Goal: Check status: Check status

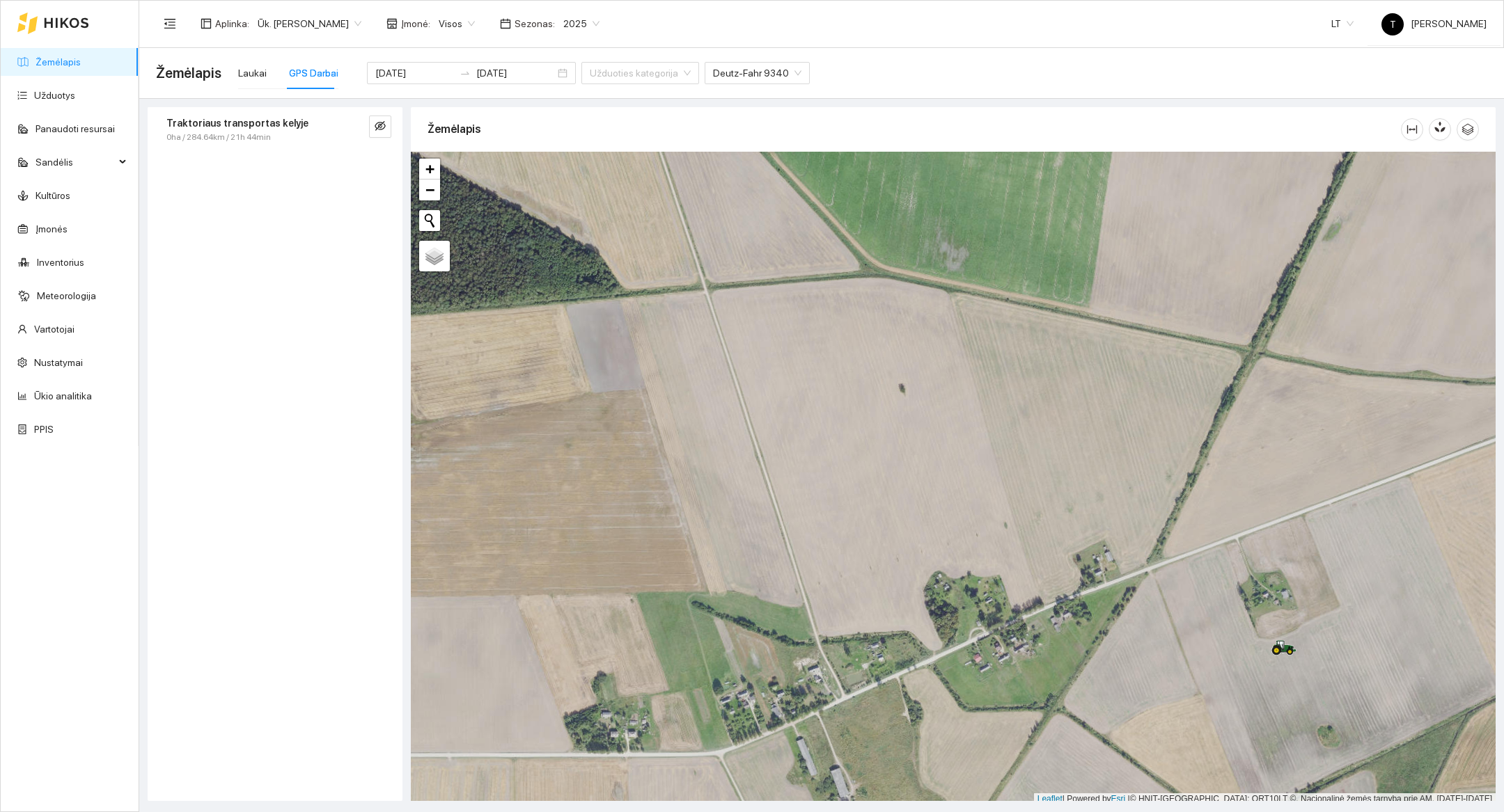
scroll to position [4, 0]
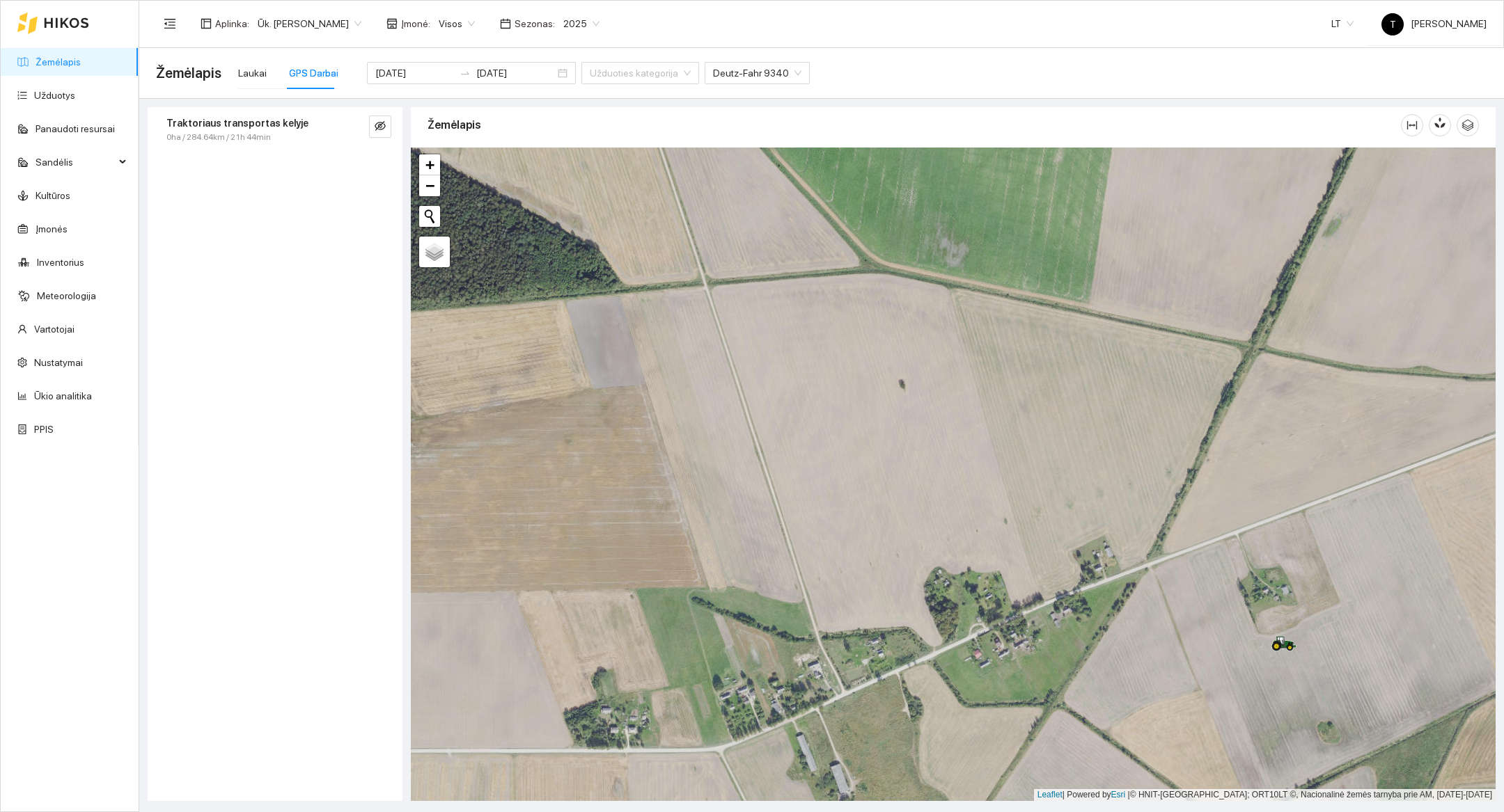
click at [62, 18] on icon at bounding box center [66, 23] width 43 height 10
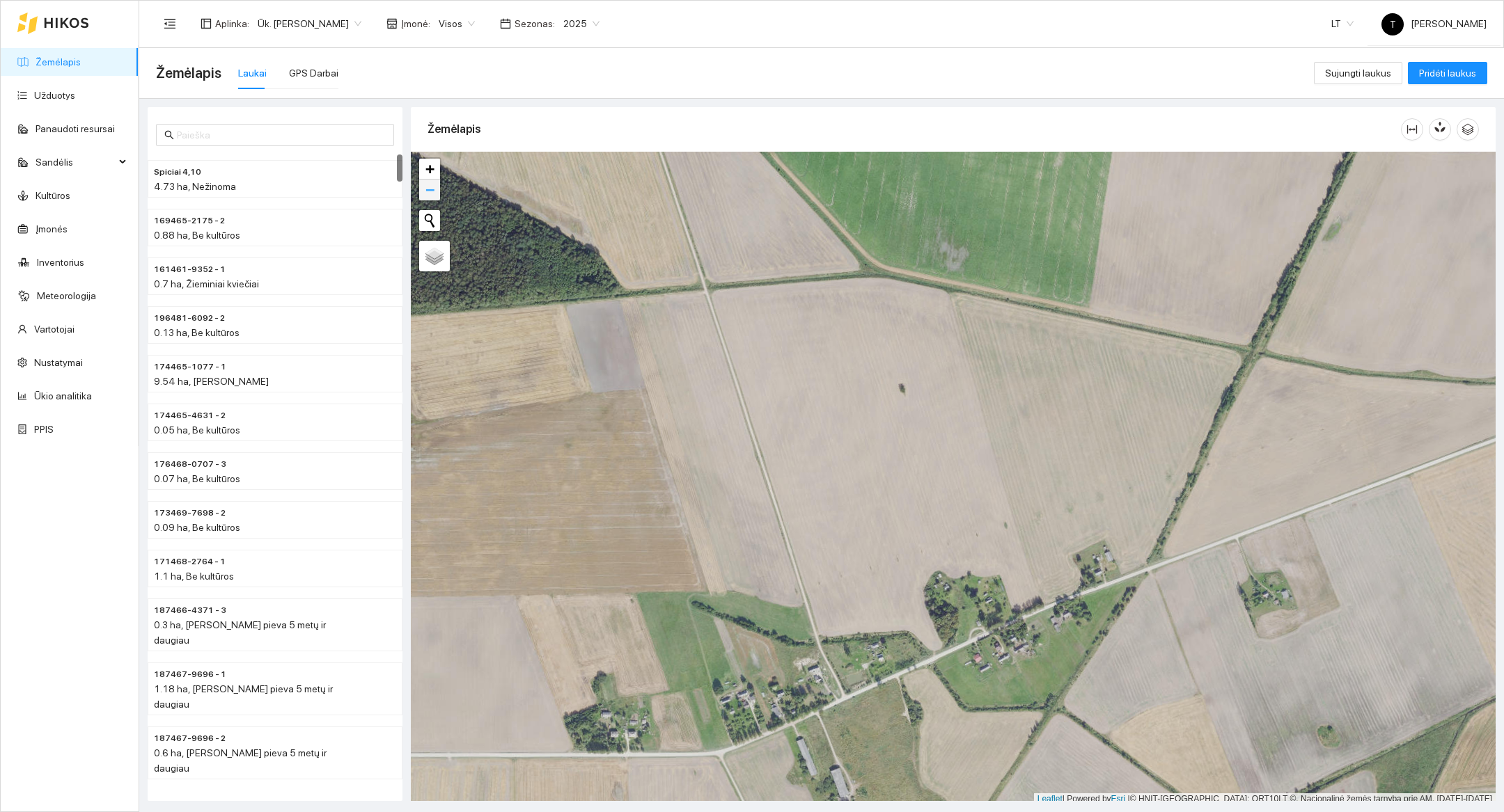
click at [425, 186] on span "−" at bounding box center [429, 190] width 9 height 17
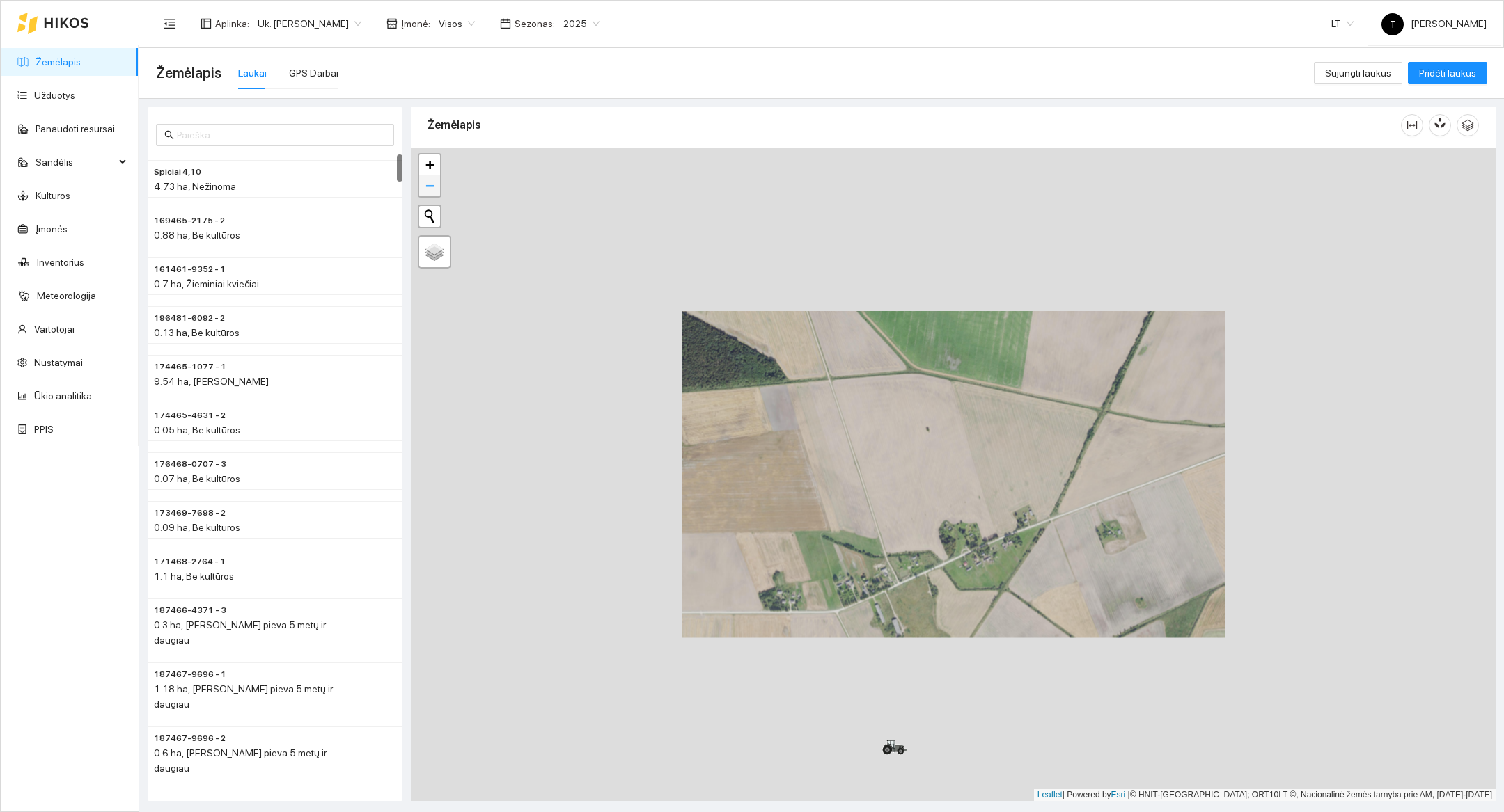
click at [425, 186] on span "−" at bounding box center [429, 185] width 9 height 17
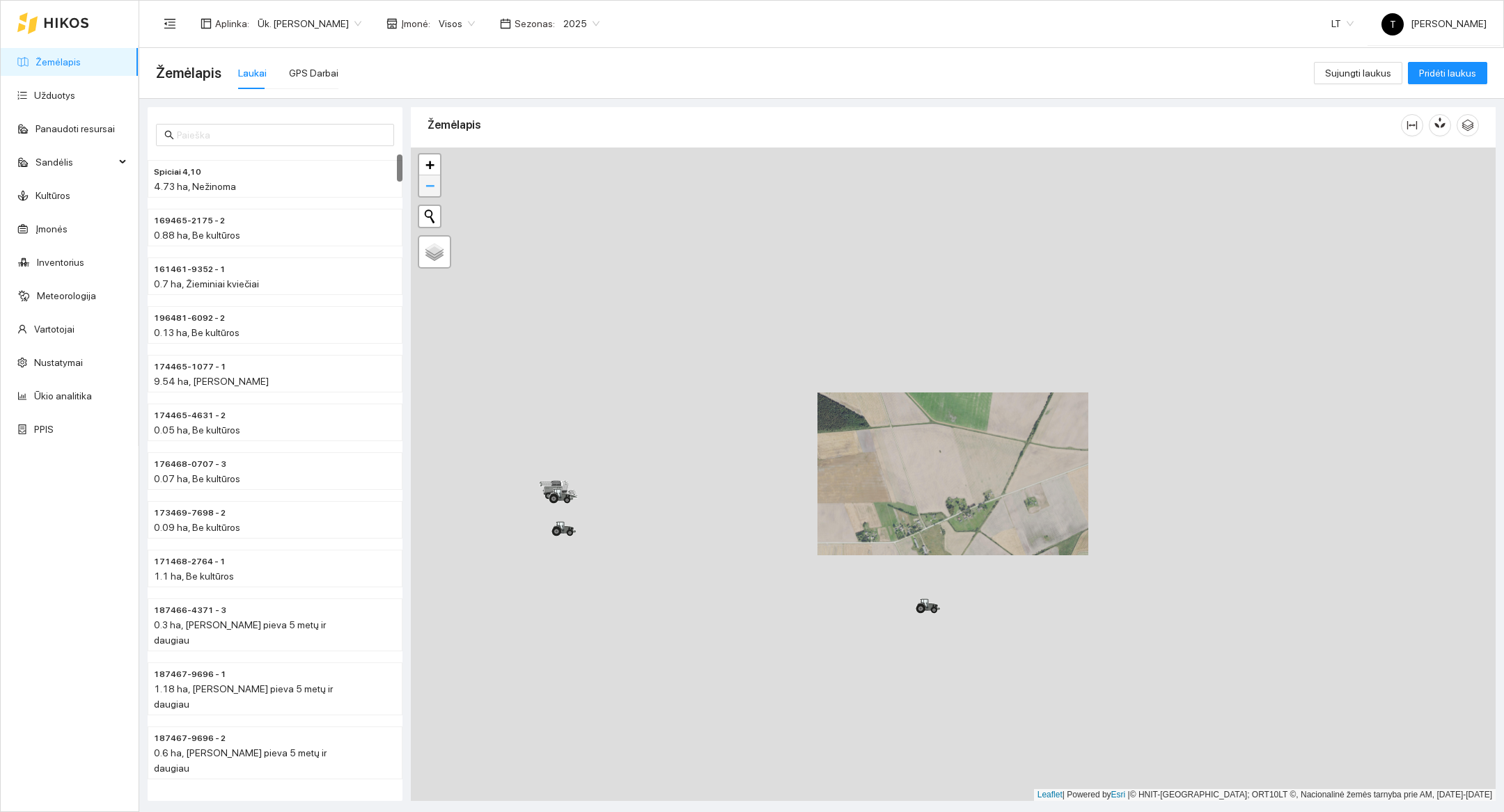
click at [426, 186] on span "−" at bounding box center [429, 185] width 9 height 17
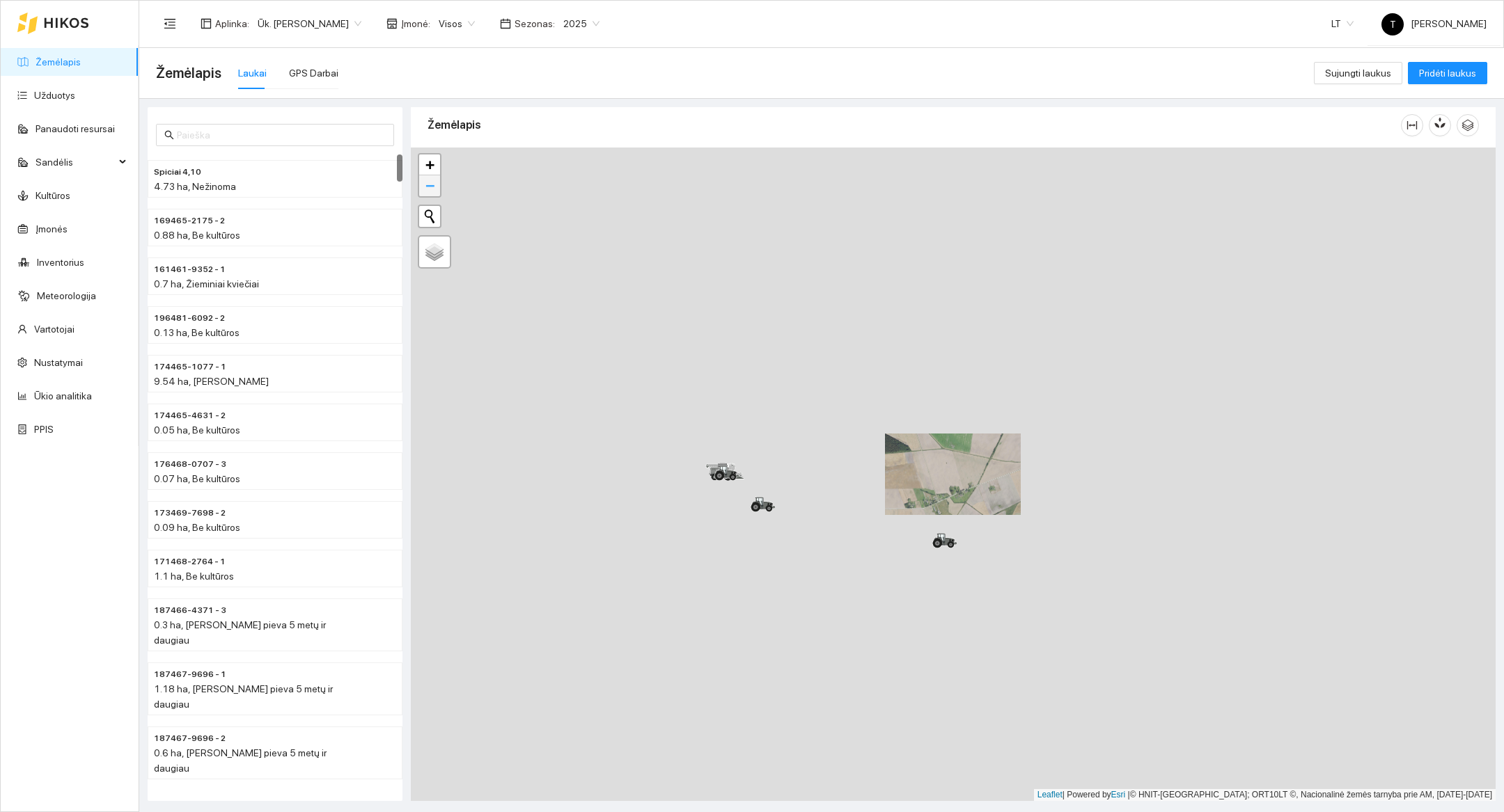
click at [426, 186] on span "−" at bounding box center [429, 185] width 9 height 17
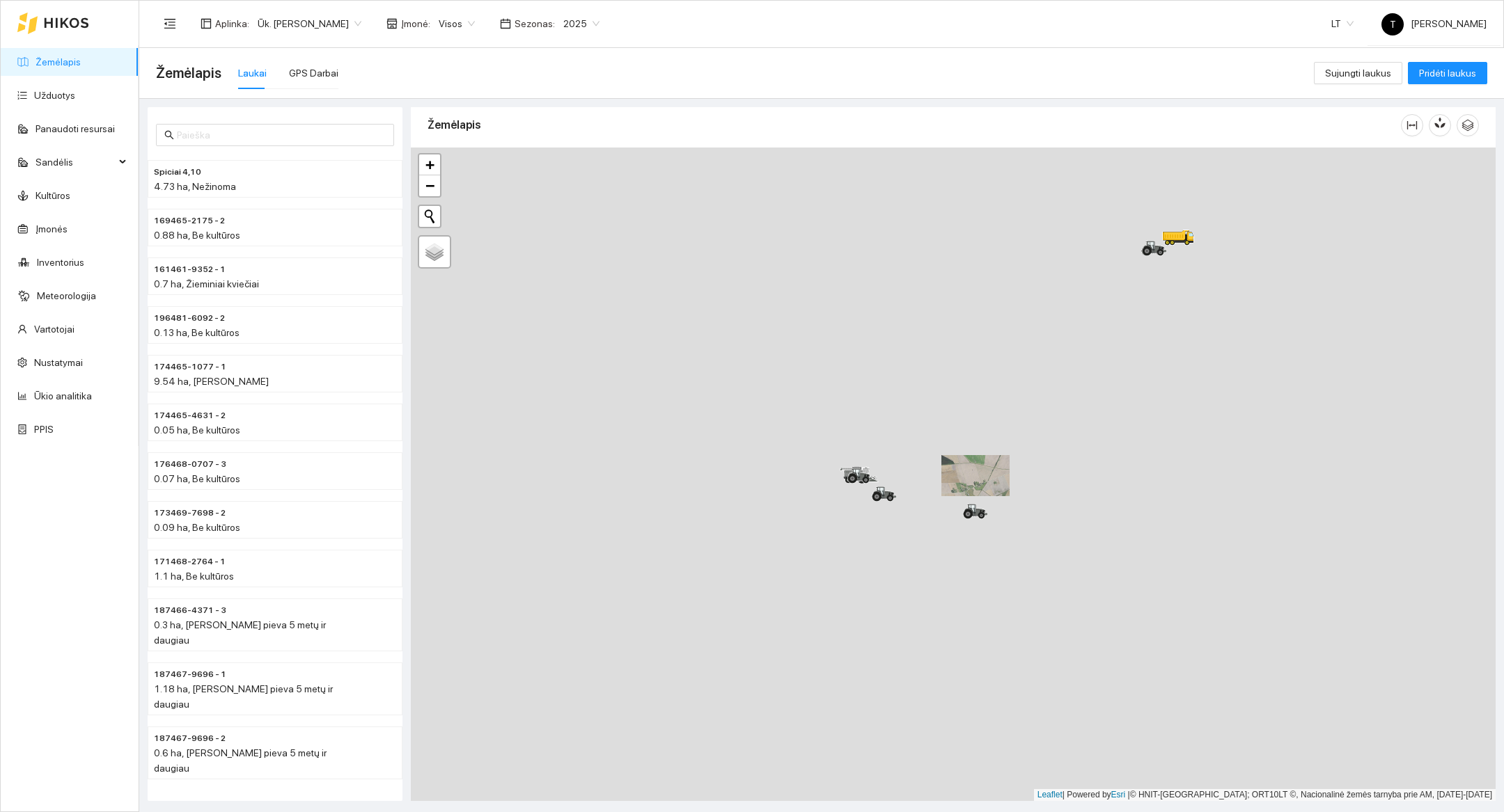
drag, startPoint x: 740, startPoint y: 408, endPoint x: 764, endPoint y: 411, distance: 24.2
click at [764, 411] on div at bounding box center [953, 474] width 1084 height 654
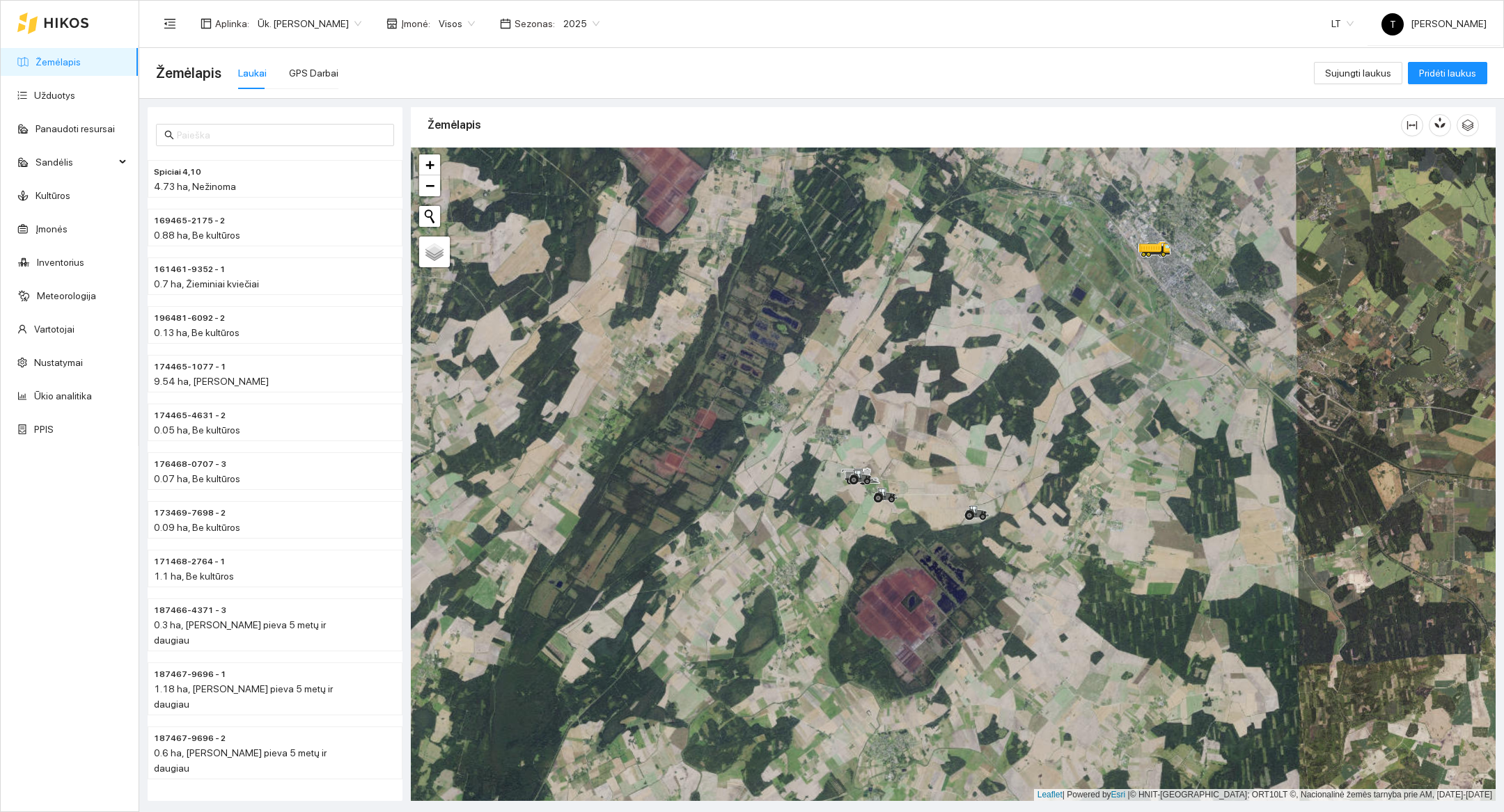
click at [931, 574] on div at bounding box center [953, 474] width 1084 height 654
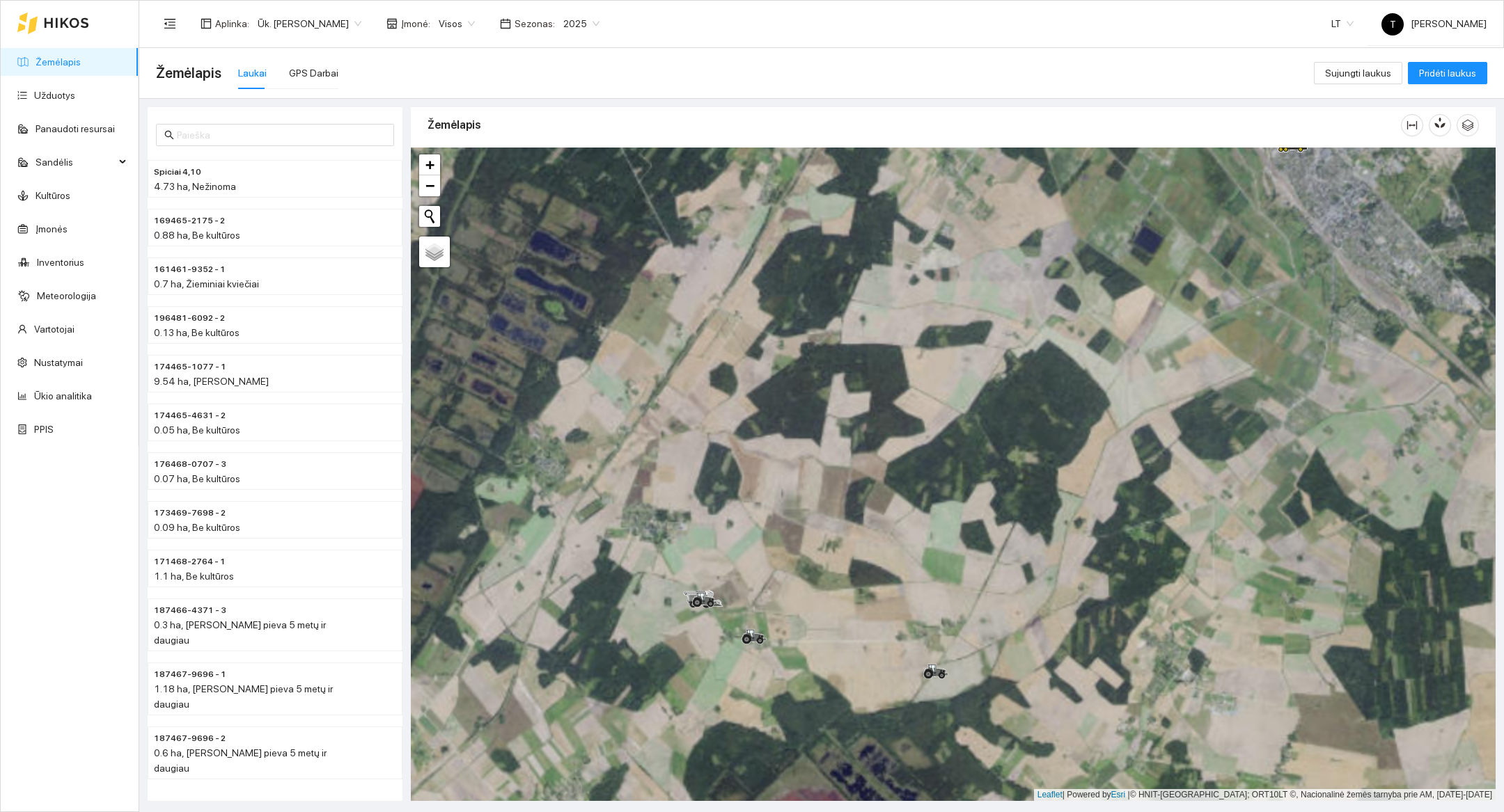
drag, startPoint x: 984, startPoint y: 358, endPoint x: 905, endPoint y: 583, distance: 238.5
click at [905, 583] on div at bounding box center [953, 474] width 1084 height 654
click at [324, 77] on div "GPS Darbai" at bounding box center [314, 73] width 49 height 15
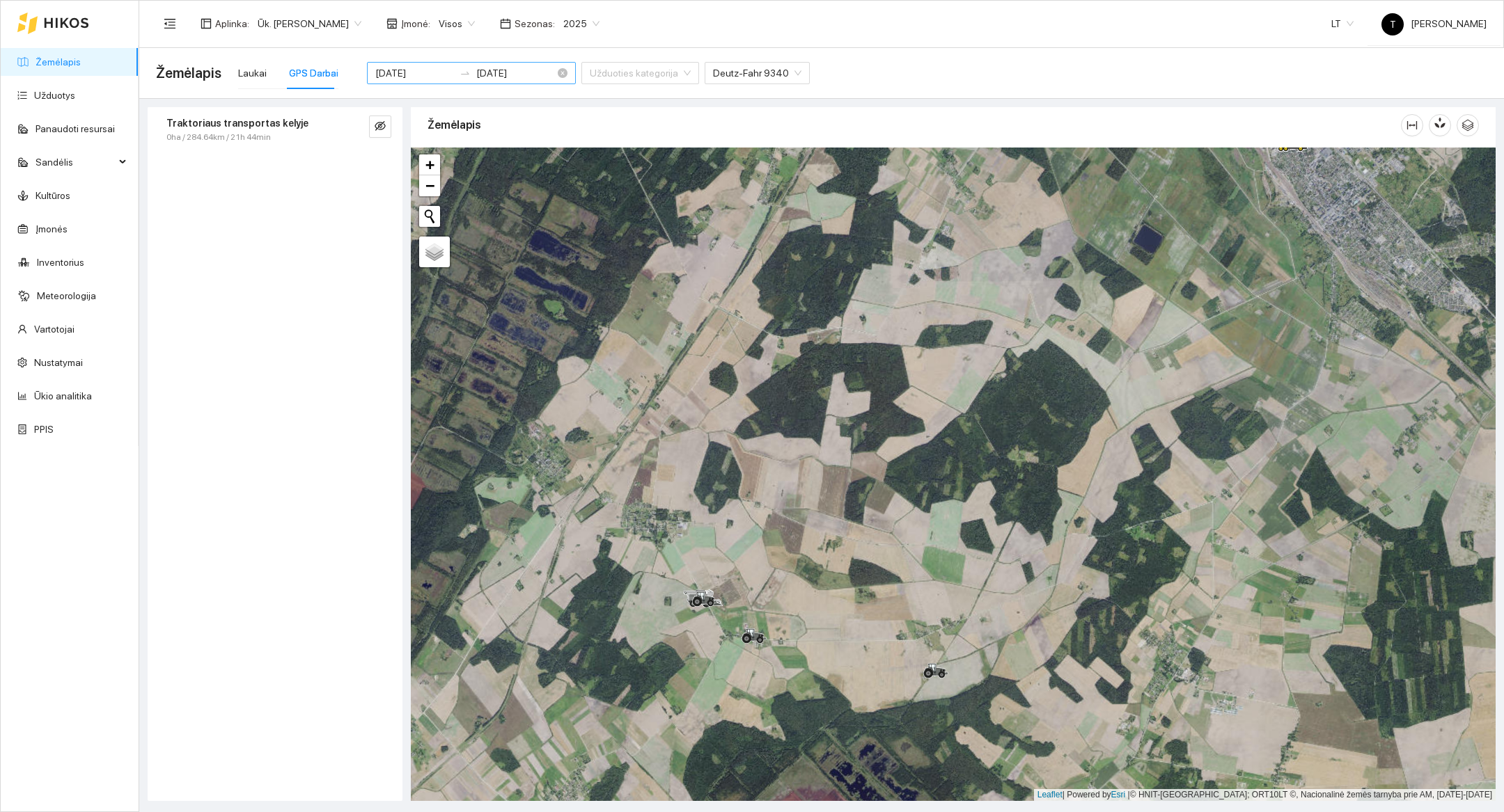
click at [414, 71] on input "[DATE]" at bounding box center [415, 73] width 79 height 15
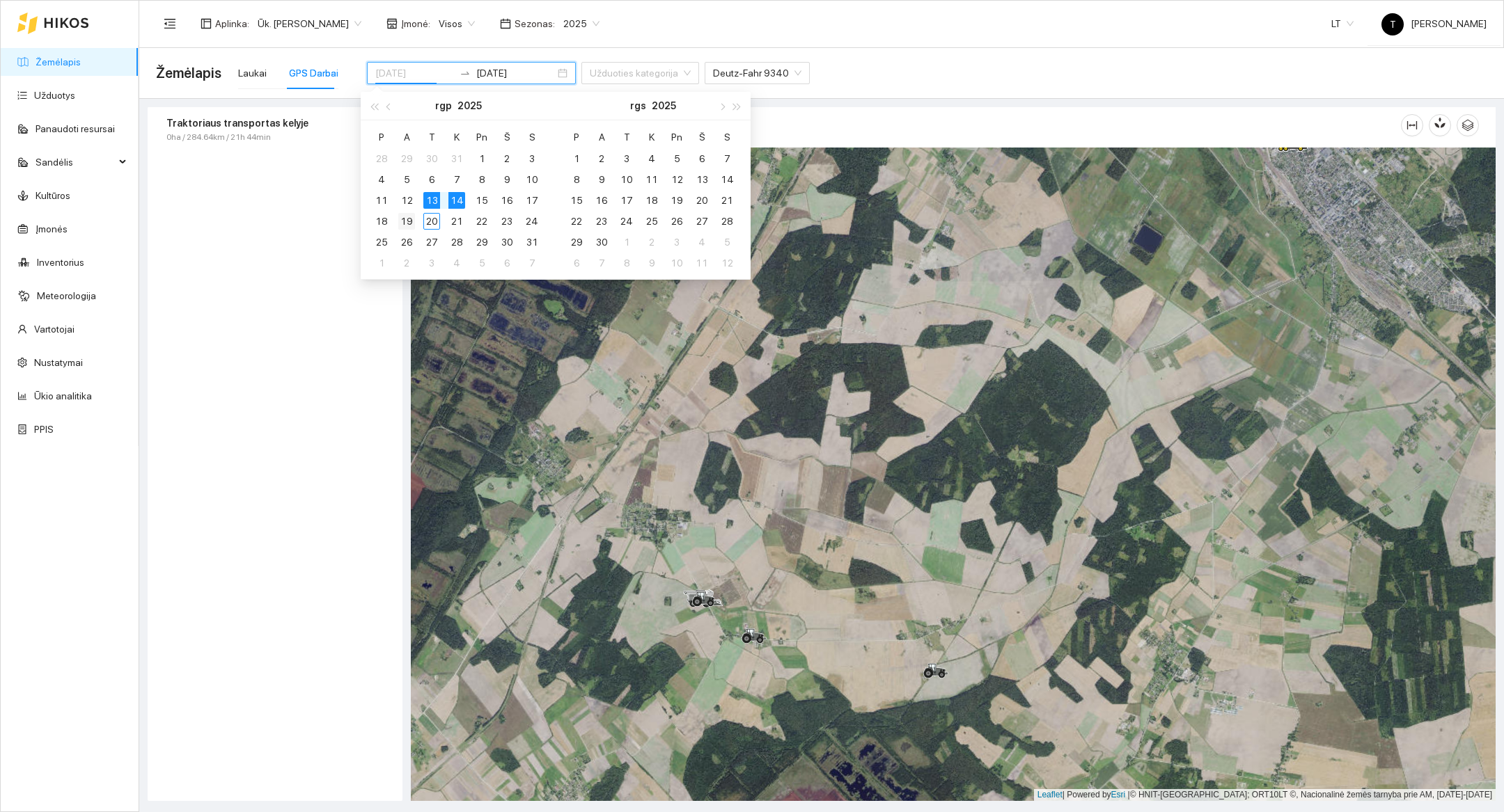
type input "[DATE]"
click at [405, 216] on div "19" at bounding box center [406, 221] width 16 height 16
type input "[DATE]"
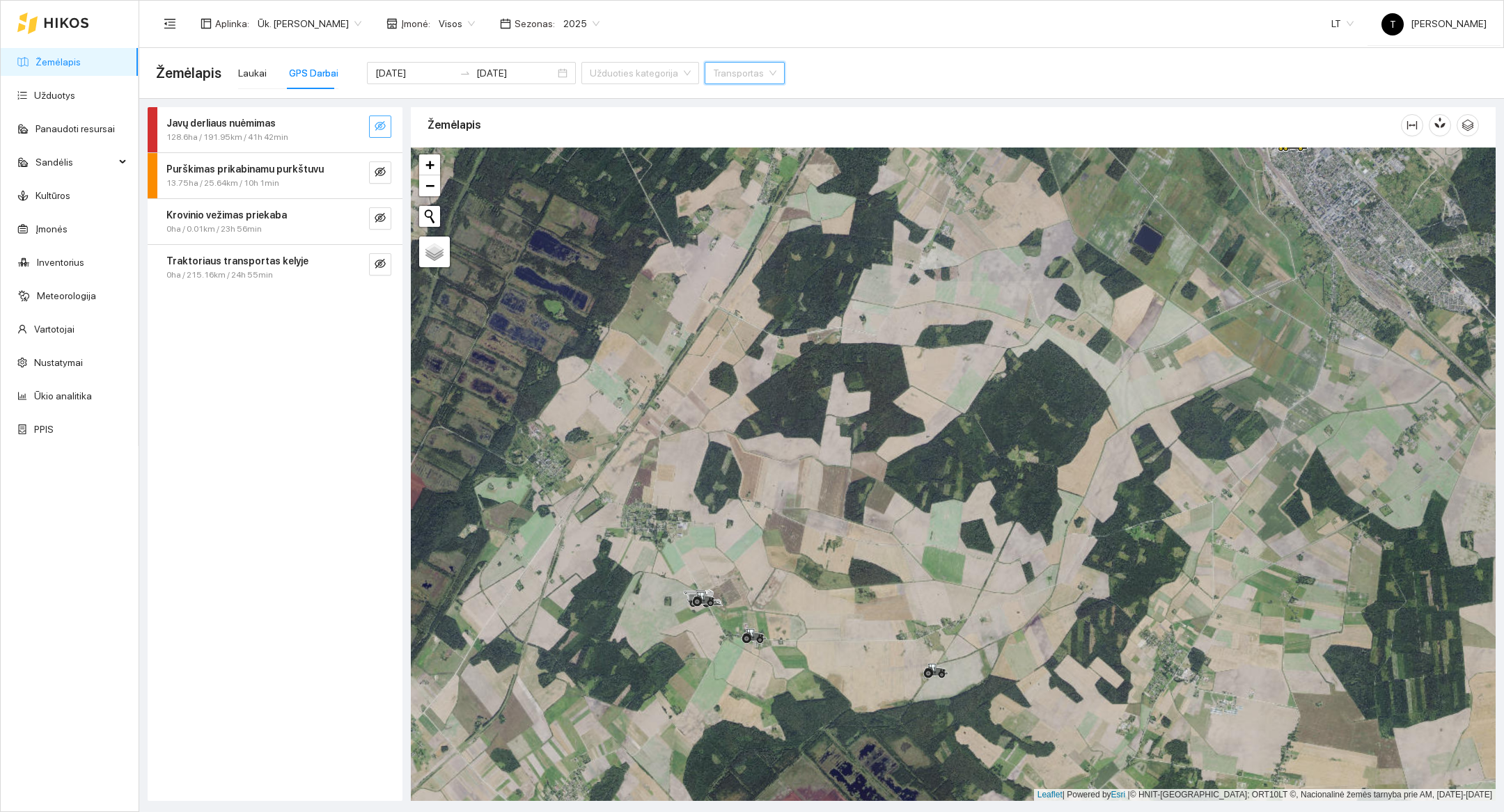
click at [383, 134] on button "button" at bounding box center [380, 126] width 22 height 22
click at [361, 129] on button "button" at bounding box center [352, 126] width 22 height 22
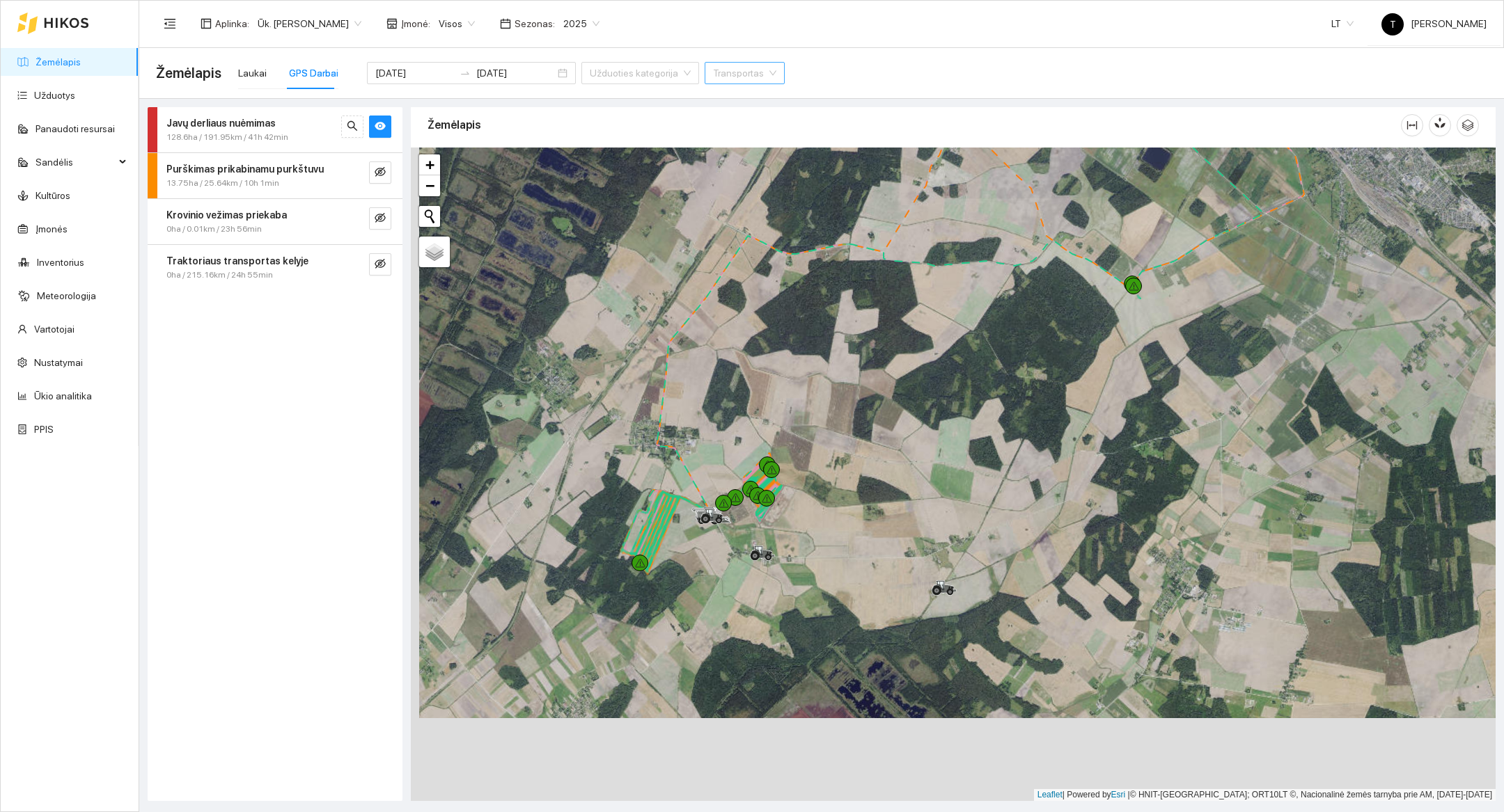
drag, startPoint x: 789, startPoint y: 631, endPoint x: 800, endPoint y: 404, distance: 227.3
click at [800, 404] on div at bounding box center [953, 474] width 1084 height 654
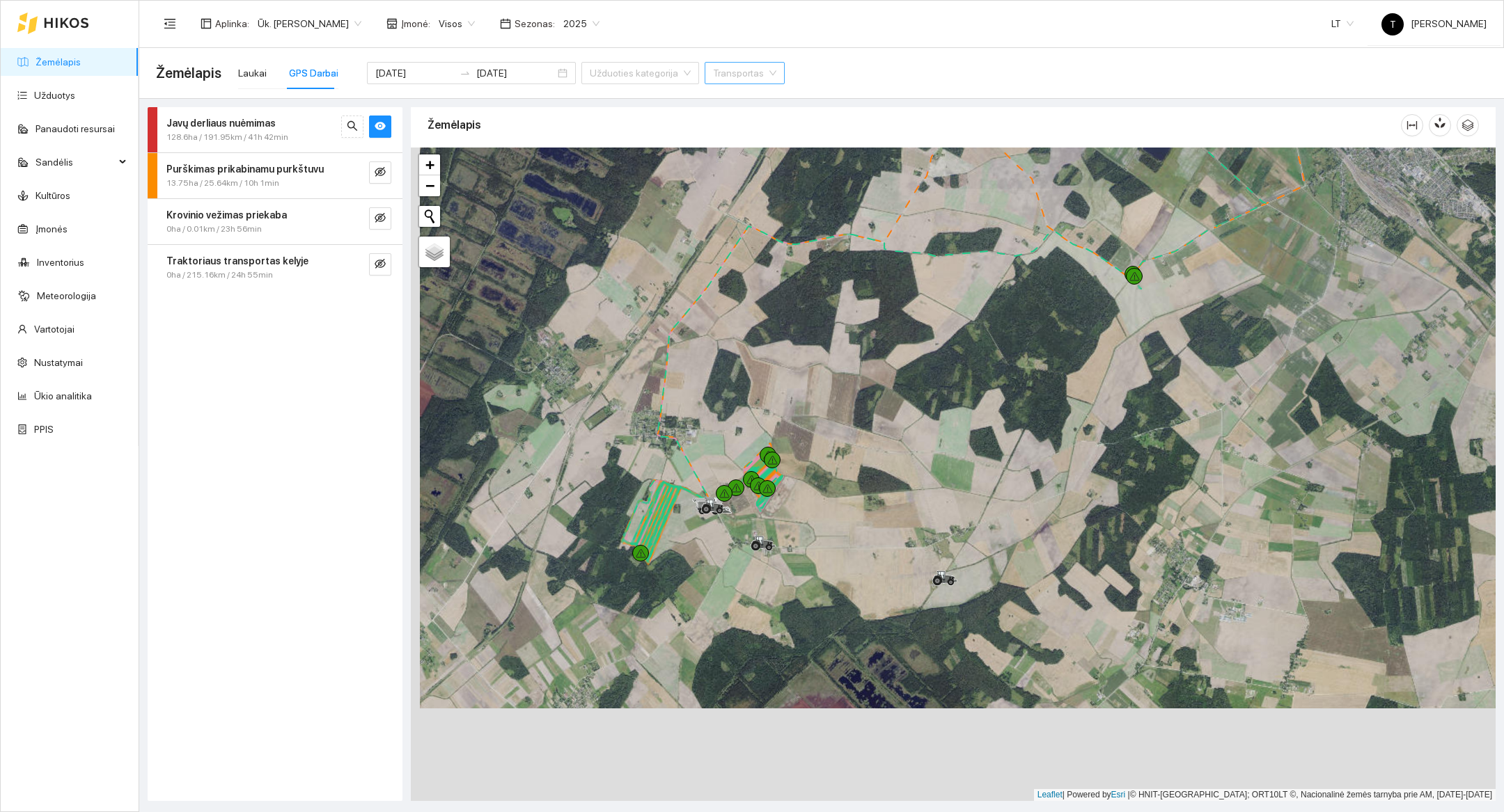
click at [736, 559] on div at bounding box center [953, 474] width 1084 height 654
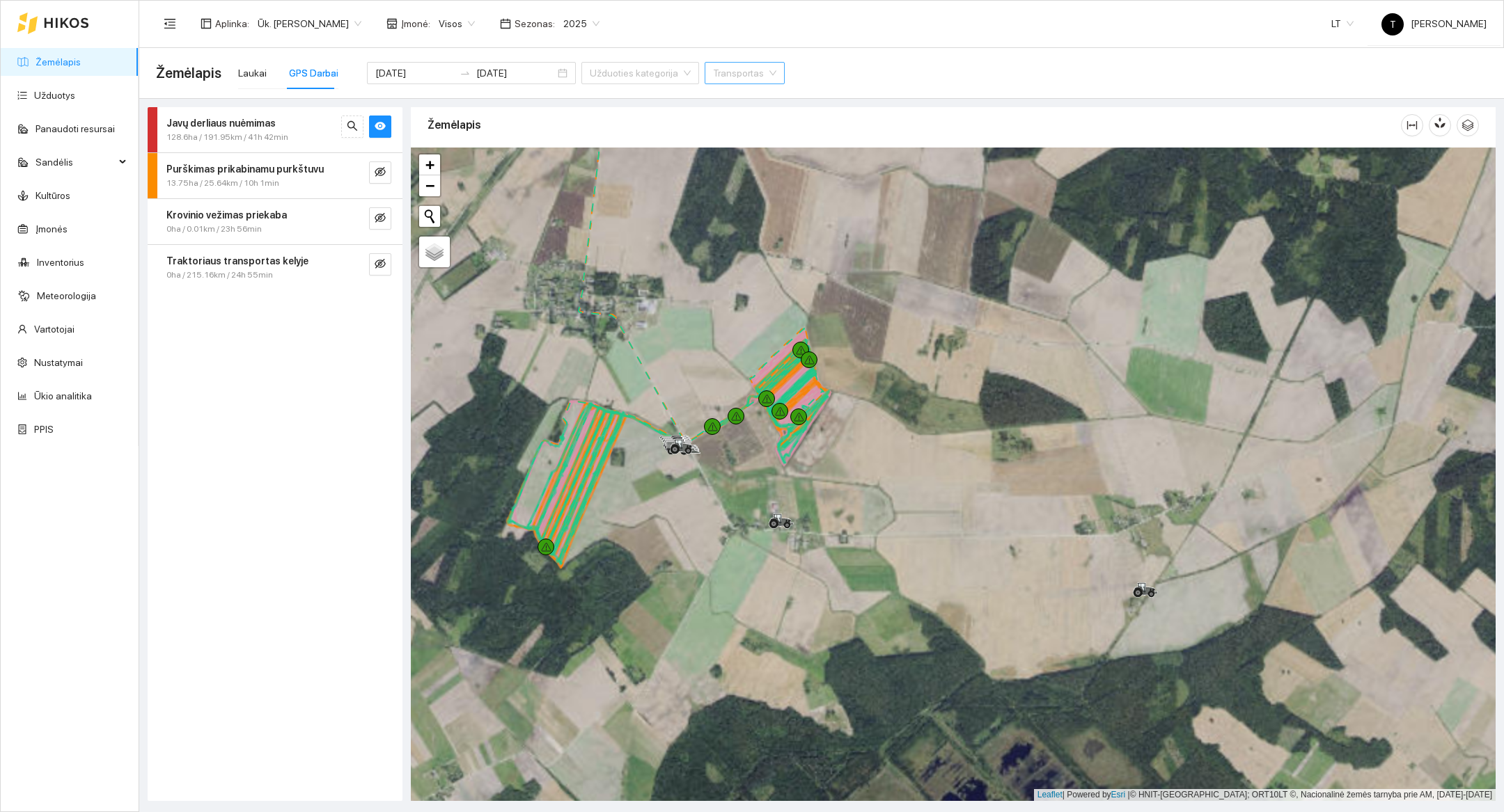
click at [715, 553] on div at bounding box center [953, 474] width 1084 height 654
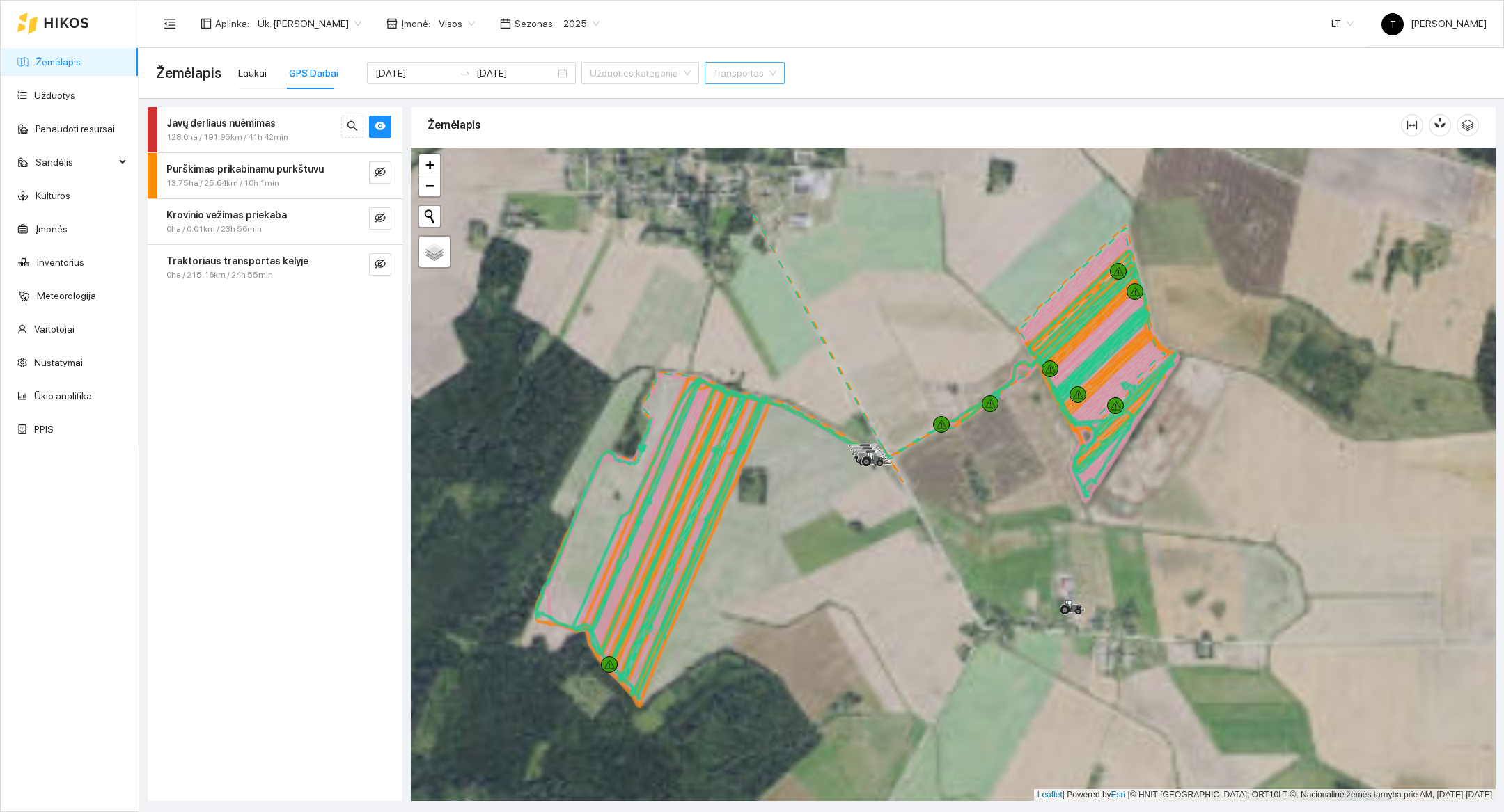
drag, startPoint x: 753, startPoint y: 494, endPoint x: 984, endPoint y: 615, distance: 260.8
click at [984, 615] on div at bounding box center [953, 474] width 1084 height 654
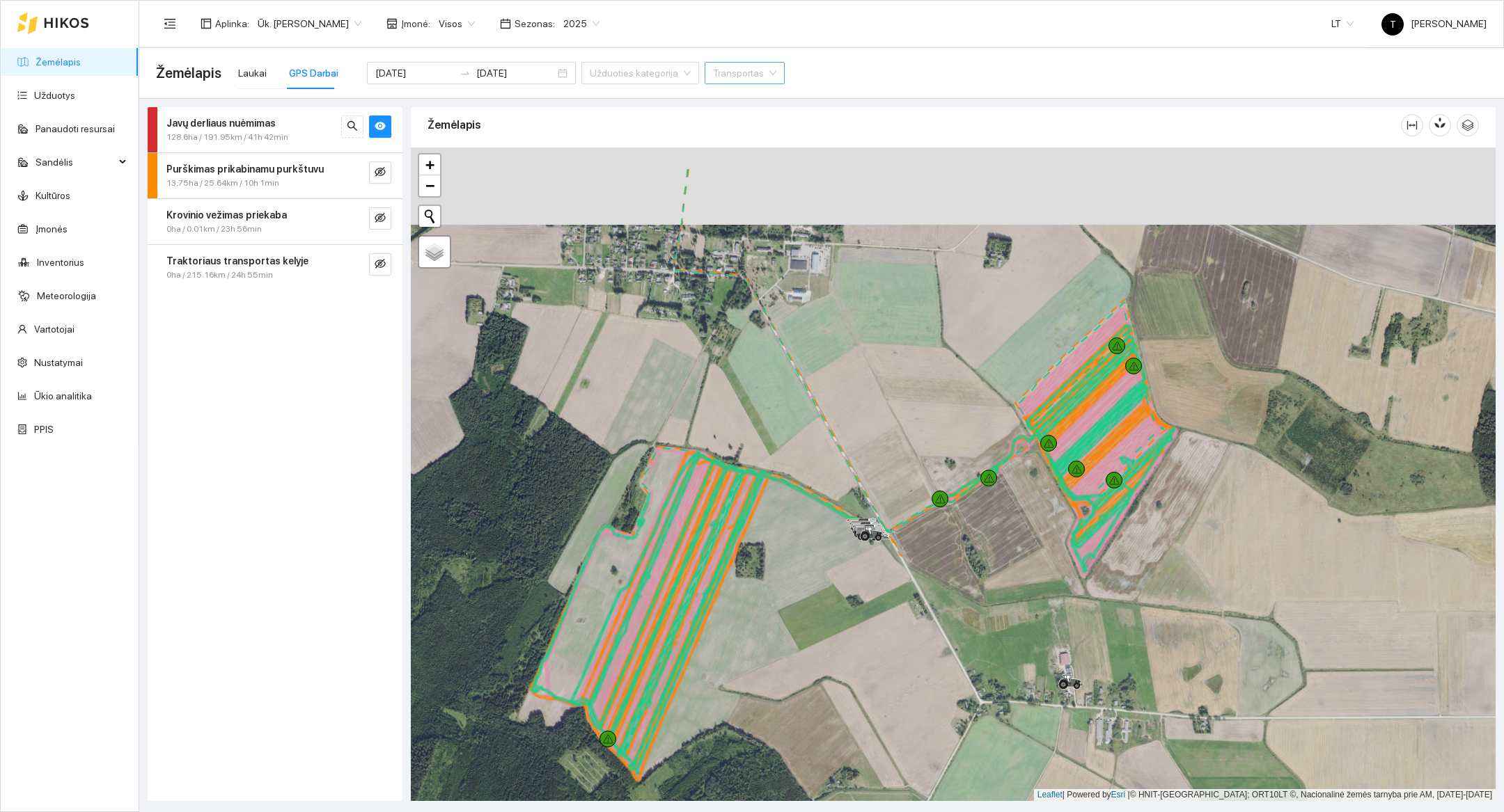
drag, startPoint x: 1035, startPoint y: 498, endPoint x: 1034, endPoint y: 578, distance: 80.0
click at [1034, 578] on div at bounding box center [953, 474] width 1084 height 654
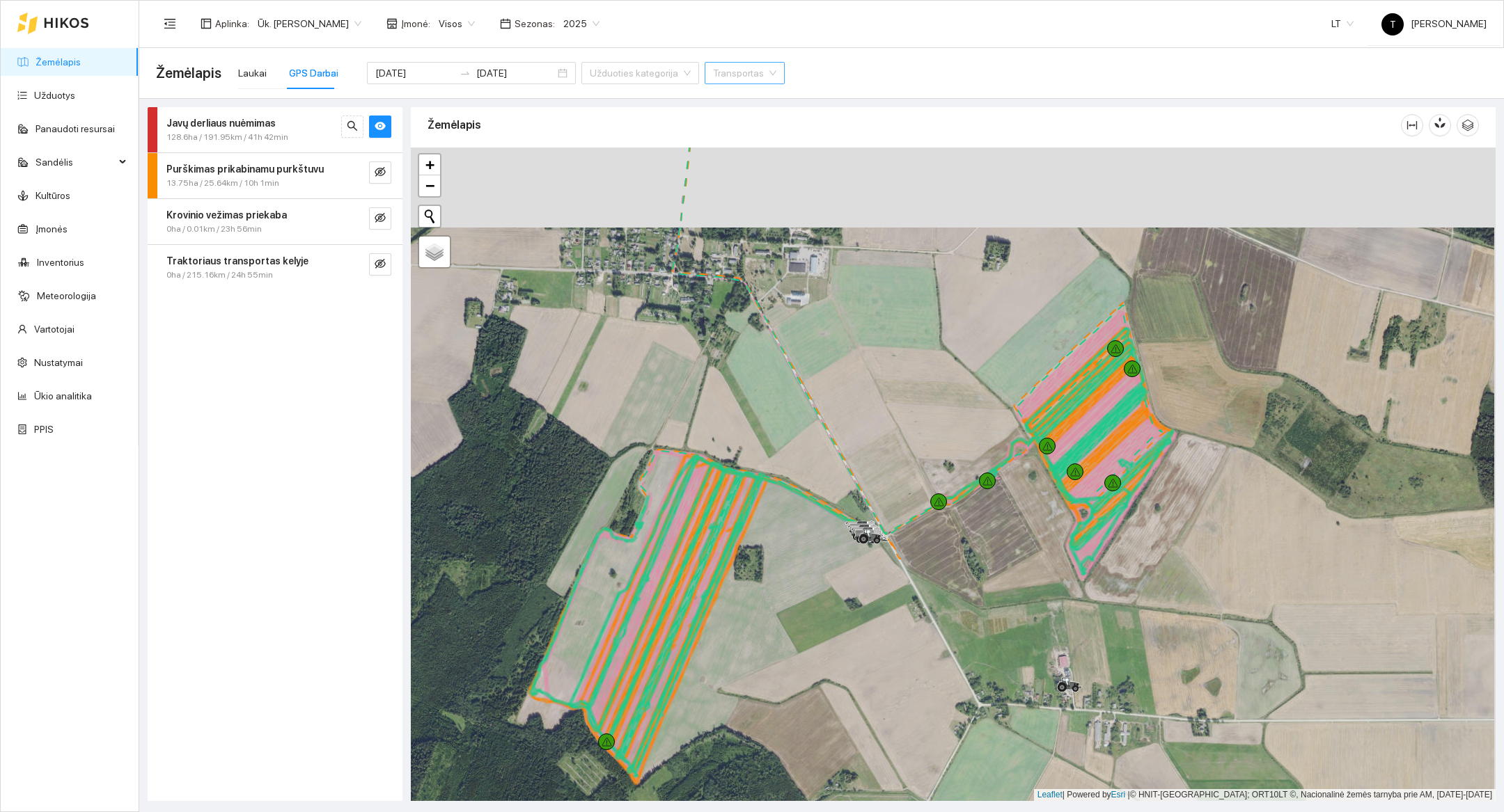
click at [1034, 578] on div at bounding box center [953, 474] width 1084 height 654
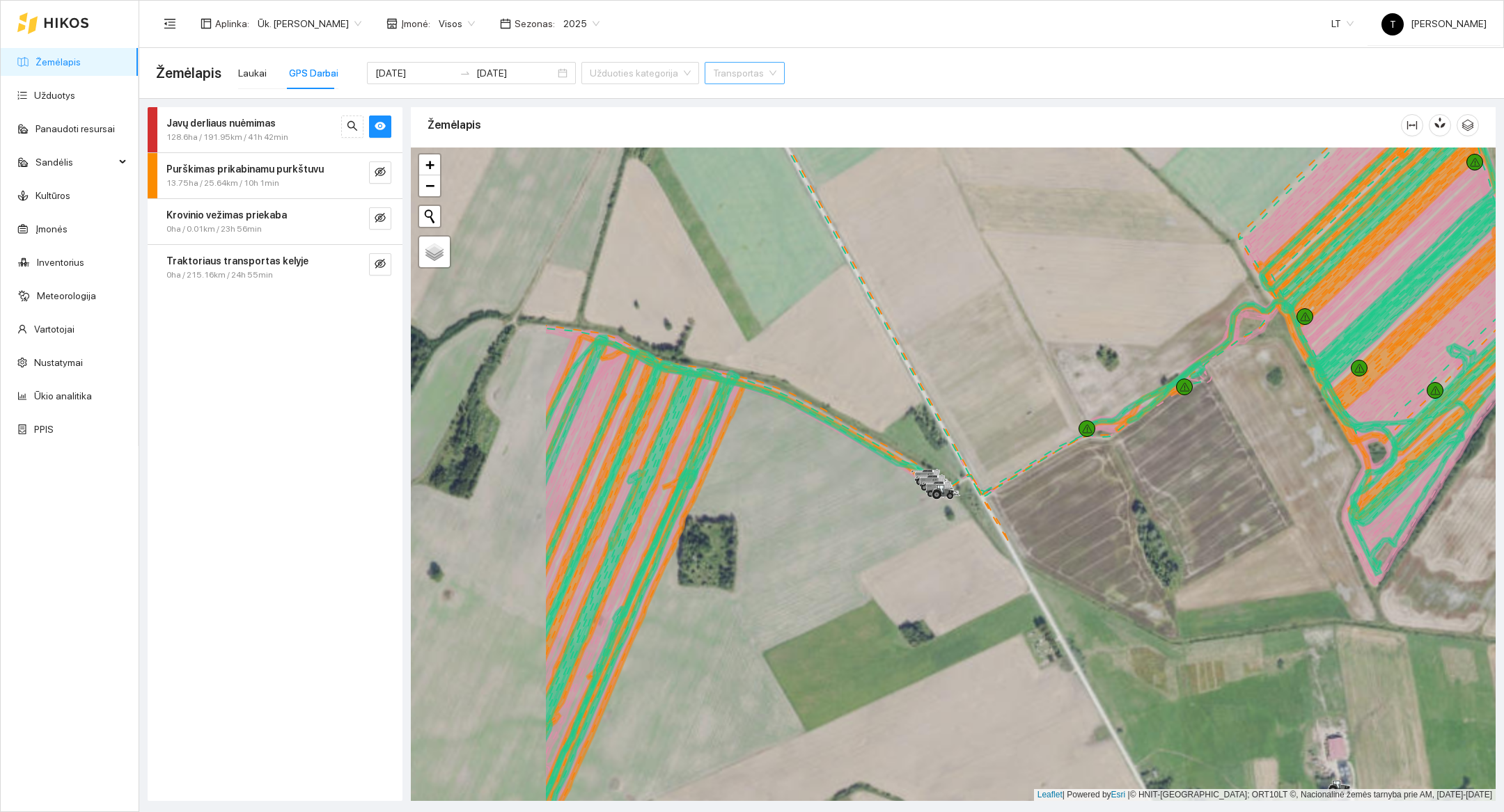
drag, startPoint x: 963, startPoint y: 509, endPoint x: 1213, endPoint y: 509, distance: 250.0
click at [1213, 509] on div at bounding box center [953, 474] width 1084 height 654
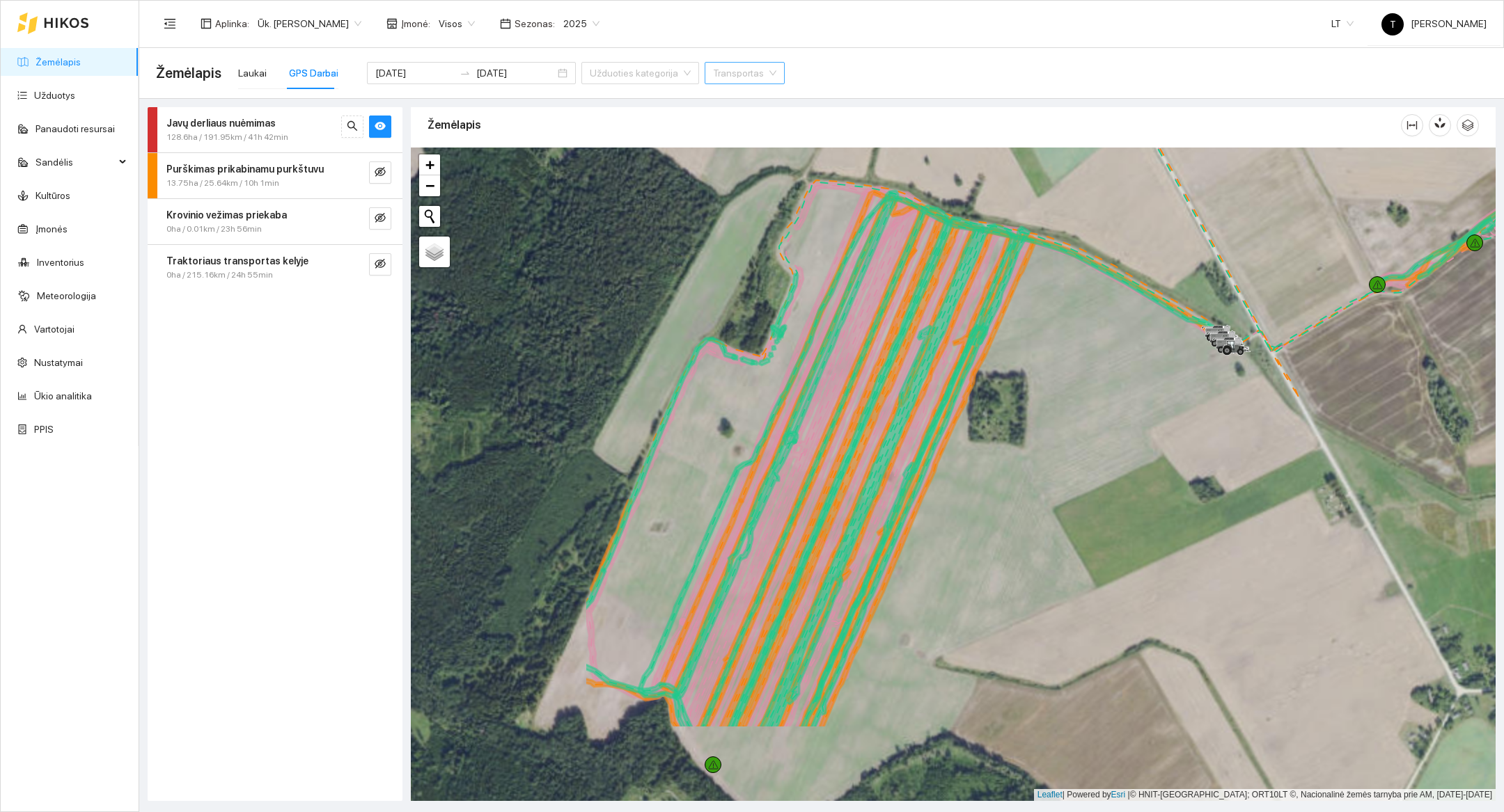
drag, startPoint x: 749, startPoint y: 637, endPoint x: 1033, endPoint y: 498, distance: 316.2
click at [1033, 498] on div at bounding box center [953, 474] width 1084 height 654
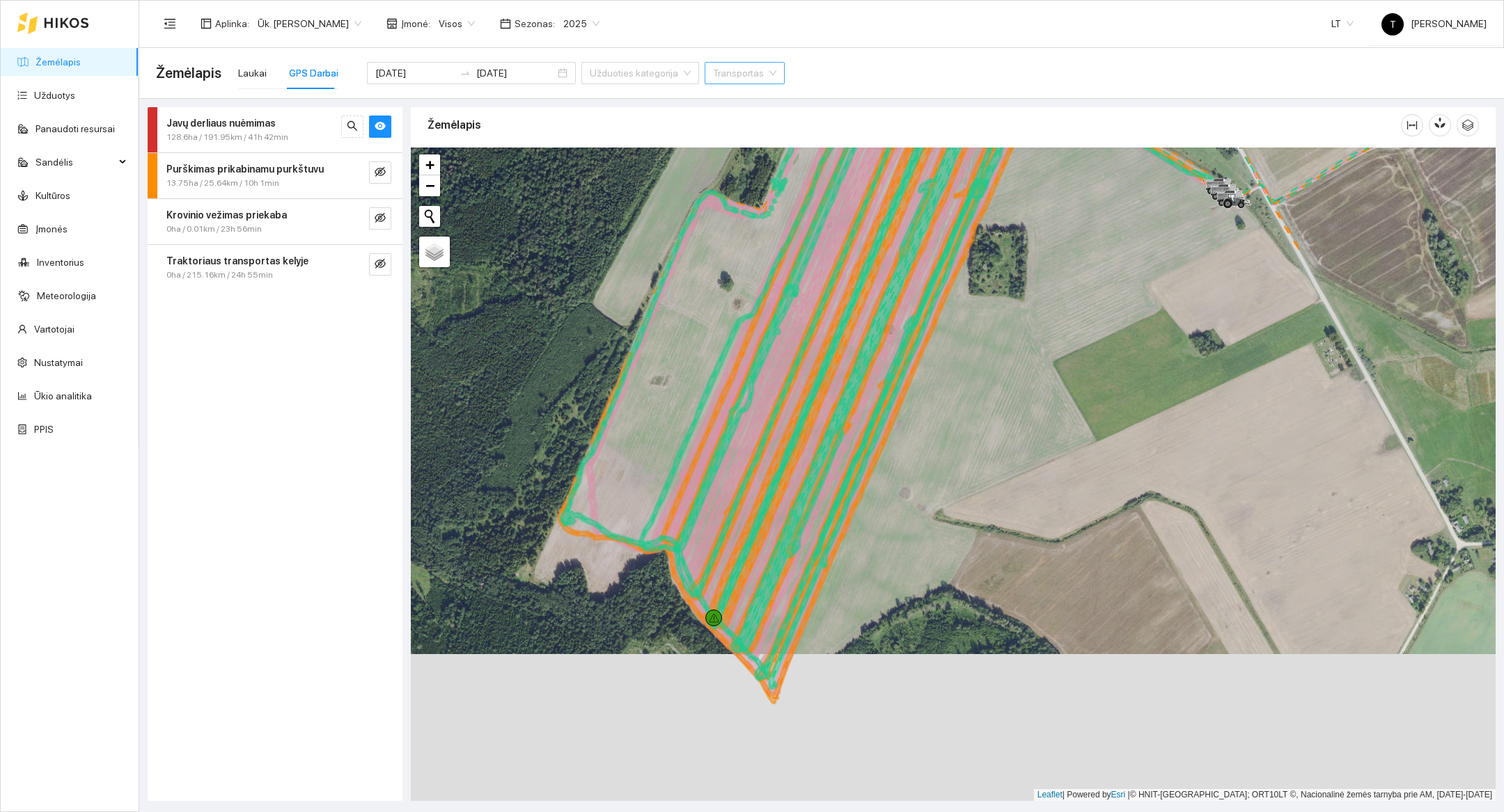
drag, startPoint x: 562, startPoint y: 744, endPoint x: 562, endPoint y: 598, distance: 146.0
click at [562, 598] on div at bounding box center [953, 474] width 1084 height 654
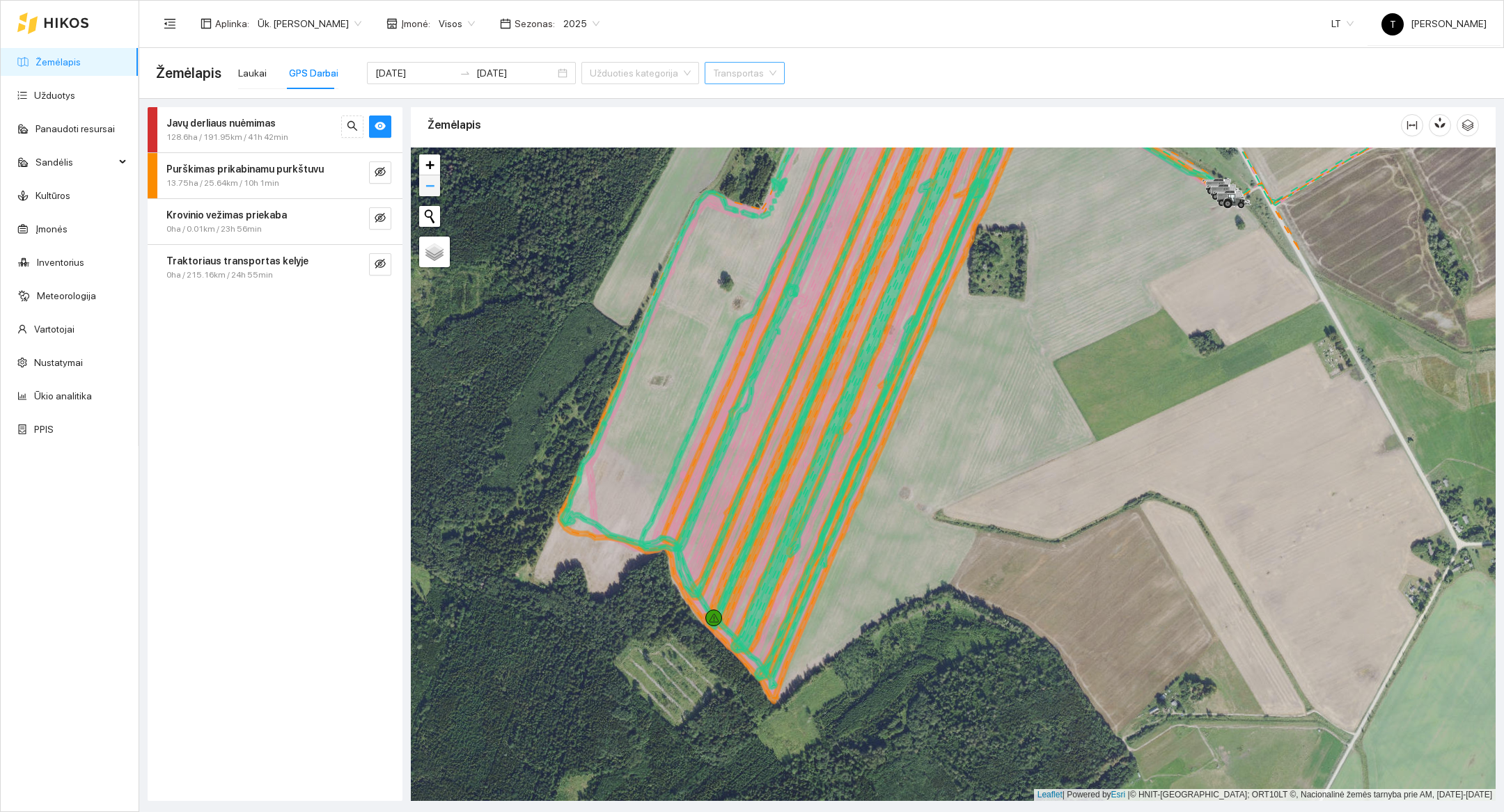
click at [437, 194] on link "−" at bounding box center [429, 186] width 21 height 21
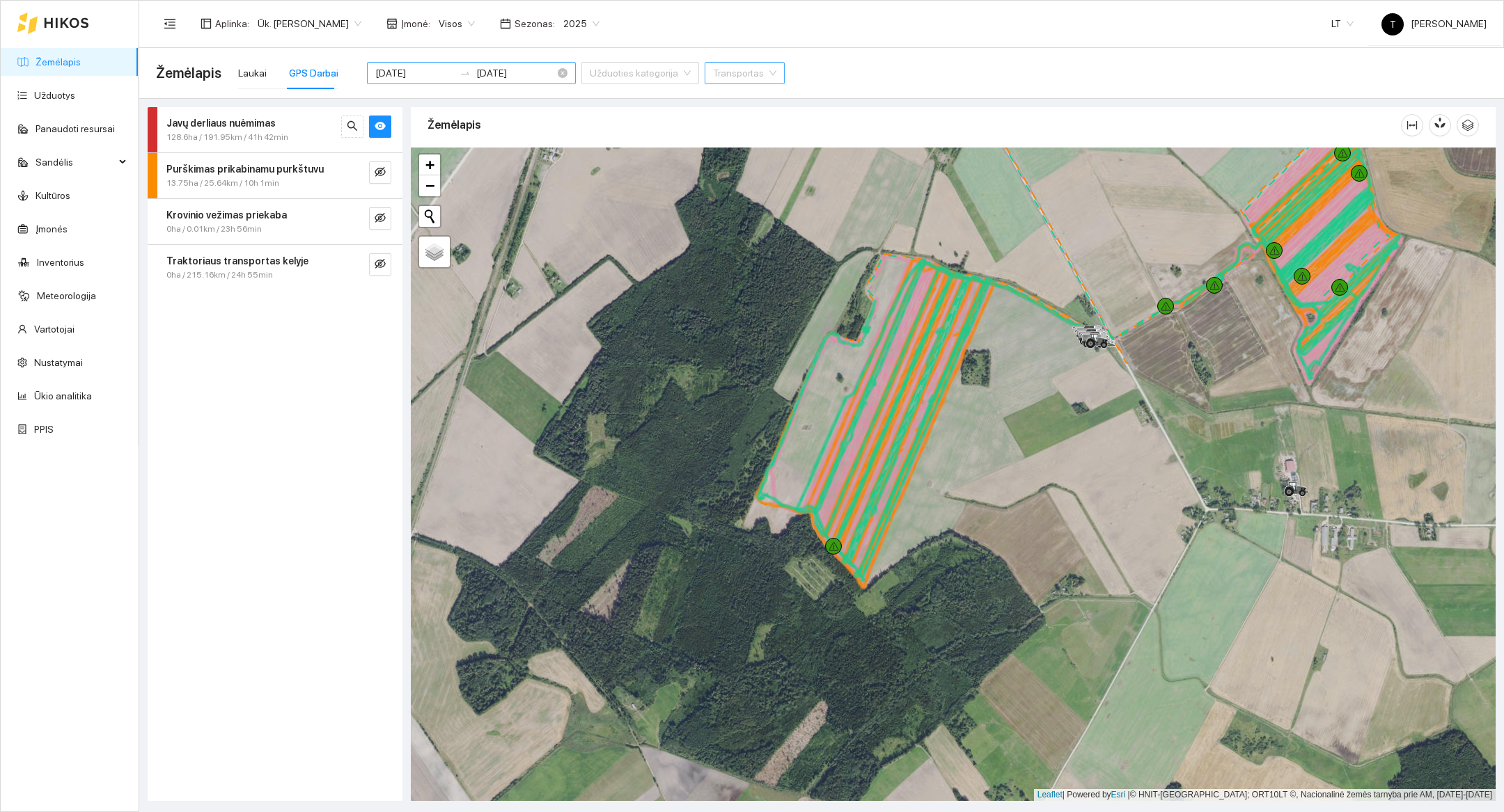
click at [414, 69] on input "[DATE]" at bounding box center [415, 73] width 79 height 15
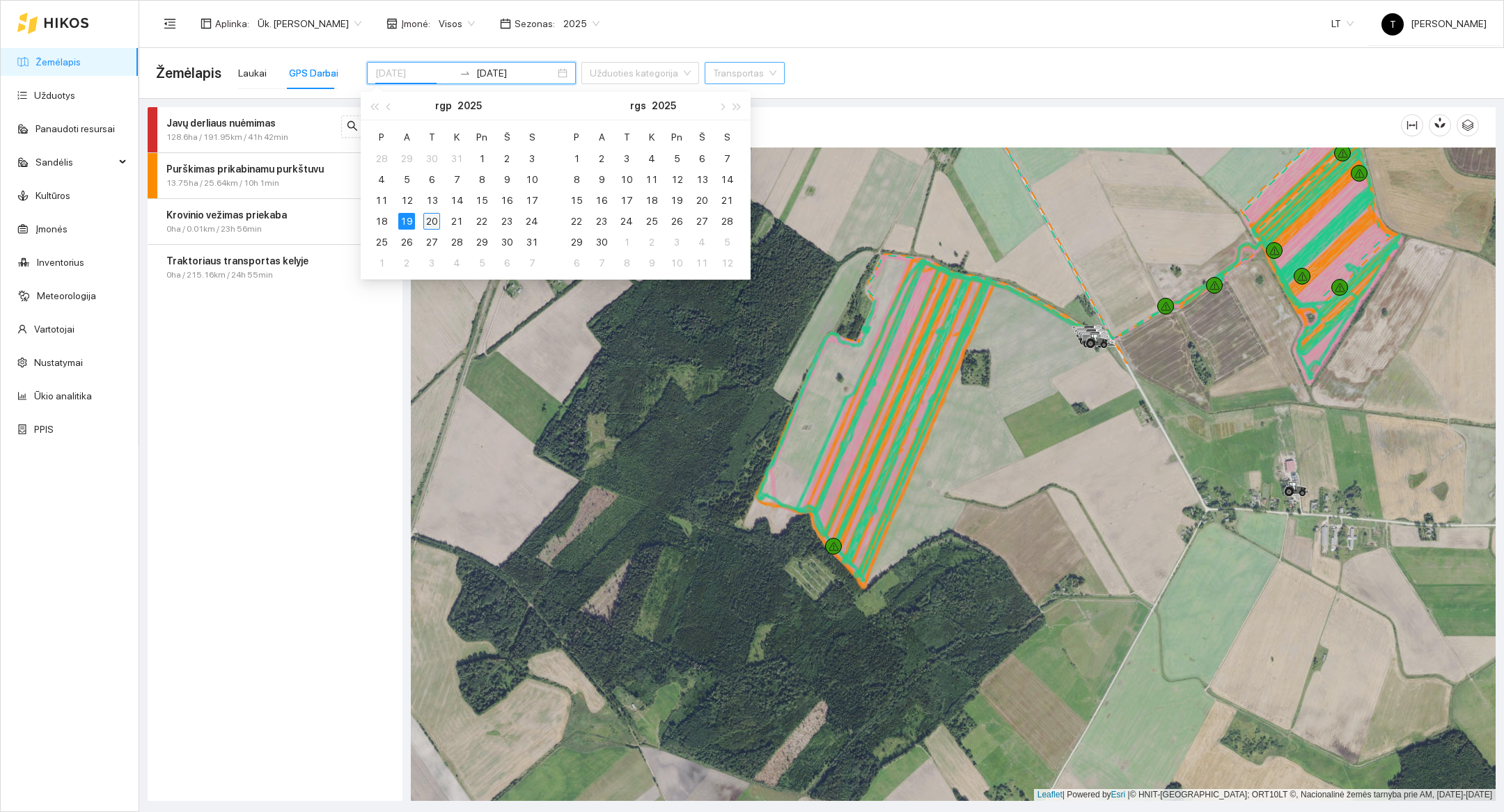
type input "[DATE]"
click at [432, 222] on div "20" at bounding box center [431, 221] width 16 height 16
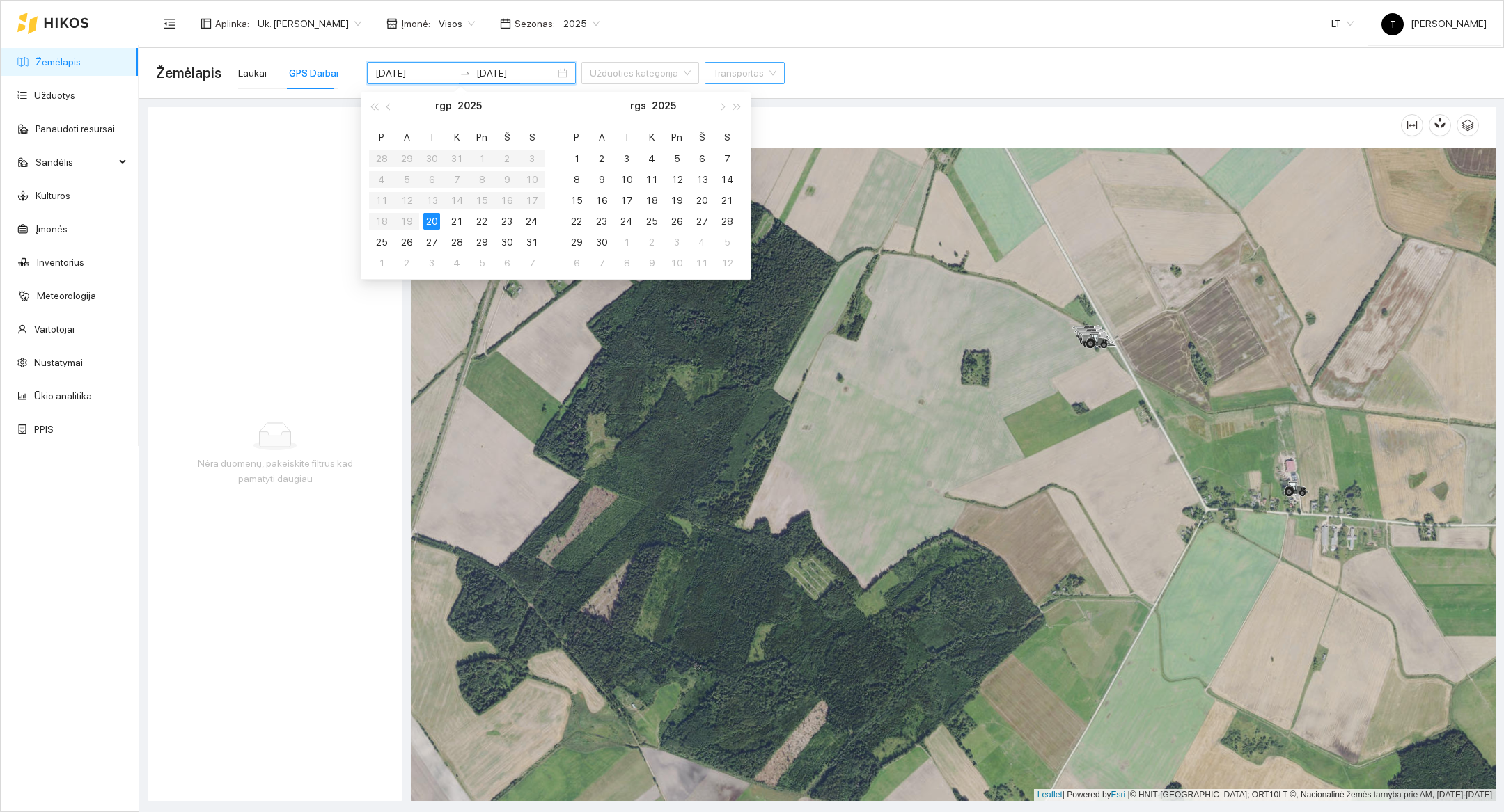
type input "[DATE]"
click at [434, 223] on div "20" at bounding box center [431, 221] width 16 height 16
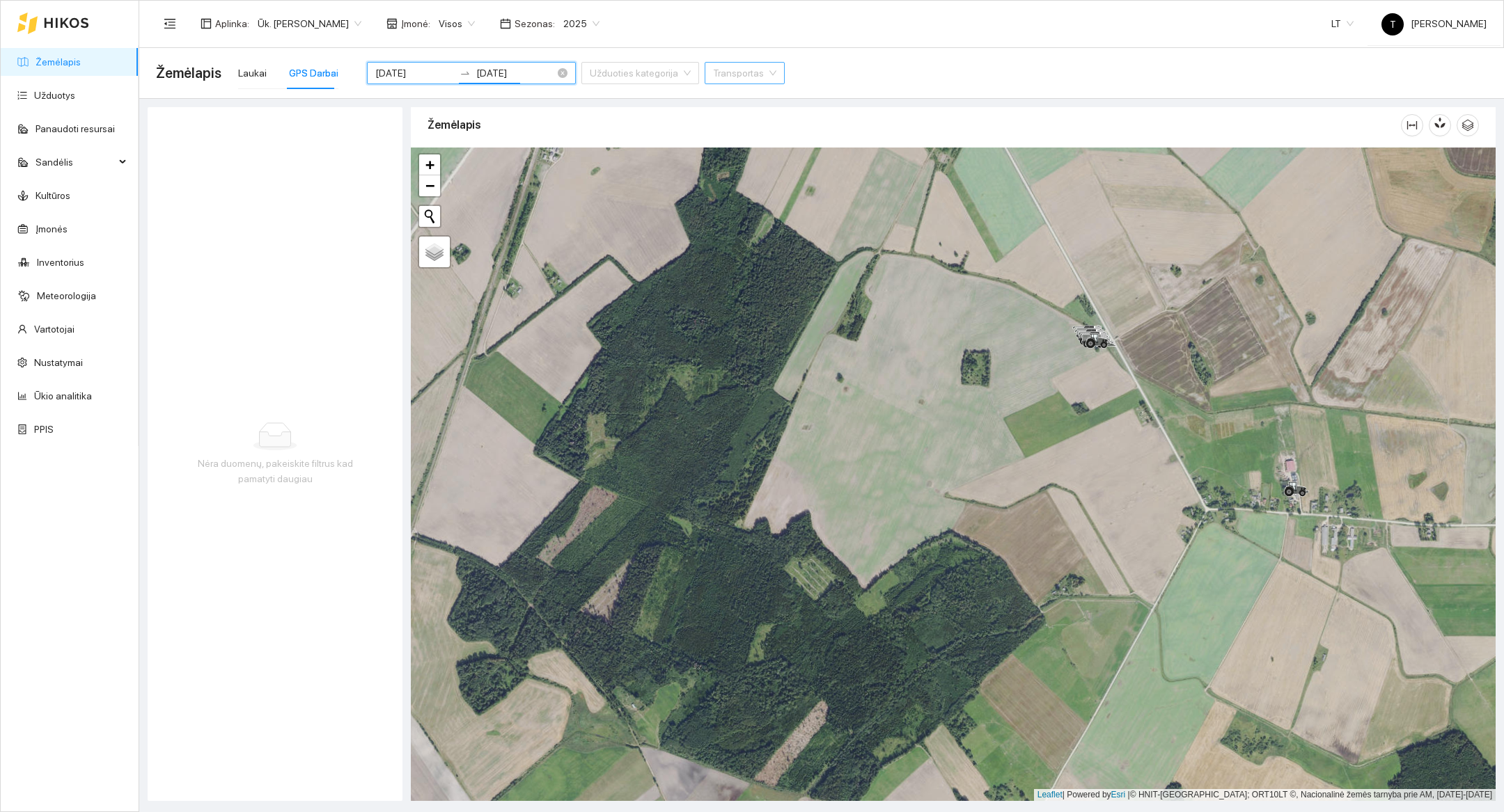
click at [410, 79] on input "[DATE]" at bounding box center [415, 73] width 79 height 15
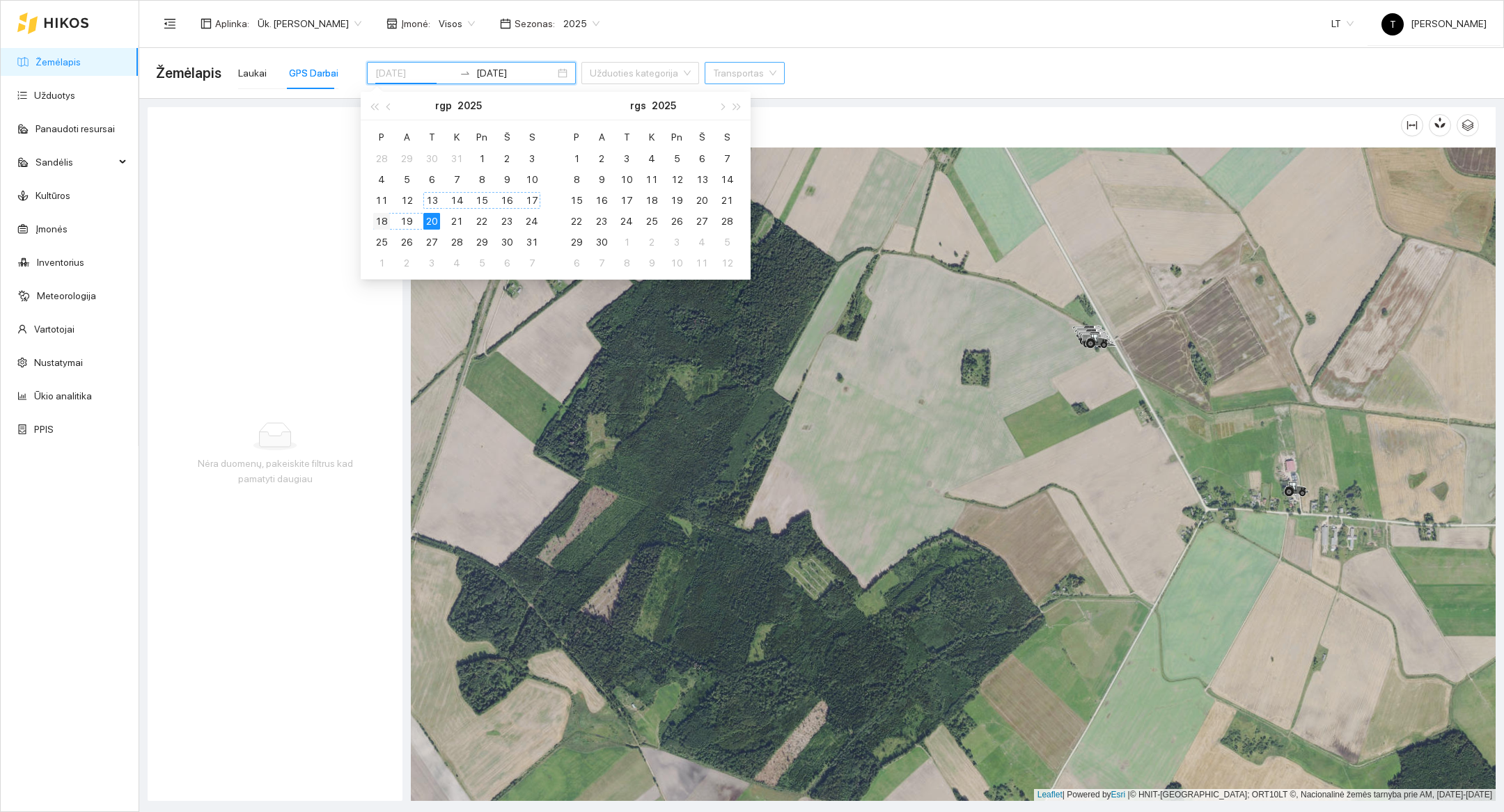
type input "[DATE]"
click at [388, 218] on div "18" at bounding box center [381, 221] width 16 height 16
type input "[DATE]"
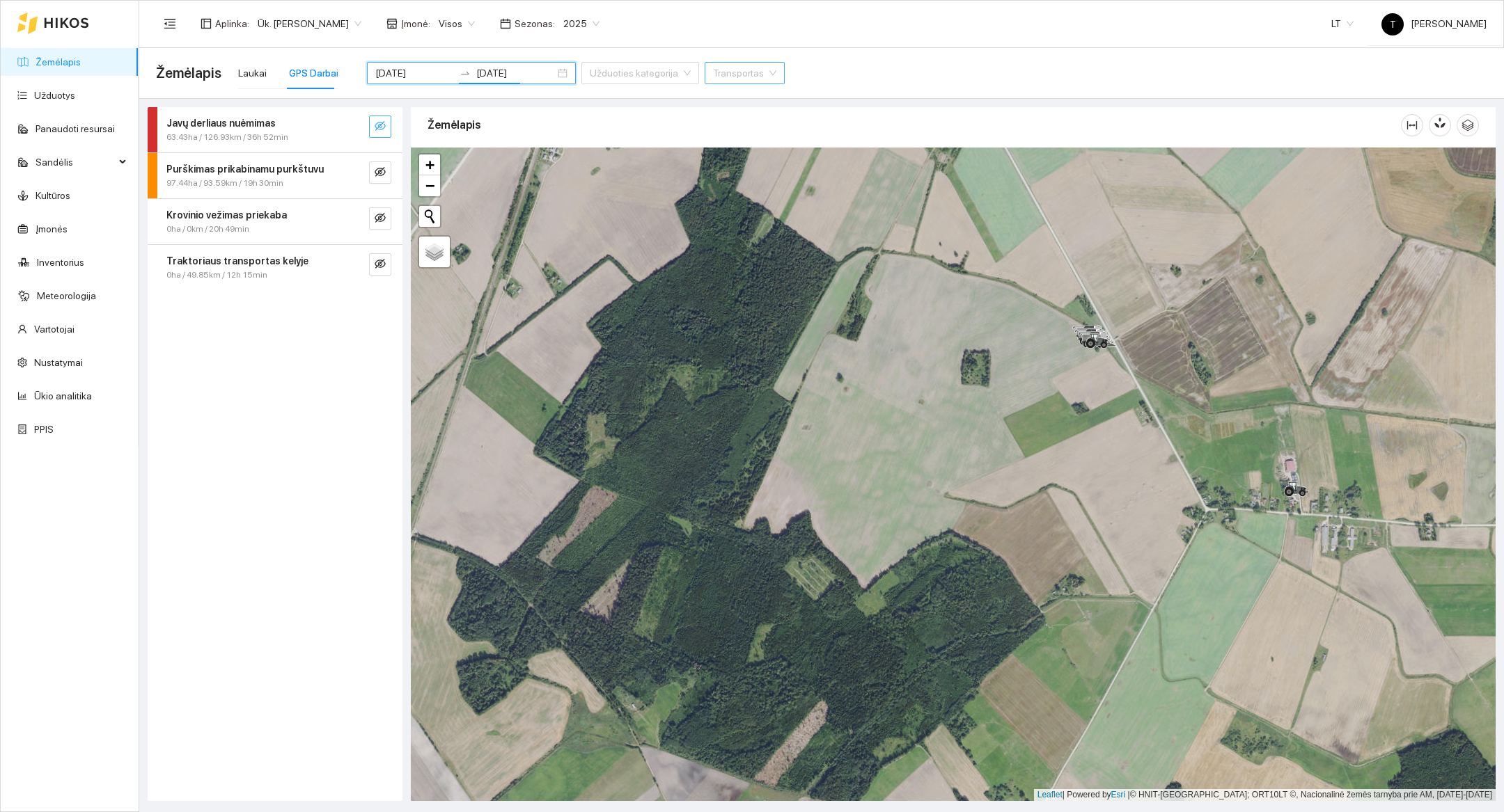
click at [382, 130] on icon "eye-invisible" at bounding box center [380, 126] width 12 height 12
click at [350, 127] on icon "search" at bounding box center [352, 126] width 12 height 12
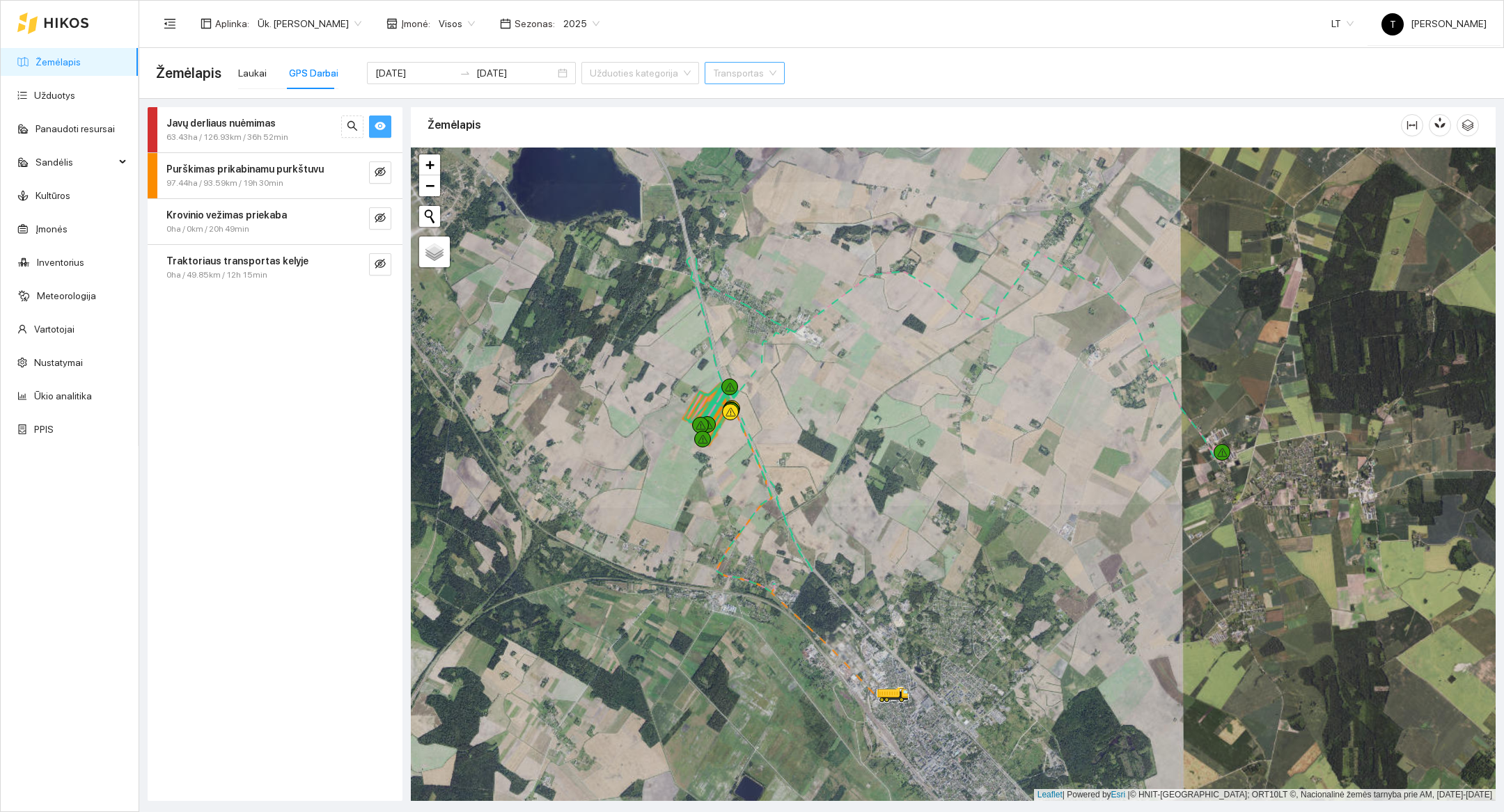
click at [387, 132] on button "button" at bounding box center [380, 126] width 22 height 22
click at [355, 128] on icon "search" at bounding box center [352, 126] width 10 height 10
click at [697, 517] on div at bounding box center [953, 474] width 1084 height 654
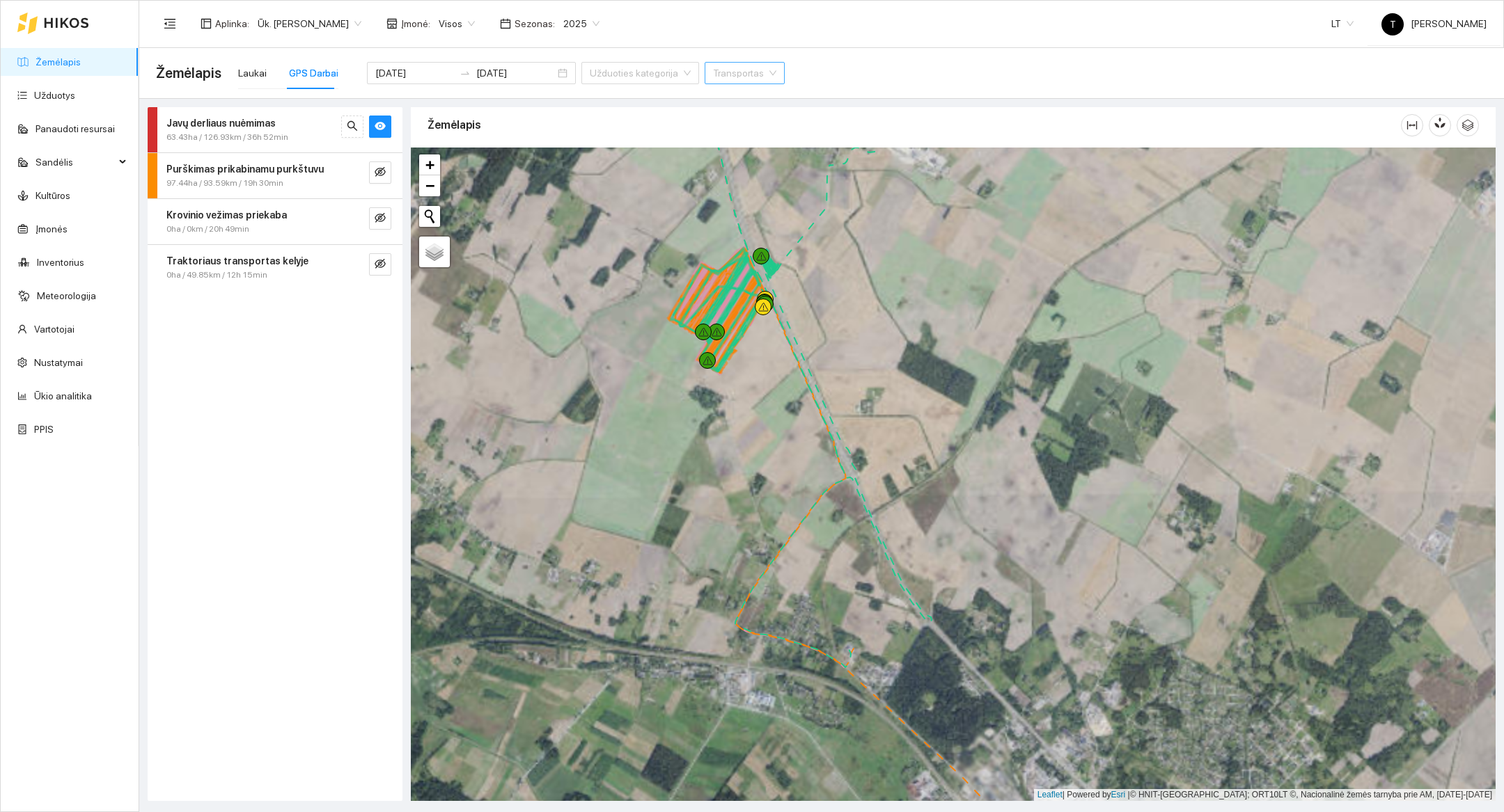
click at [729, 407] on div at bounding box center [953, 474] width 1084 height 654
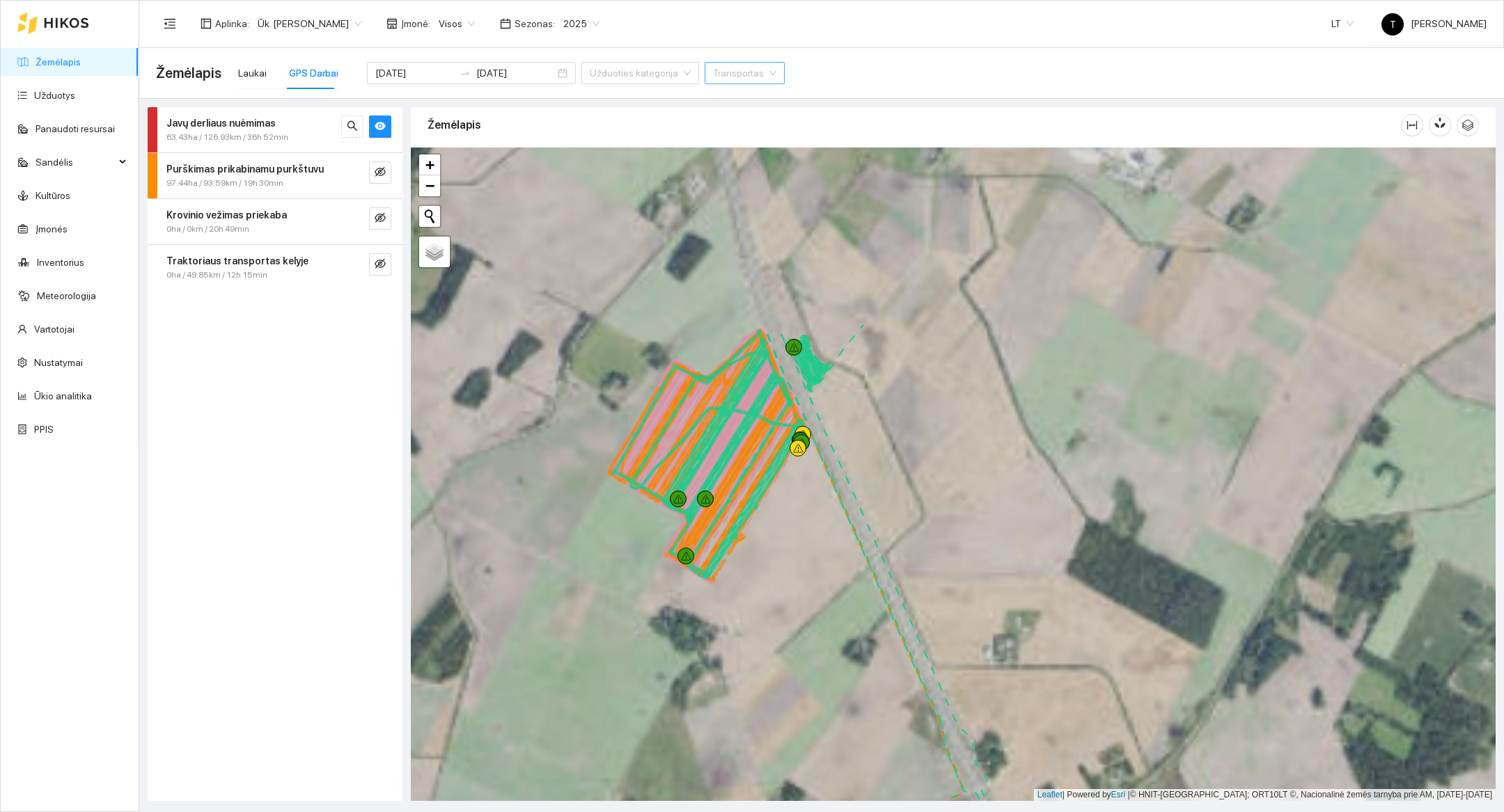
drag, startPoint x: 754, startPoint y: 369, endPoint x: 755, endPoint y: 611, distance: 242.0
click at [755, 611] on div at bounding box center [953, 474] width 1084 height 654
click at [798, 575] on div at bounding box center [953, 474] width 1084 height 654
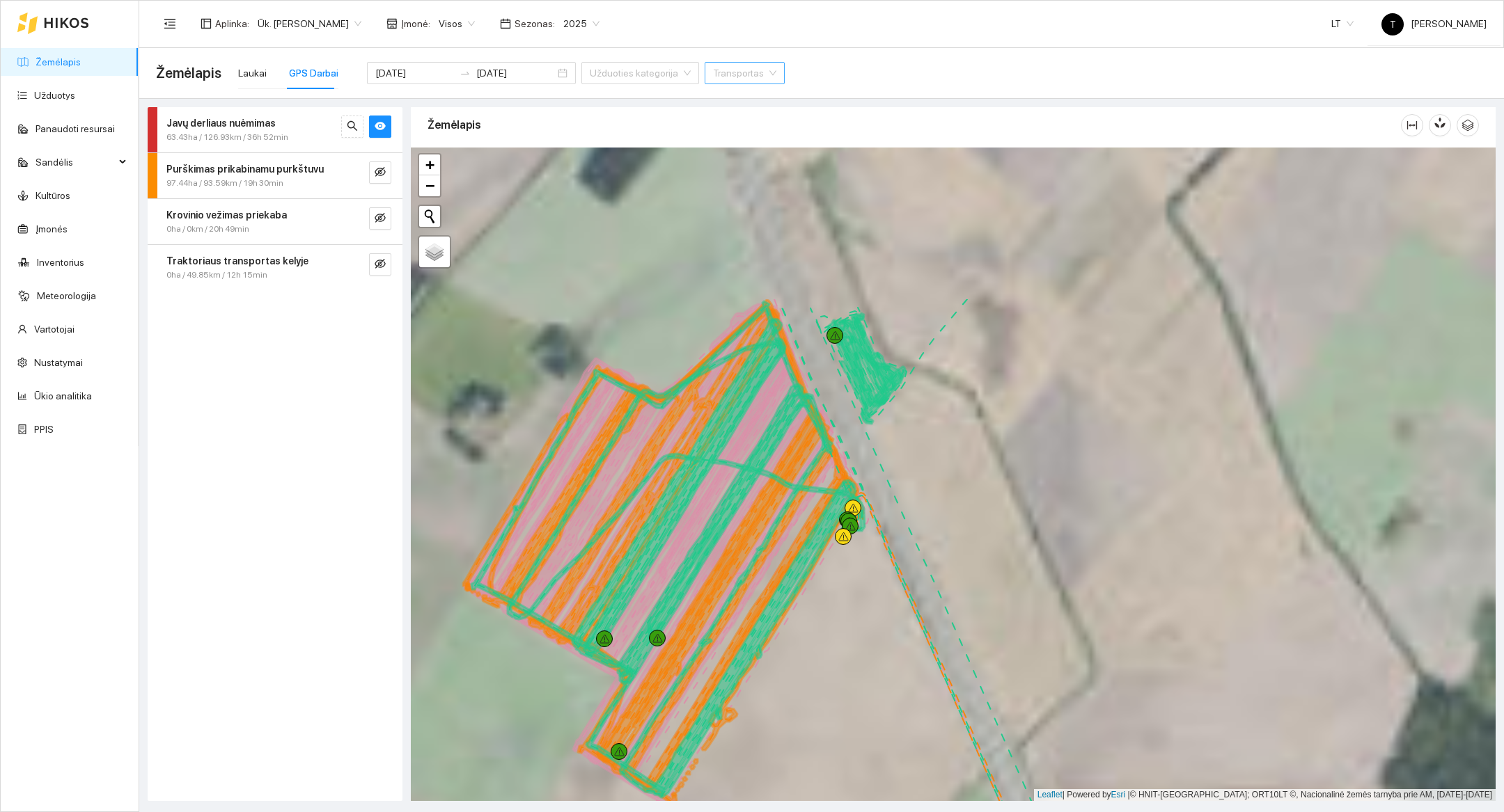
drag, startPoint x: 797, startPoint y: 467, endPoint x: 842, endPoint y: 684, distance: 221.6
click at [842, 684] on div at bounding box center [953, 474] width 1084 height 654
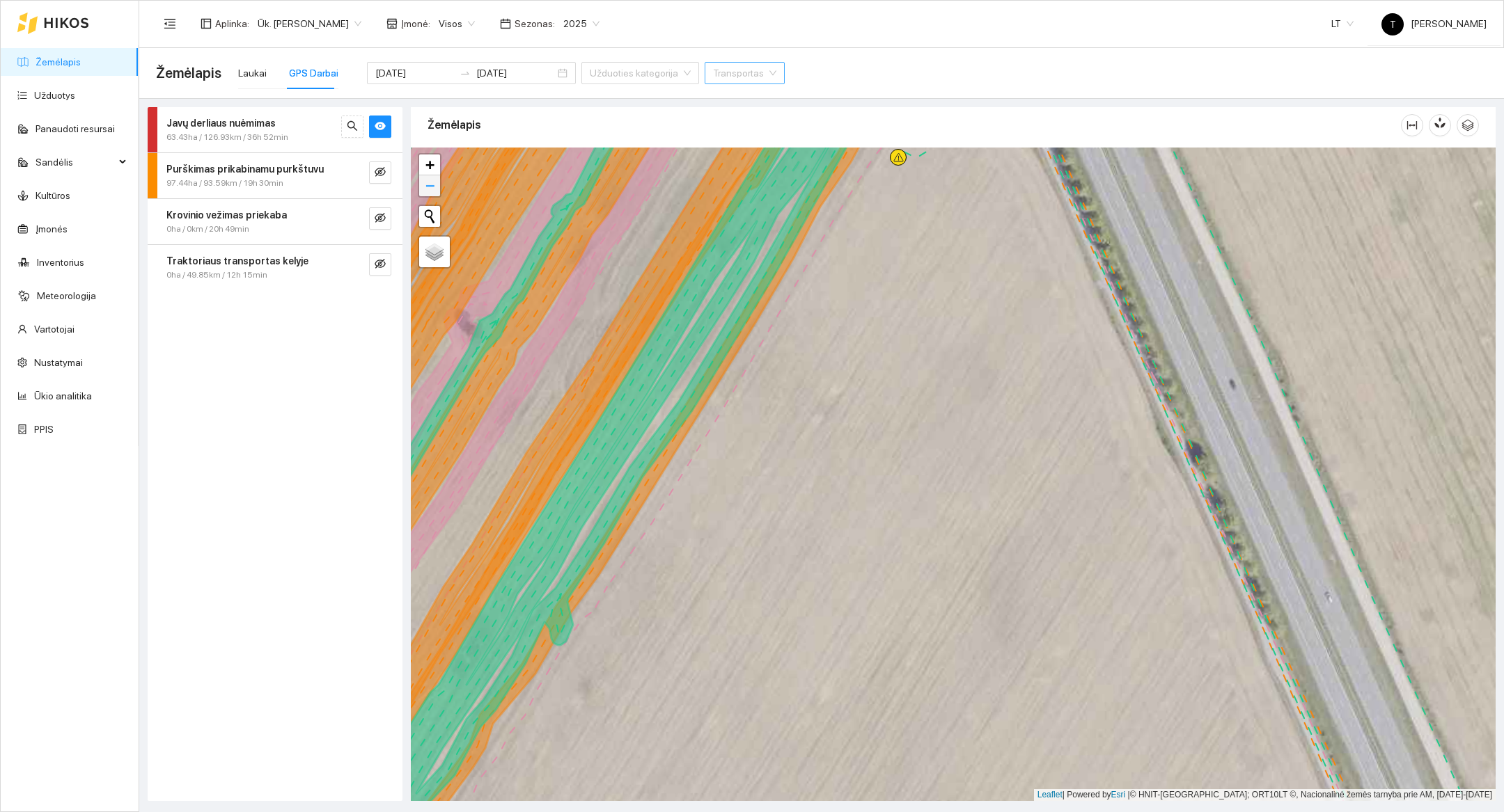
click at [431, 191] on span "−" at bounding box center [429, 185] width 9 height 17
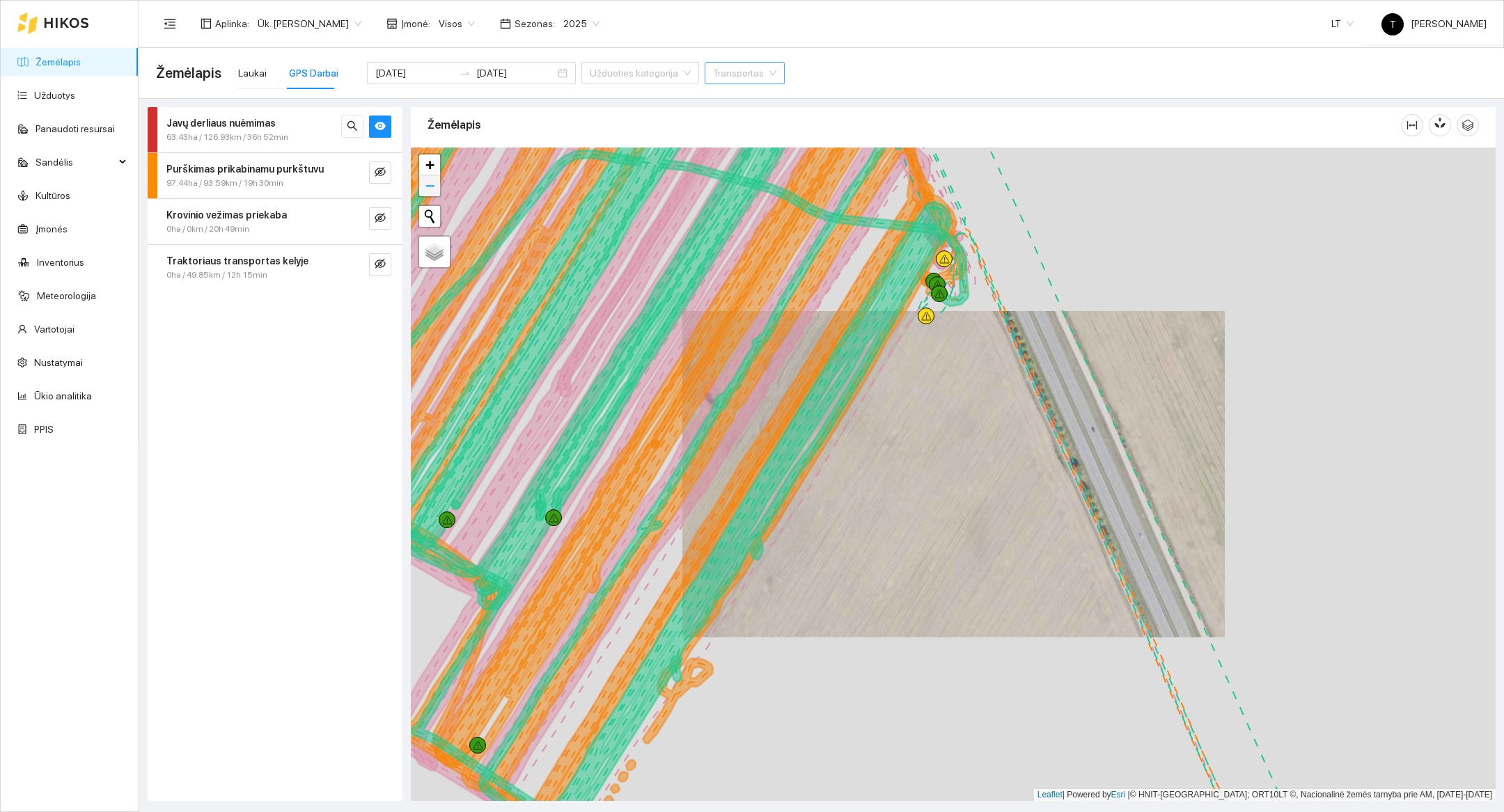
click at [431, 189] on span "−" at bounding box center [429, 185] width 9 height 17
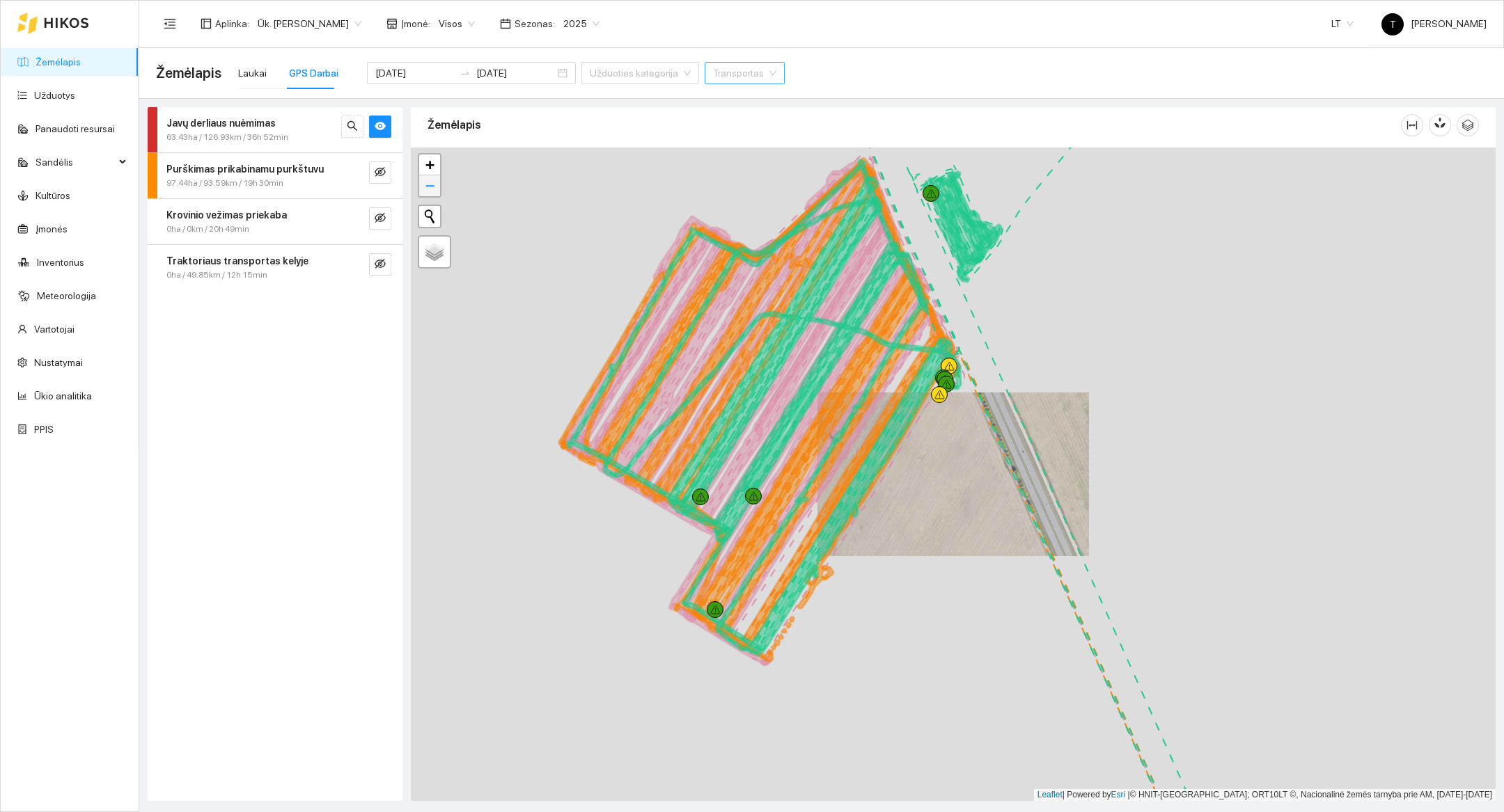
click at [431, 189] on span "−" at bounding box center [429, 185] width 9 height 17
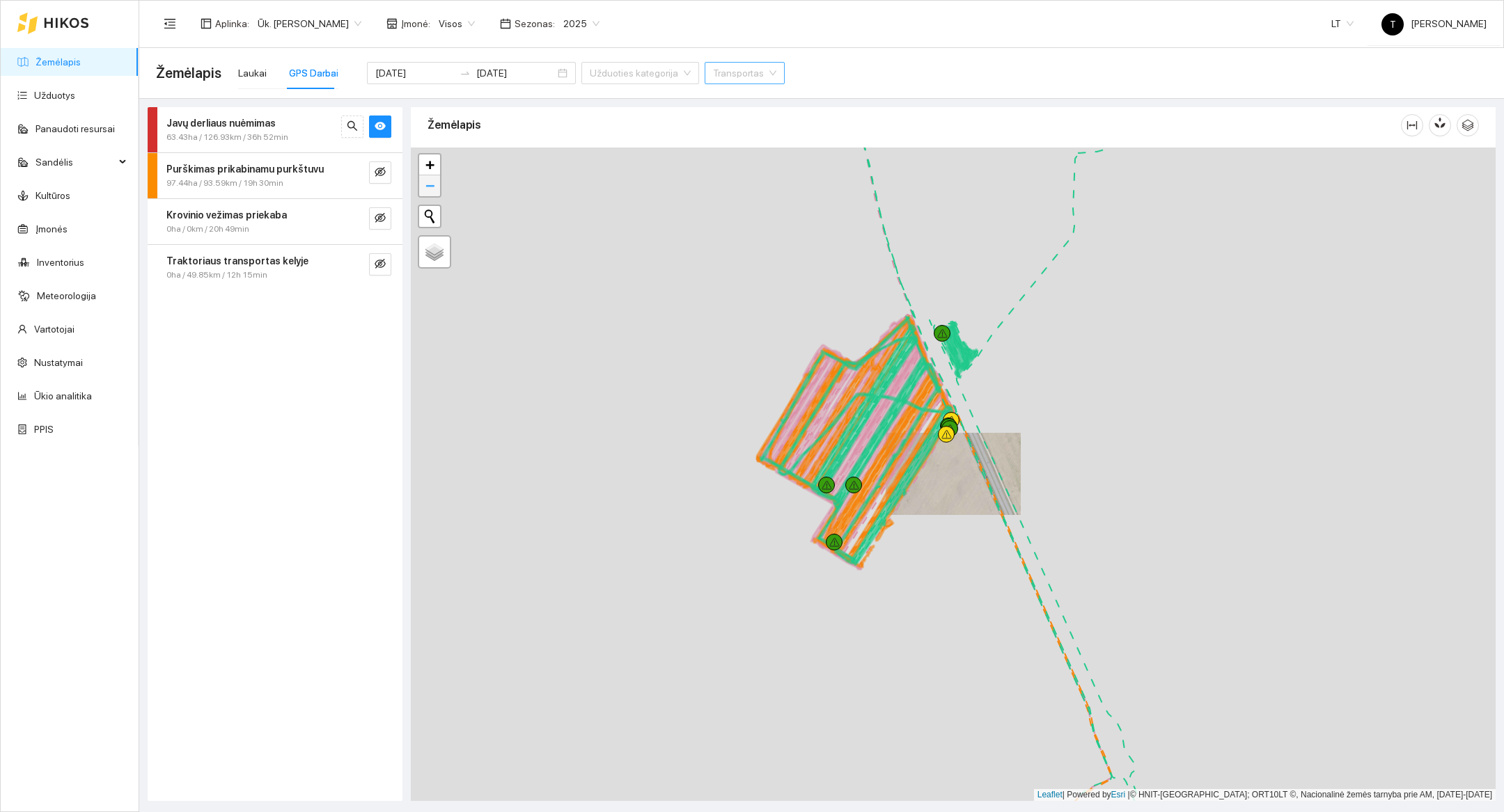
click at [431, 189] on span "−" at bounding box center [429, 185] width 9 height 17
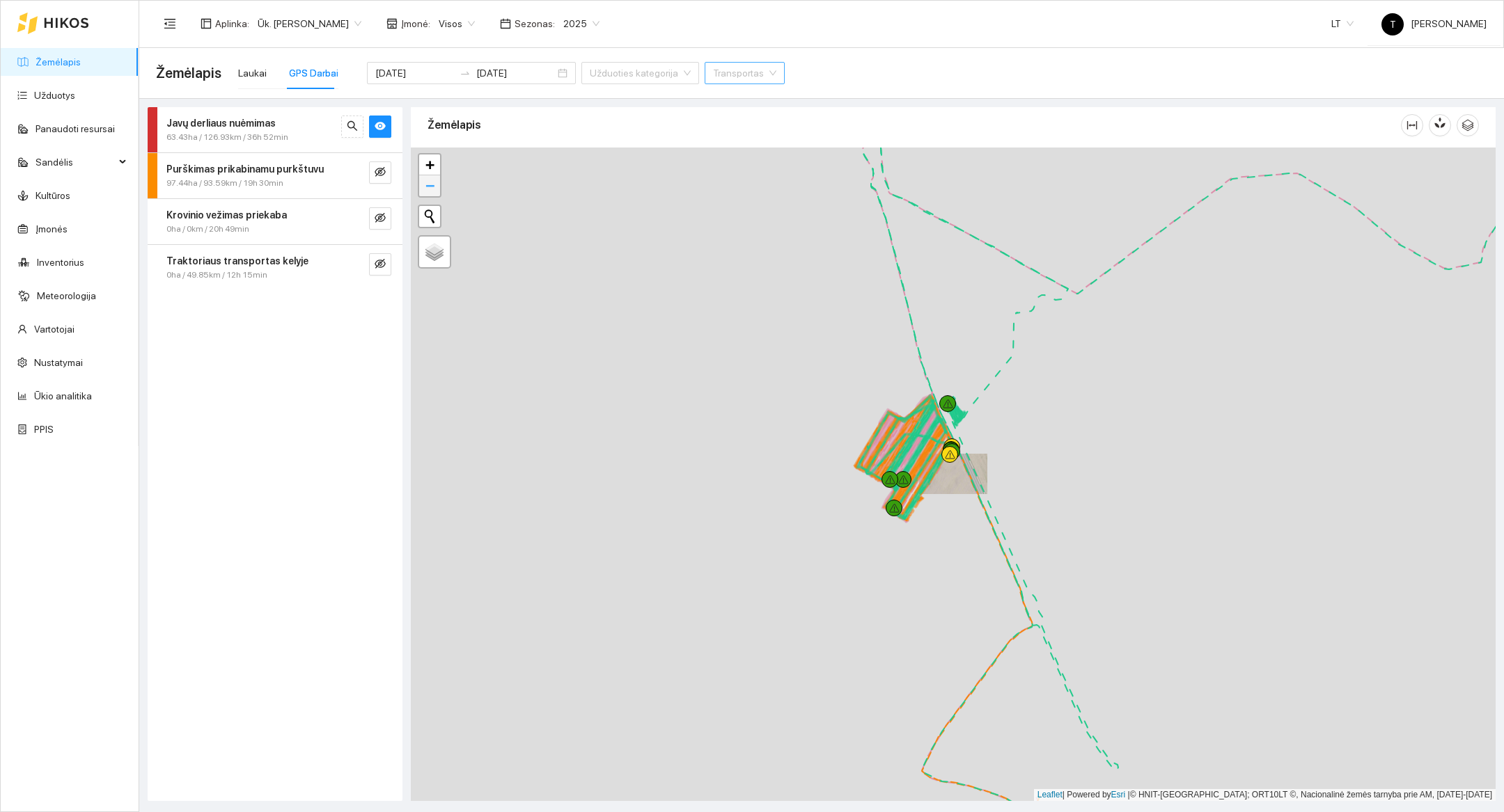
click at [431, 189] on span "−" at bounding box center [429, 185] width 9 height 17
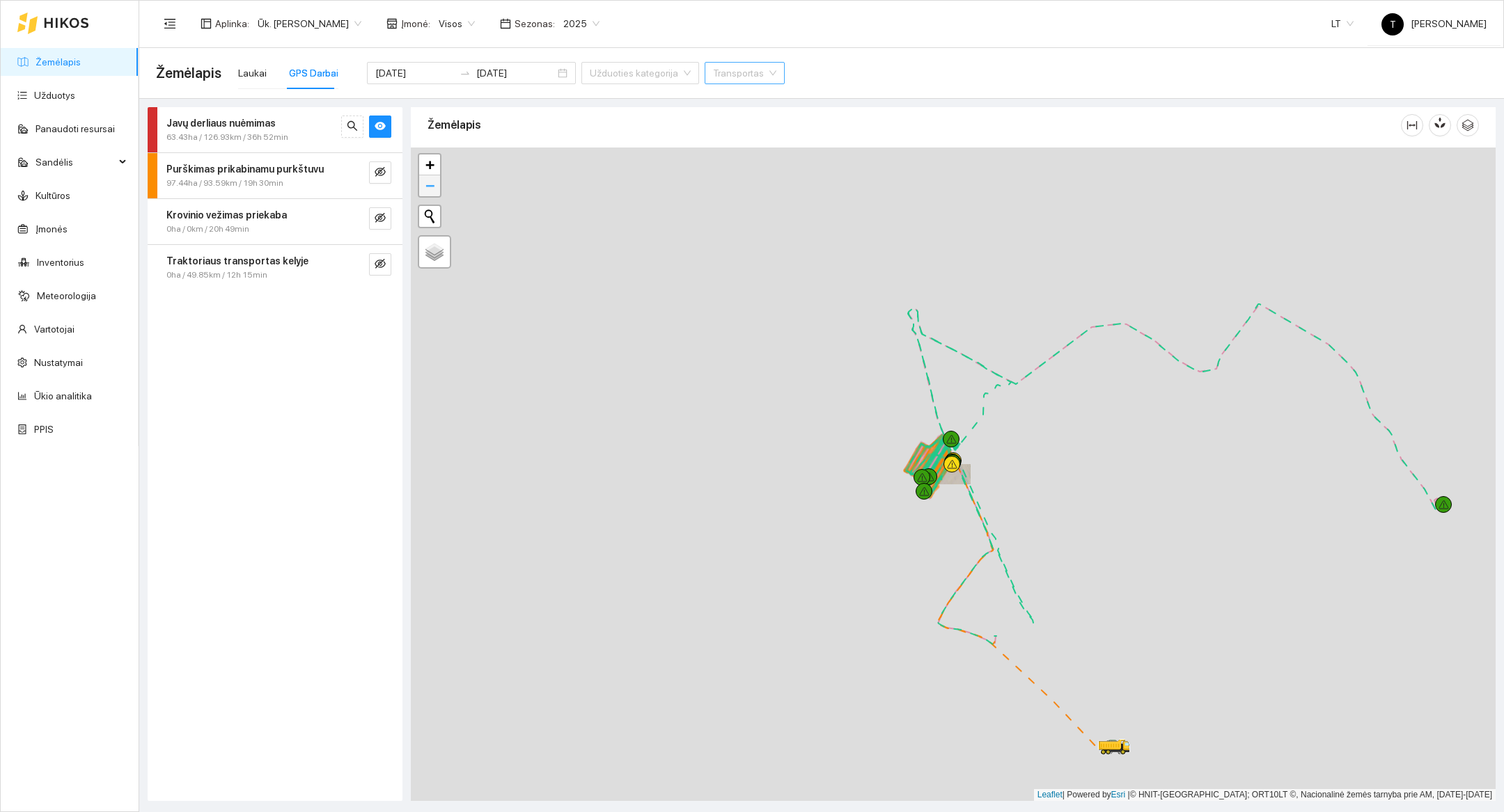
click at [431, 189] on span "−" at bounding box center [429, 185] width 9 height 17
click at [942, 566] on div at bounding box center [953, 474] width 1084 height 654
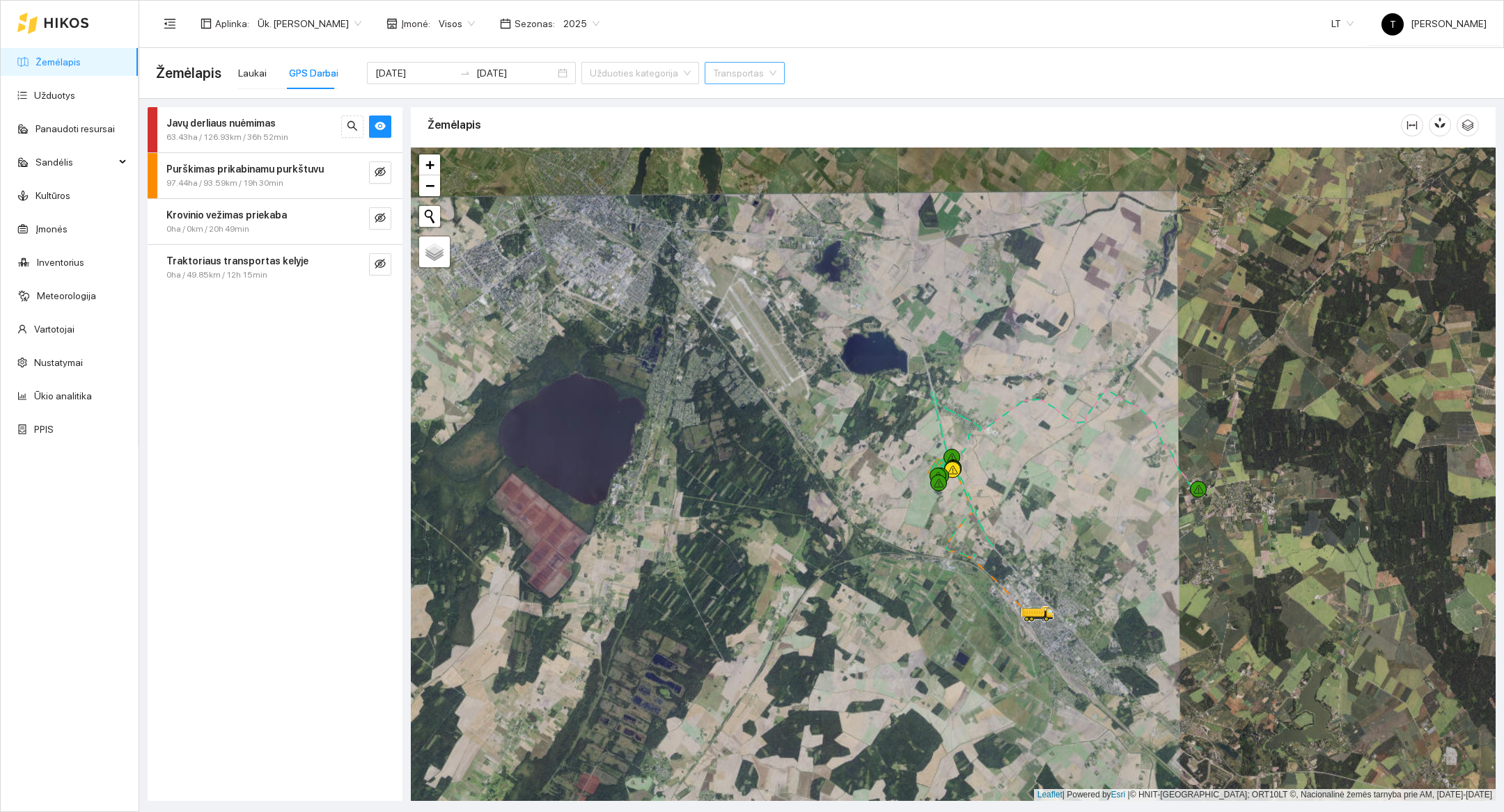
click at [942, 566] on div at bounding box center [953, 474] width 1084 height 654
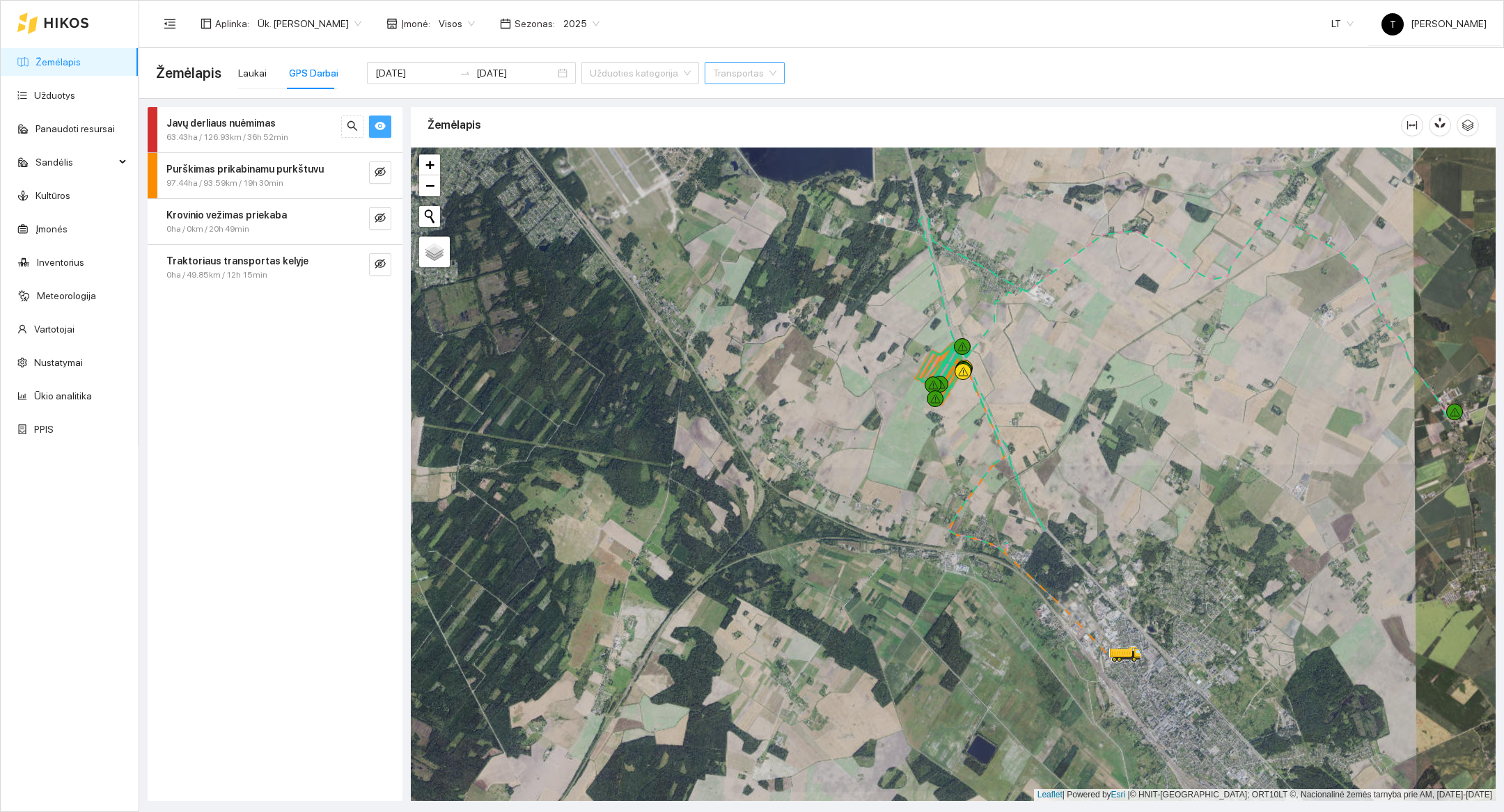
click at [387, 135] on button "button" at bounding box center [380, 126] width 22 height 22
click at [407, 71] on input "[DATE]" at bounding box center [415, 73] width 79 height 15
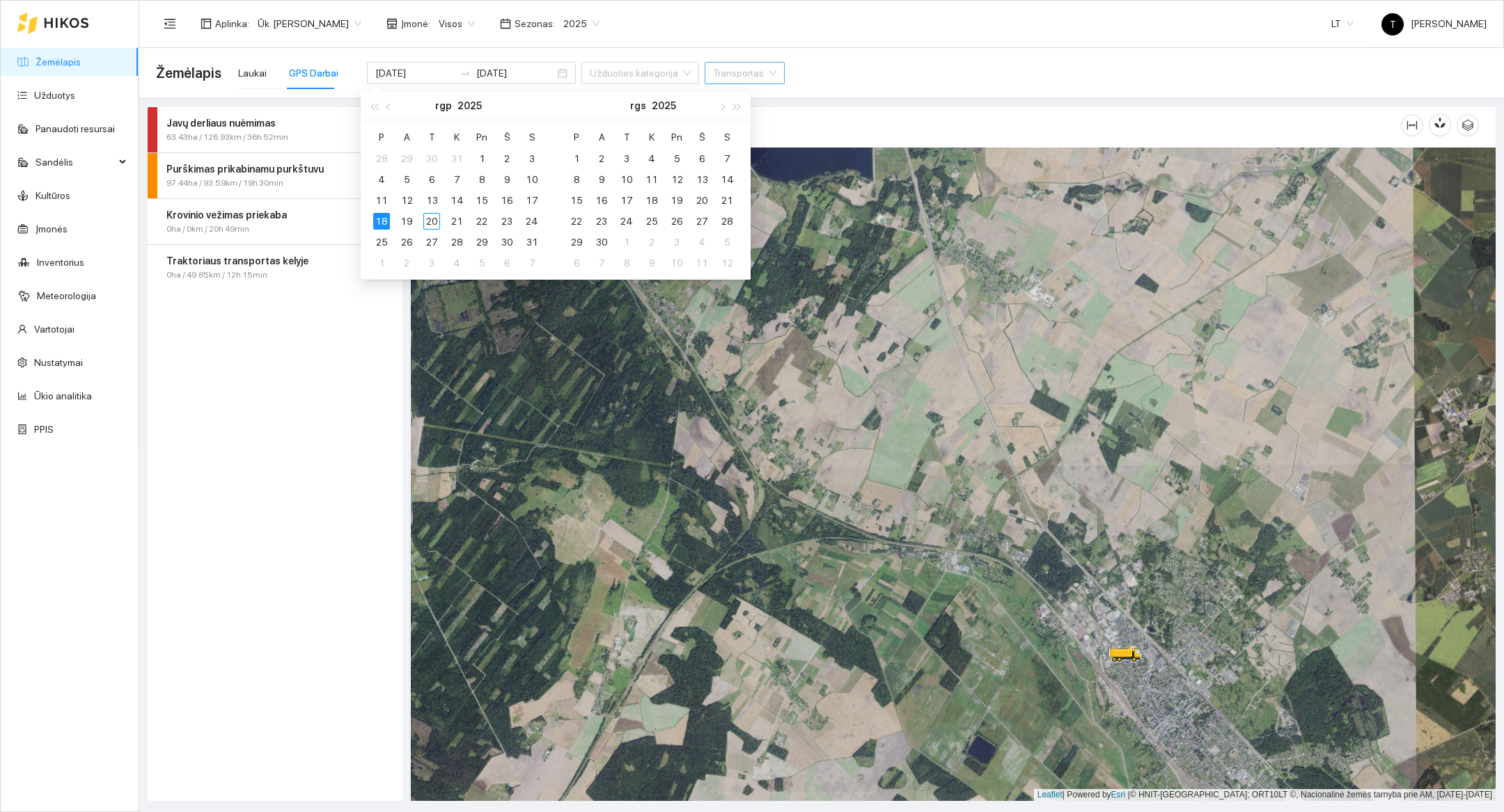
click at [342, 475] on div "Javų derliaus nuėmimas 63.43ha / 126.93km / 36h 52min Purškimas prikabinamu pur…" at bounding box center [275, 454] width 255 height 694
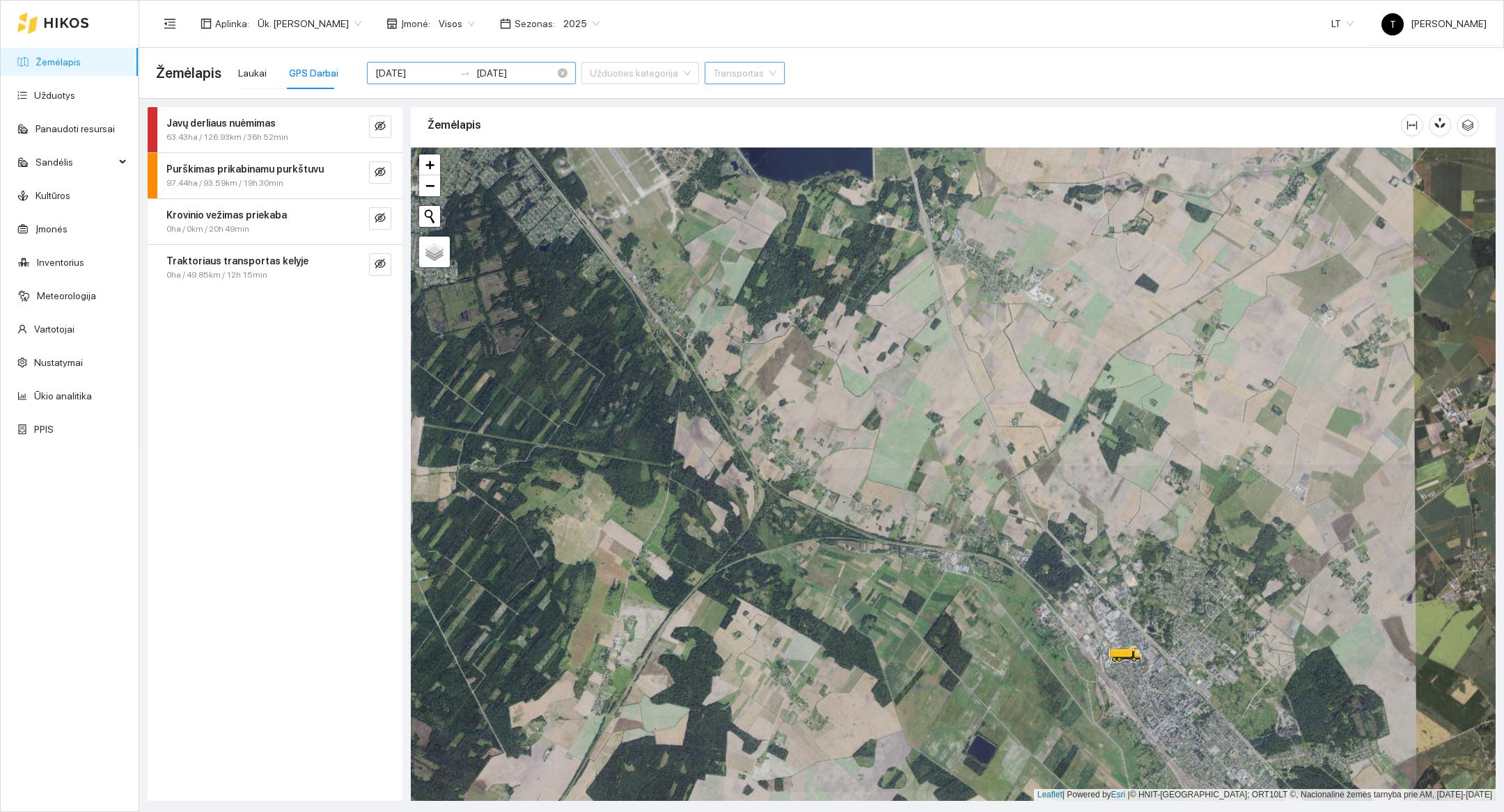
click at [395, 66] on input "[DATE]" at bounding box center [415, 73] width 79 height 15
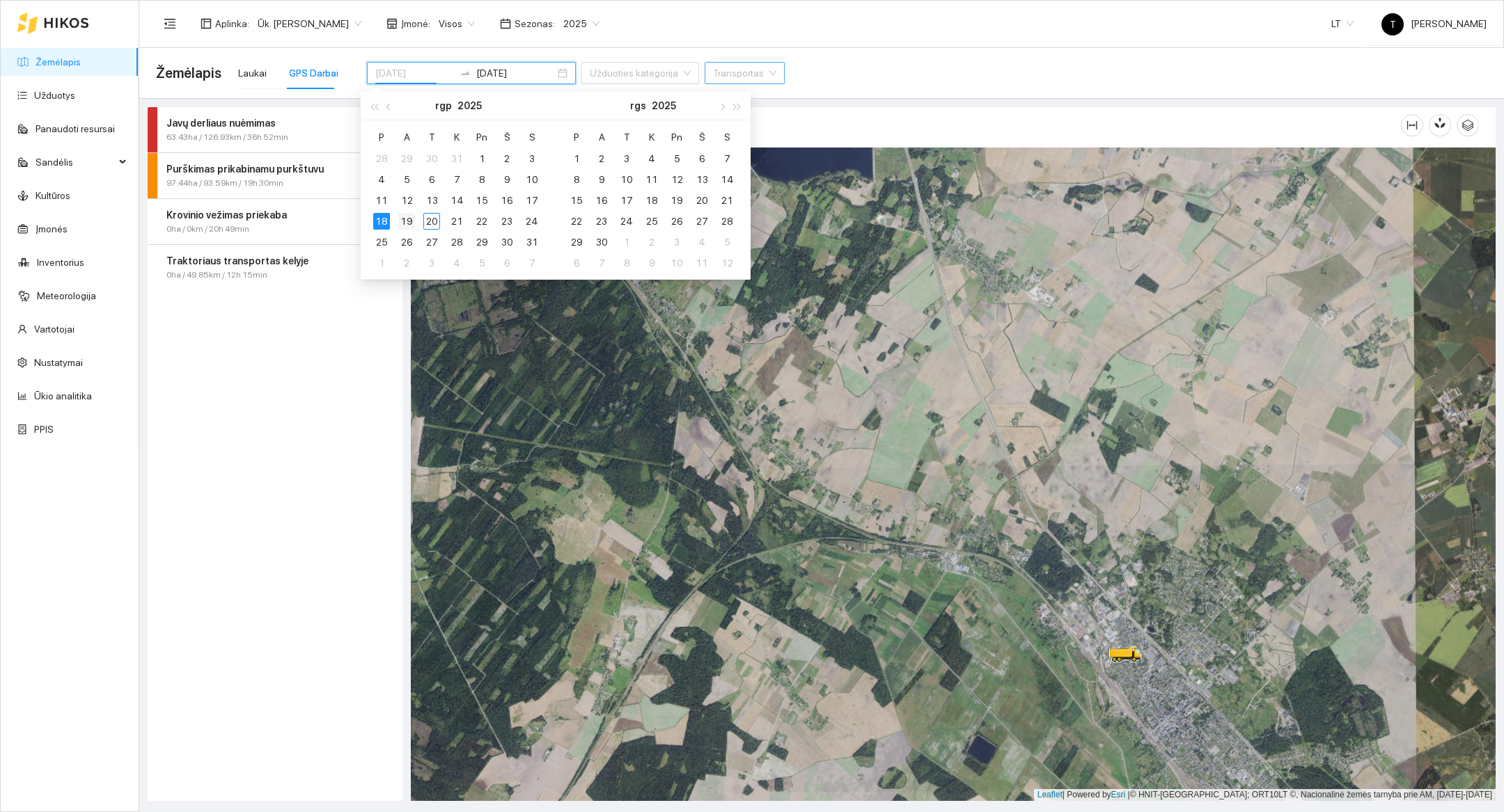
type input "[DATE]"
click at [417, 224] on td "19" at bounding box center [406, 222] width 25 height 21
type input "[DATE]"
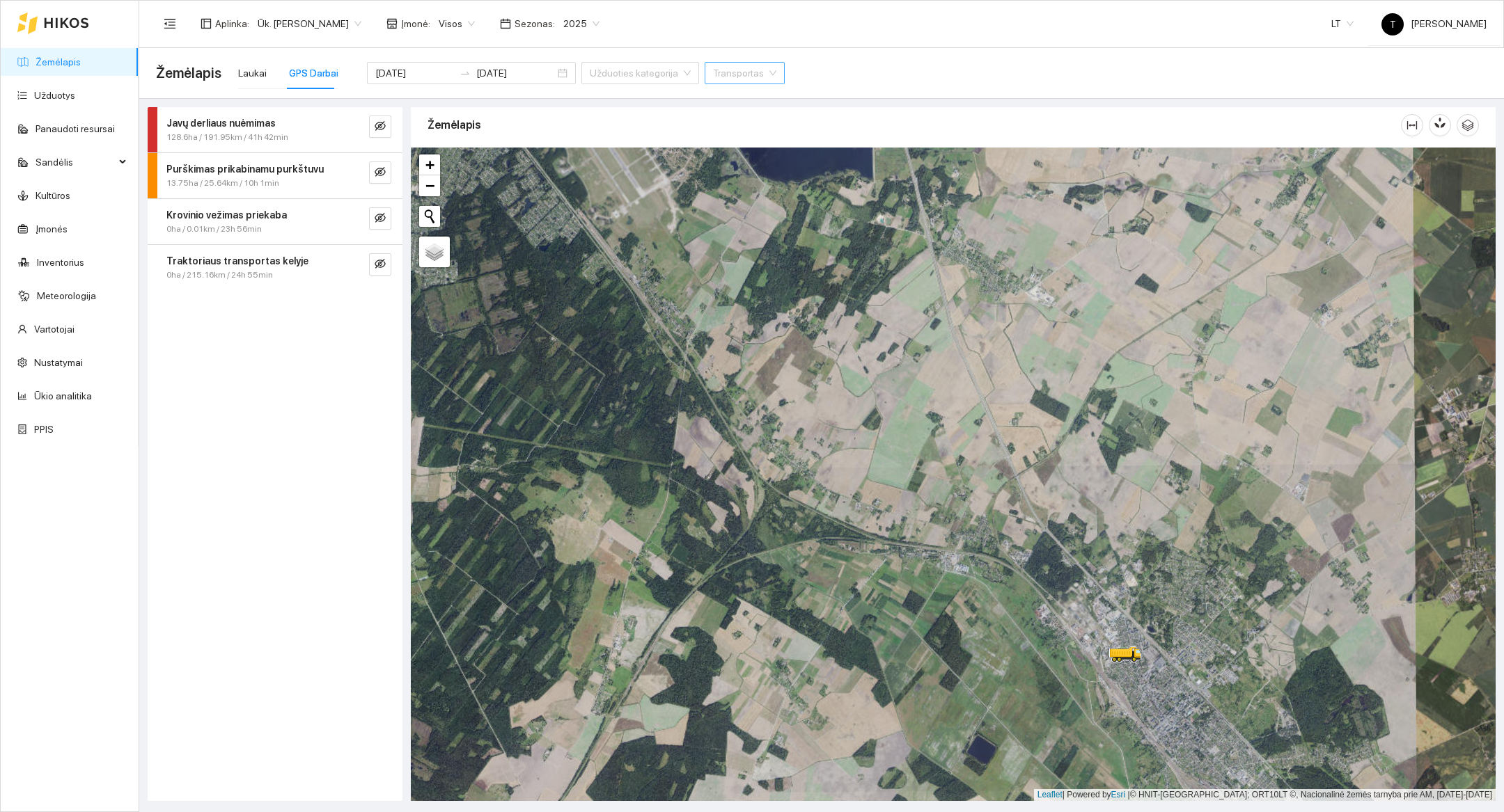
click at [296, 420] on div "Javų derliaus nuėmimas 128.6ha / 191.95km / 41h 42min Purškimas prikabinamu pur…" at bounding box center [275, 454] width 255 height 694
click at [382, 271] on button "button" at bounding box center [380, 264] width 22 height 22
click at [360, 268] on button "button" at bounding box center [352, 264] width 22 height 22
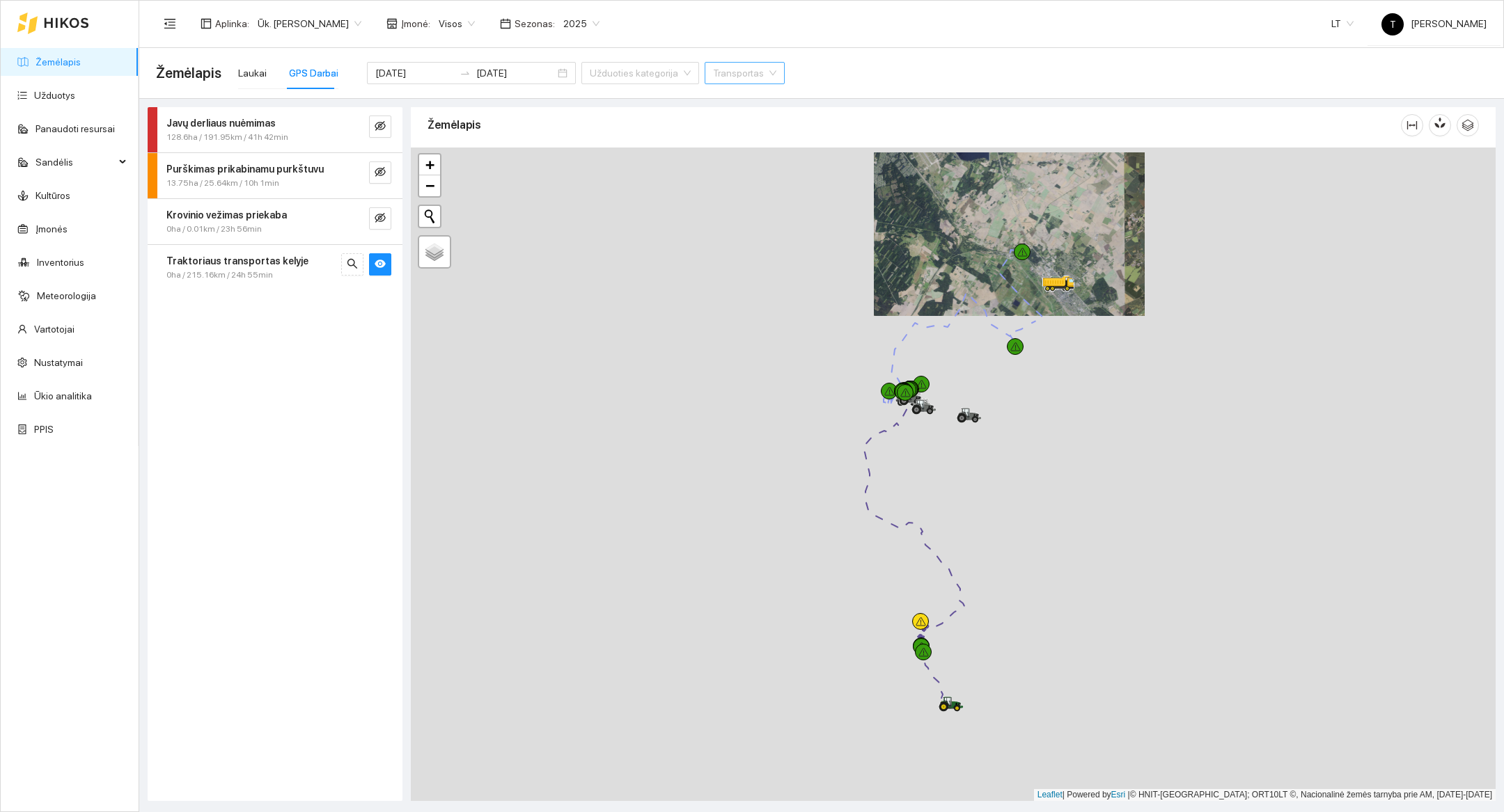
click at [874, 745] on div at bounding box center [953, 474] width 1084 height 654
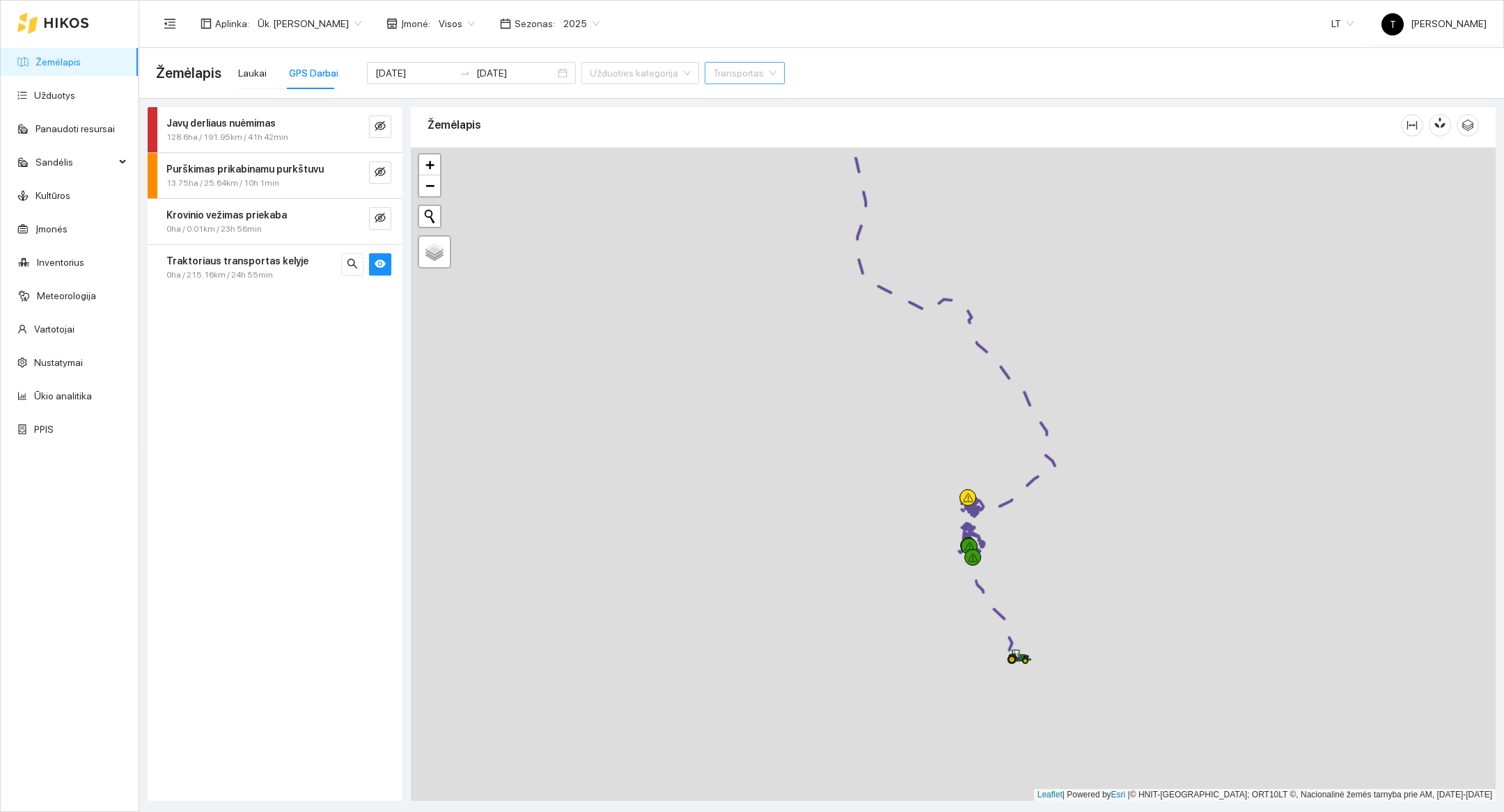
click at [916, 675] on div at bounding box center [953, 474] width 1084 height 654
click at [1097, 417] on div at bounding box center [953, 474] width 1084 height 654
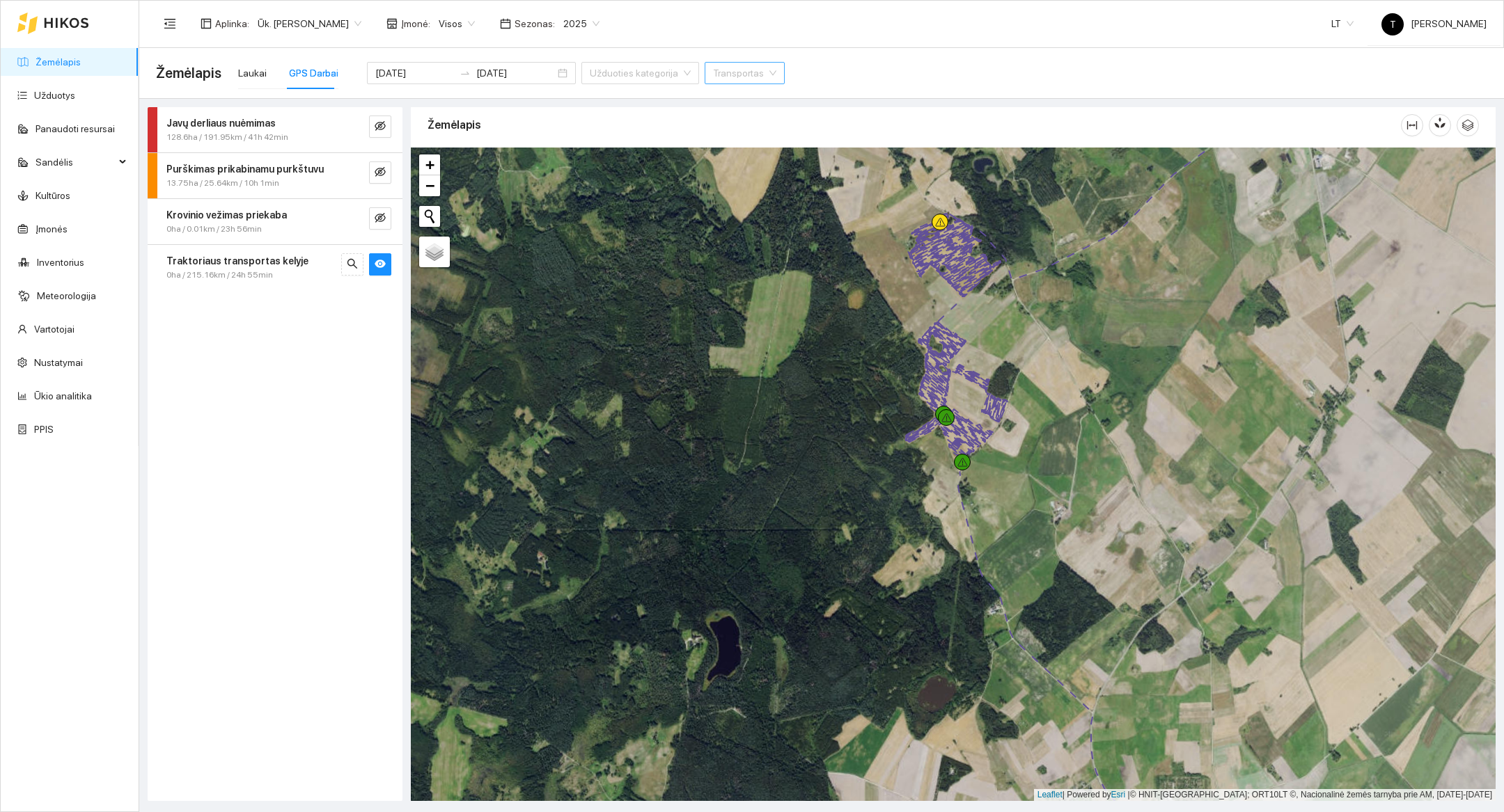
click at [1050, 364] on div at bounding box center [953, 474] width 1084 height 654
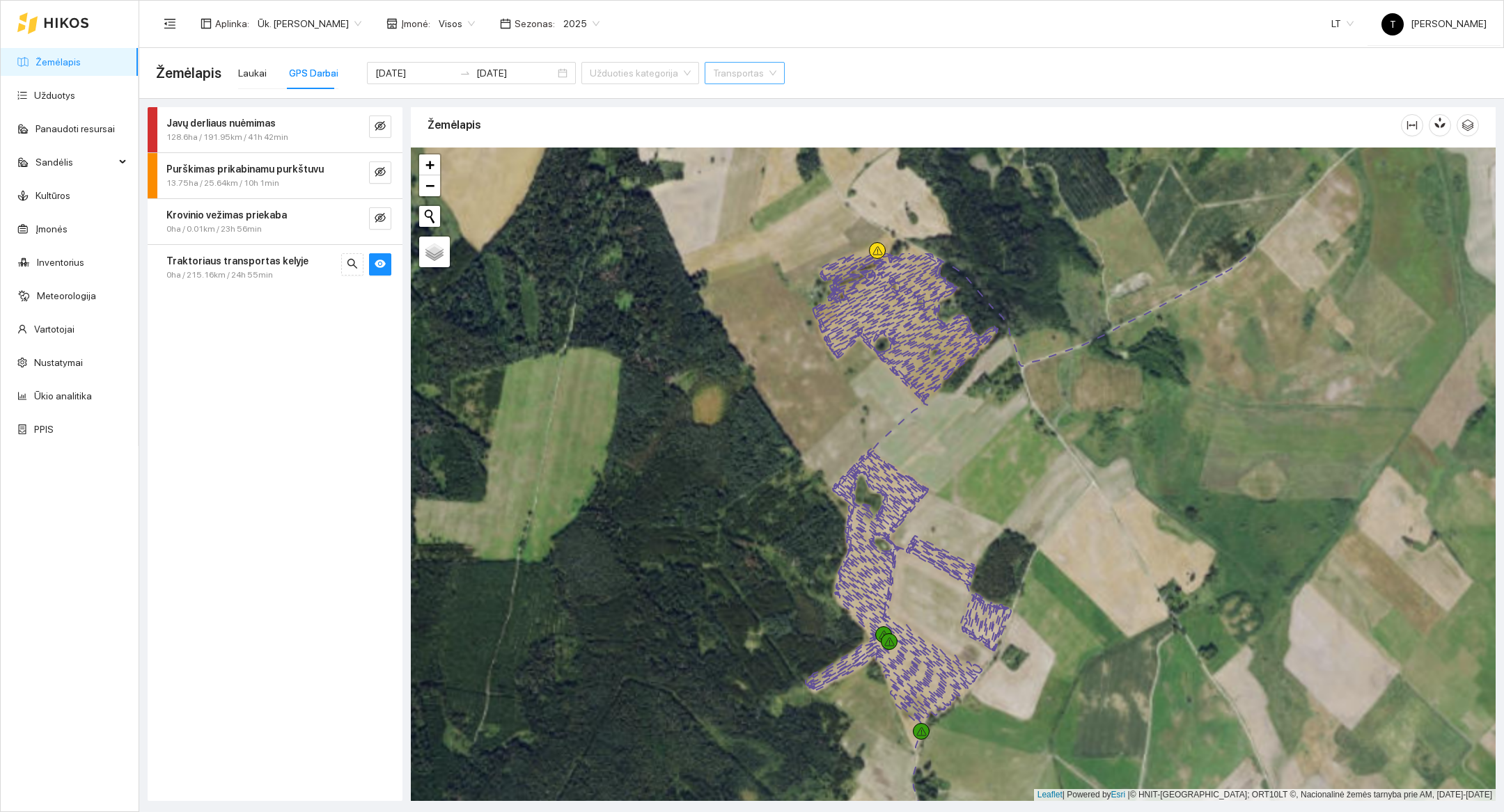
drag, startPoint x: 1050, startPoint y: 364, endPoint x: 1097, endPoint y: 533, distance: 175.4
click at [1097, 533] on div at bounding box center [953, 474] width 1084 height 654
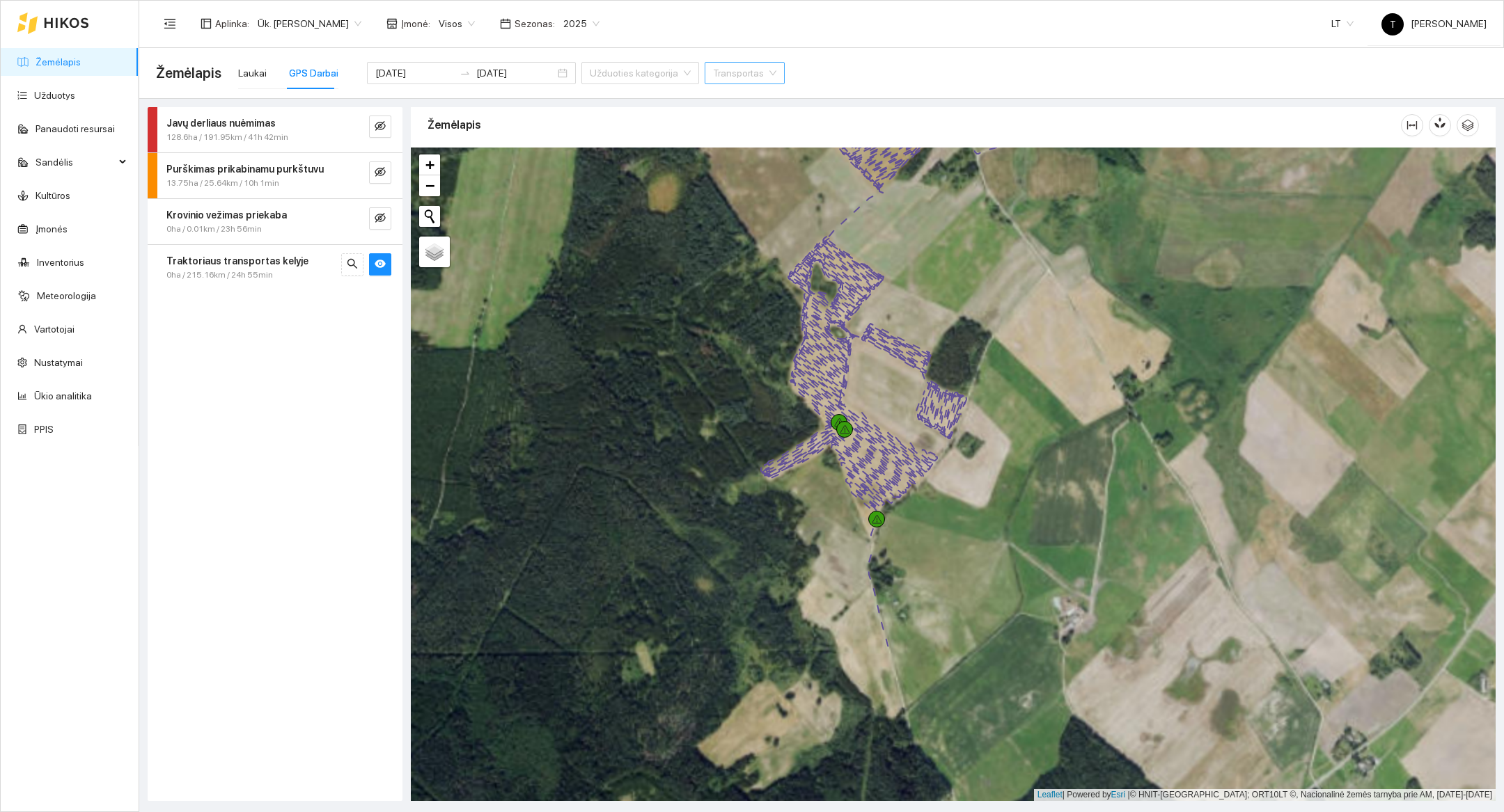
drag, startPoint x: 1097, startPoint y: 533, endPoint x: 1052, endPoint y: 280, distance: 257.0
click at [1052, 280] on div at bounding box center [953, 474] width 1084 height 654
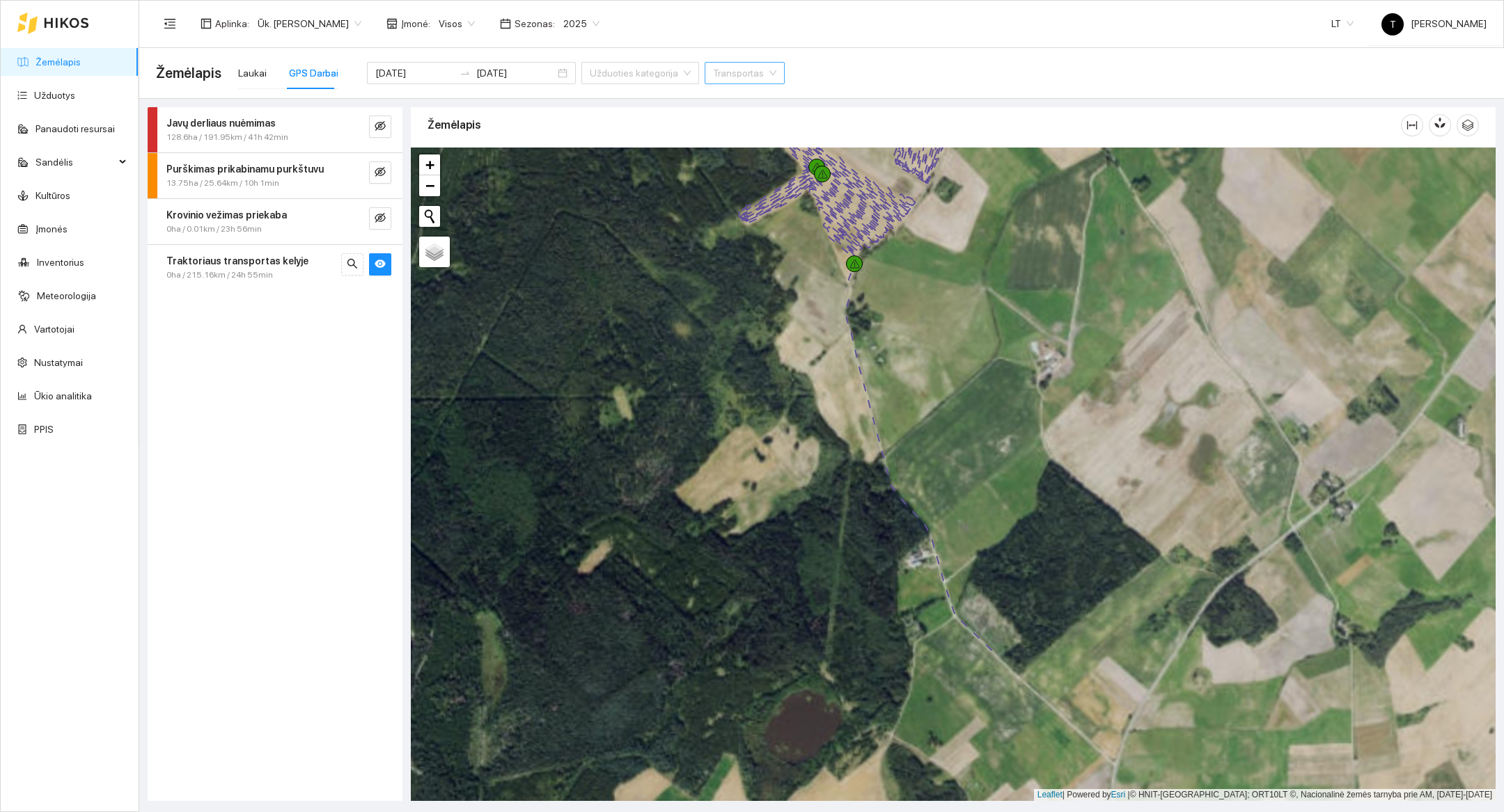
drag, startPoint x: 1082, startPoint y: 628, endPoint x: 1052, endPoint y: 350, distance: 279.6
click at [1052, 350] on div at bounding box center [953, 474] width 1084 height 654
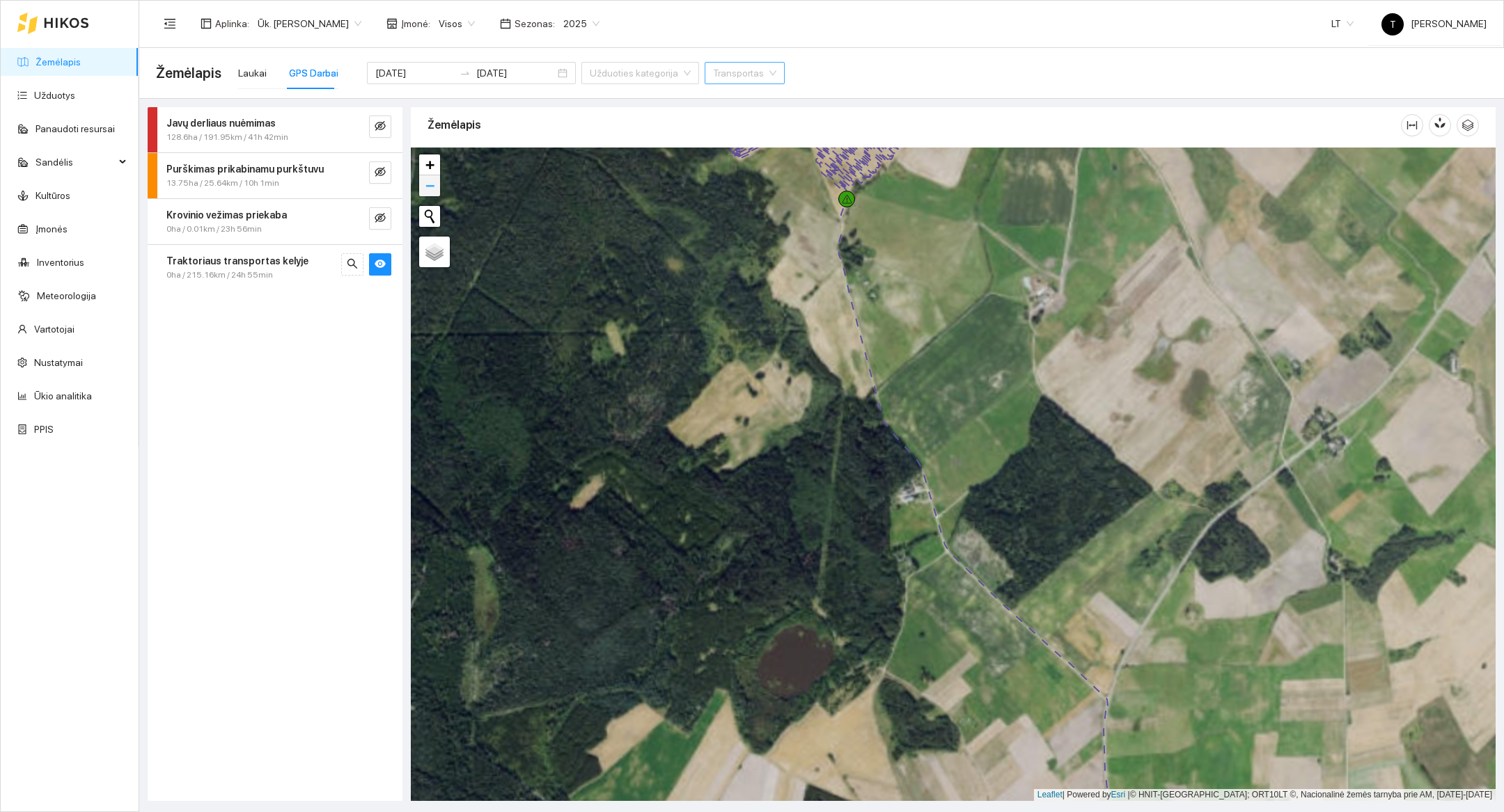
click at [426, 184] on span "−" at bounding box center [429, 185] width 9 height 17
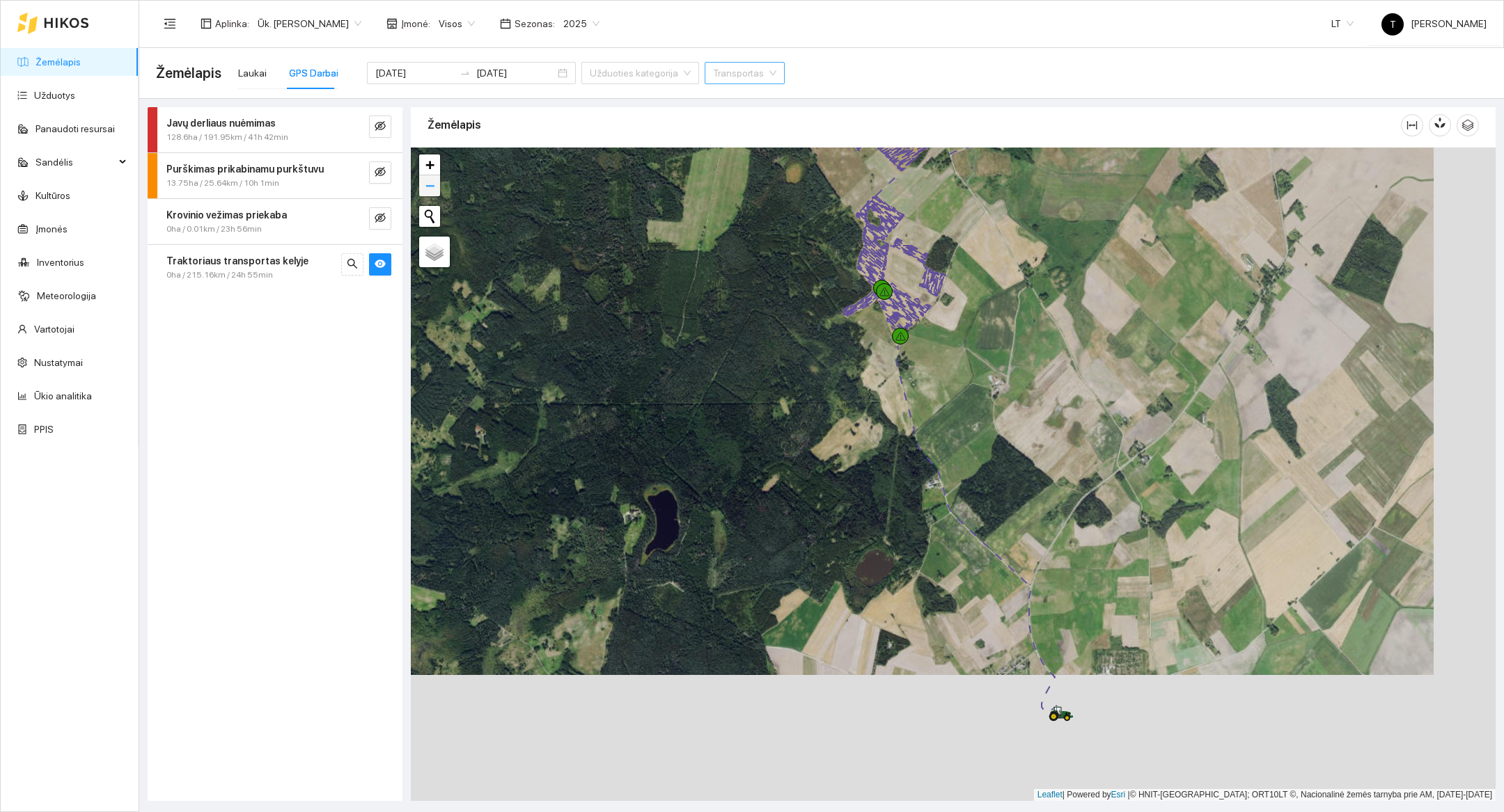
click at [426, 184] on span "−" at bounding box center [429, 185] width 9 height 17
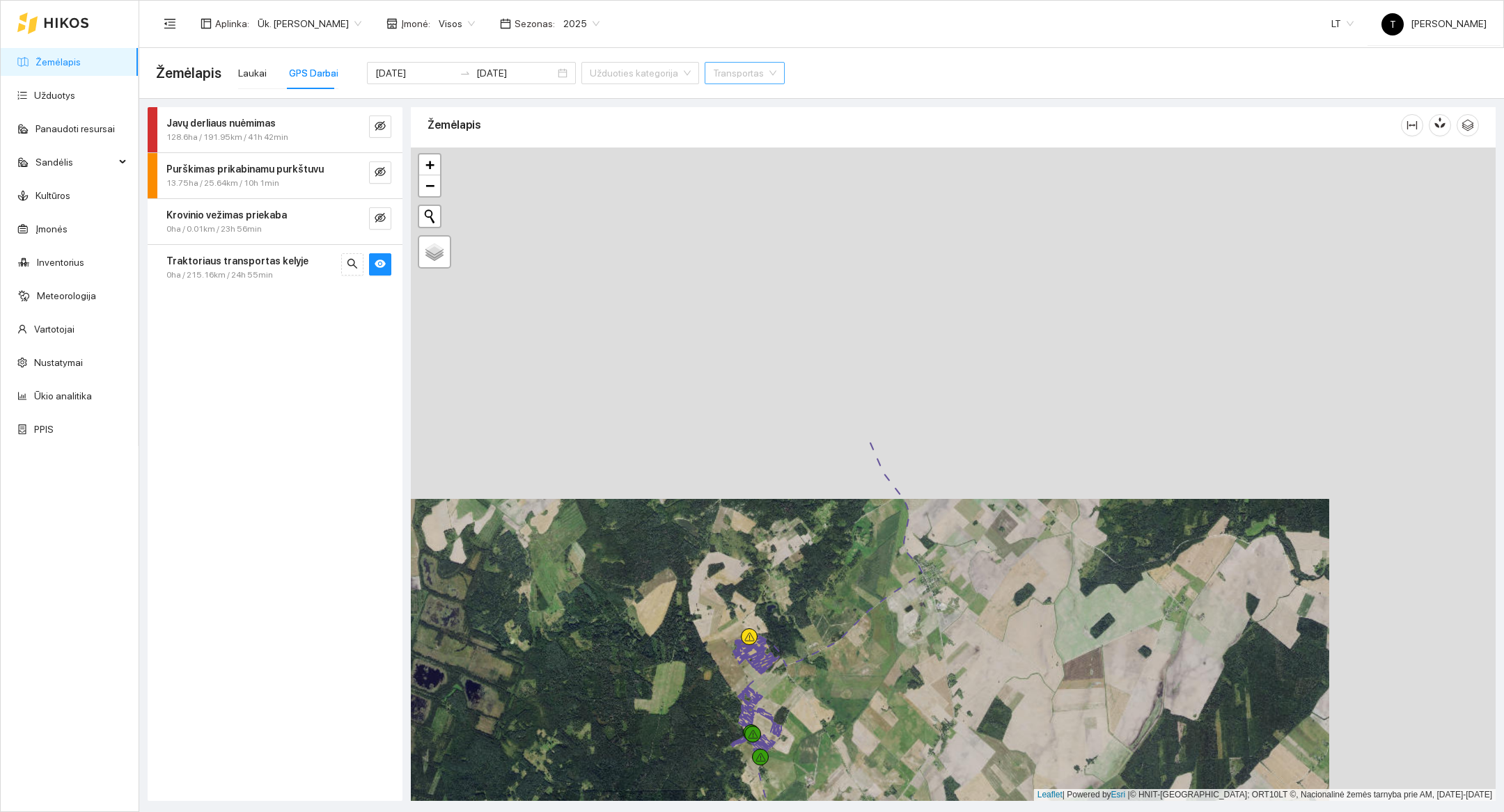
drag, startPoint x: 1061, startPoint y: 403, endPoint x: 894, endPoint y: 754, distance: 388.7
click at [894, 754] on div at bounding box center [953, 474] width 1084 height 654
click at [430, 188] on span "−" at bounding box center [429, 185] width 9 height 17
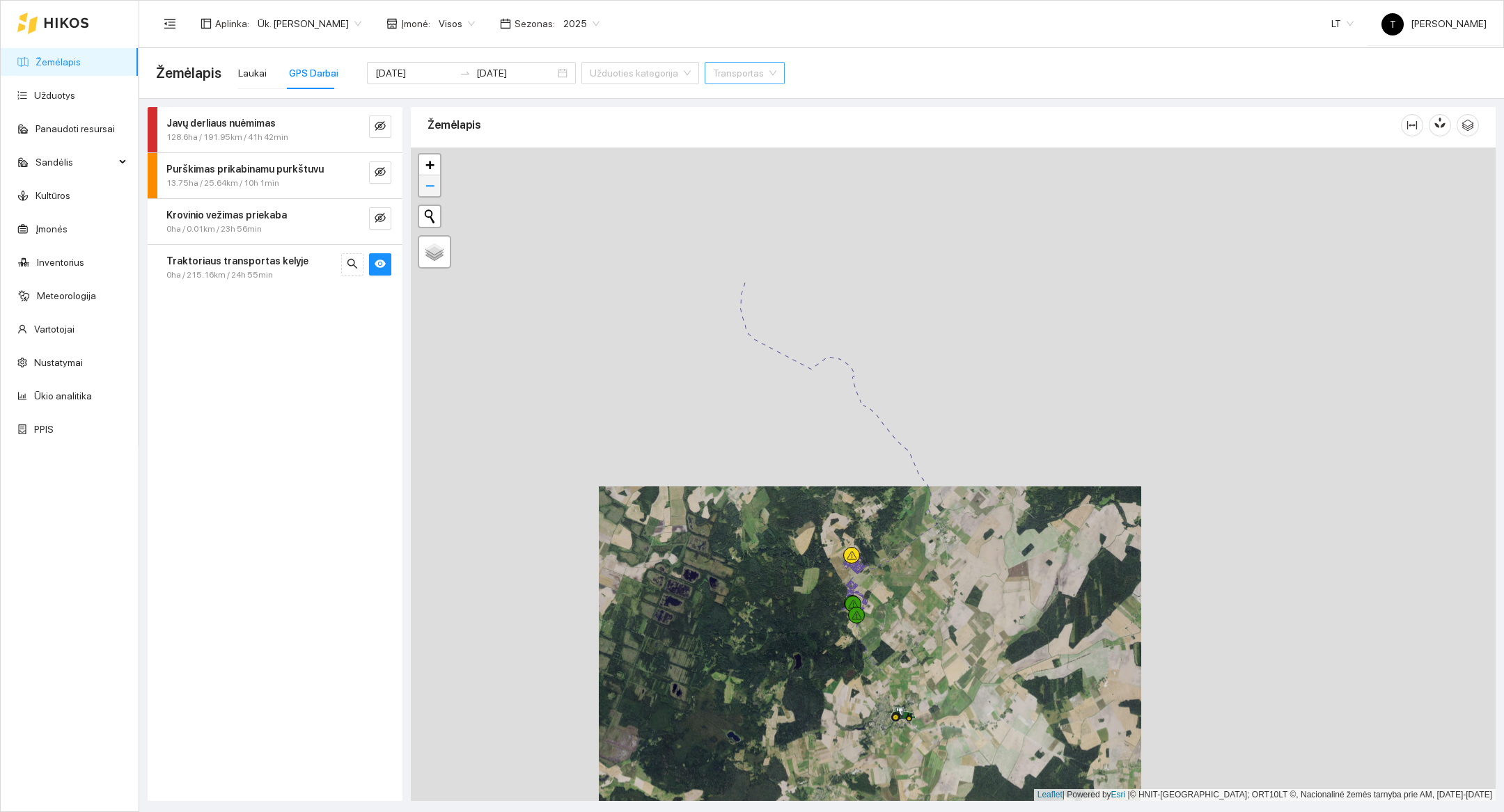
click at [430, 188] on span "−" at bounding box center [429, 185] width 9 height 17
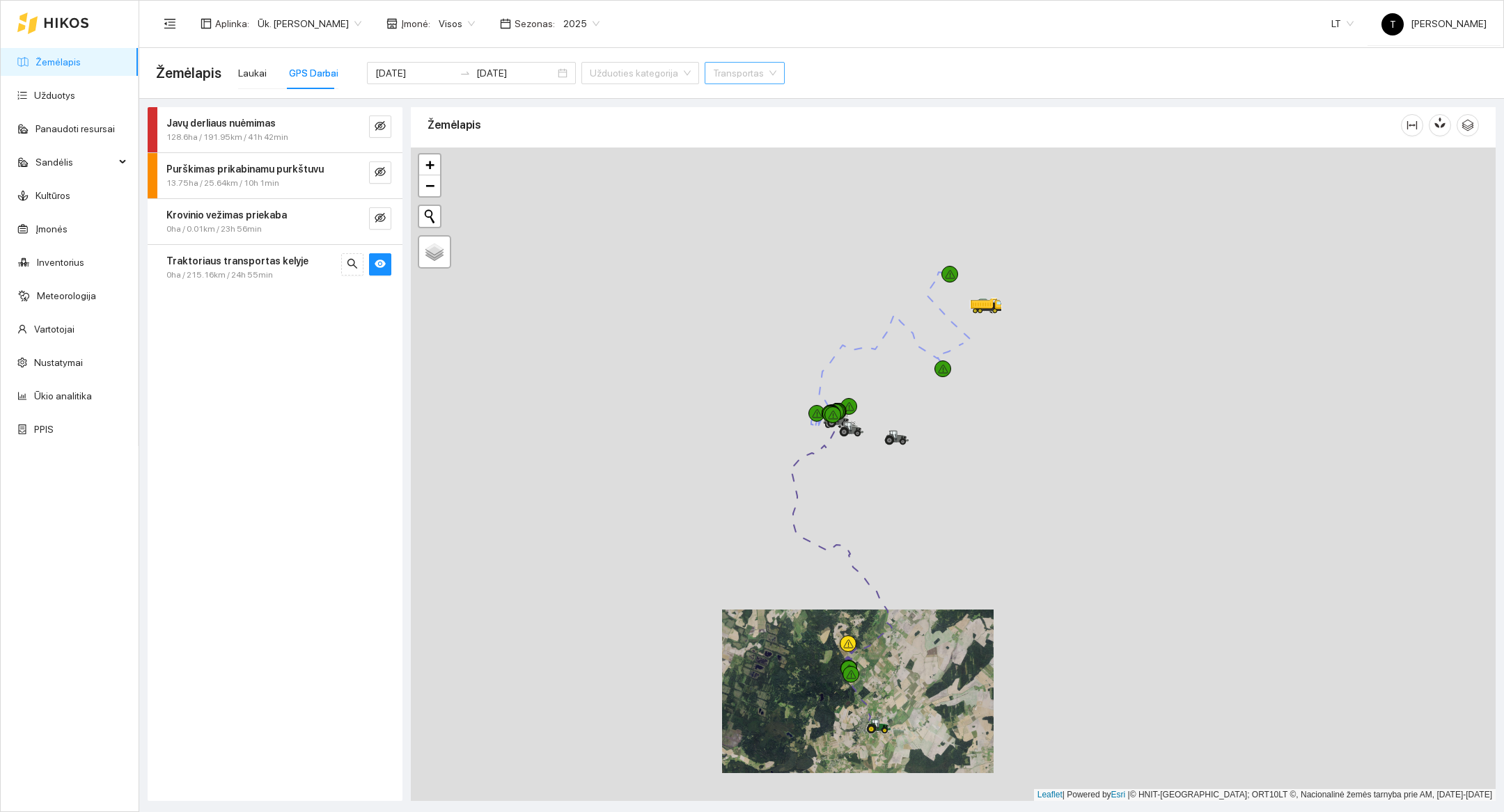
drag, startPoint x: 919, startPoint y: 372, endPoint x: 865, endPoint y: 501, distance: 139.8
click at [865, 501] on div at bounding box center [953, 474] width 1084 height 654
click at [868, 459] on div at bounding box center [953, 474] width 1084 height 654
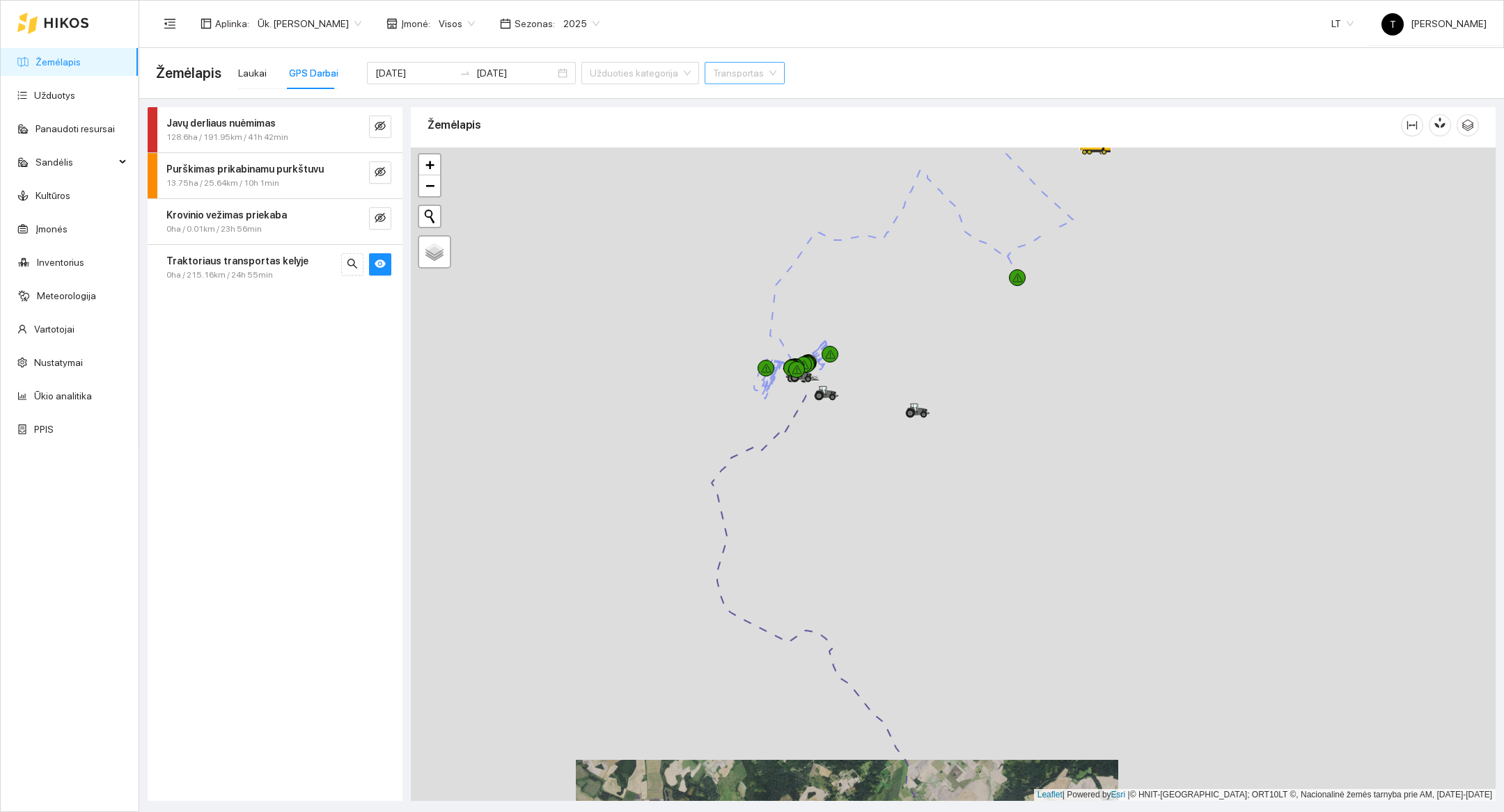
click at [872, 396] on div at bounding box center [953, 474] width 1084 height 654
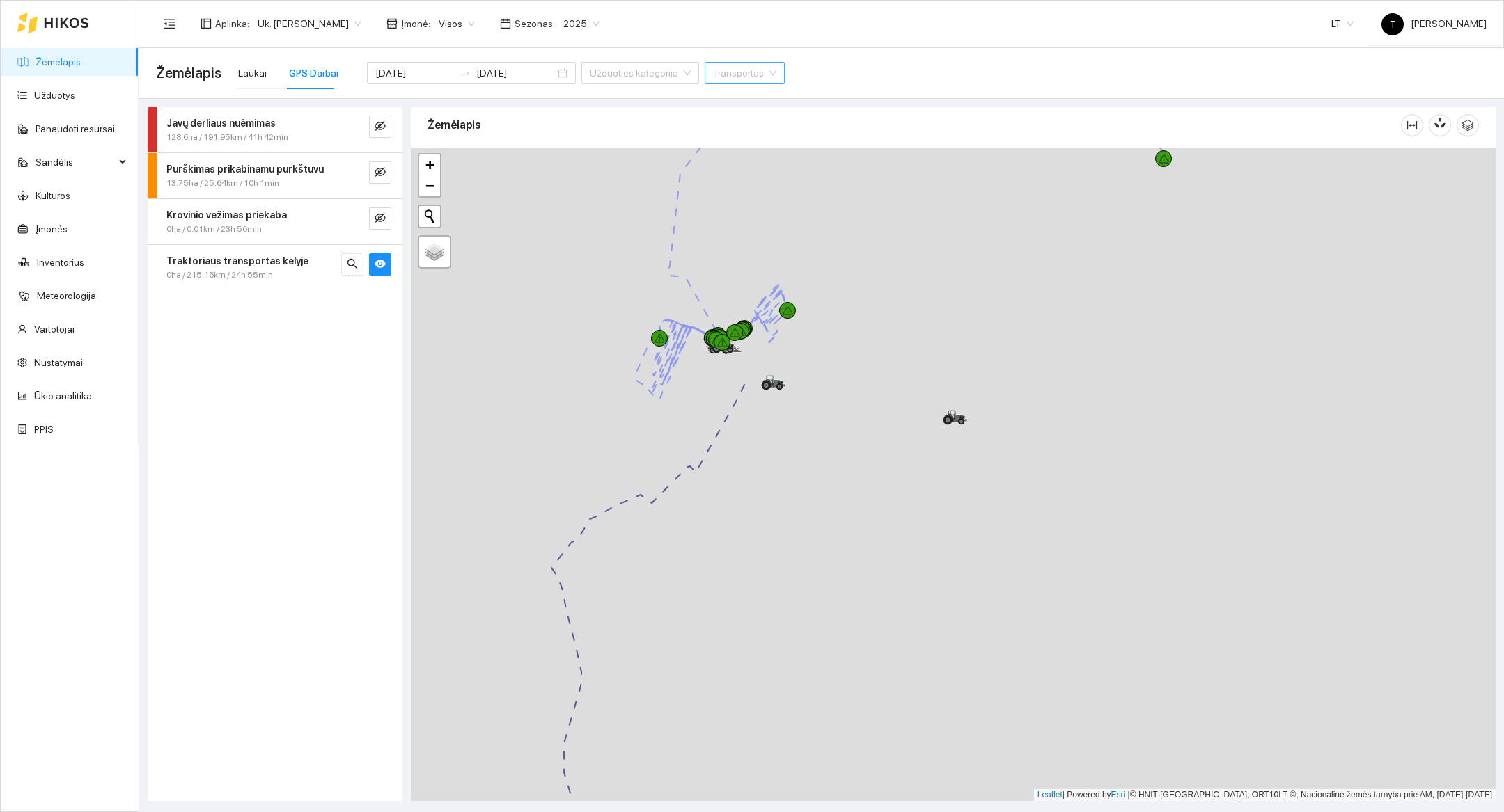
click at [852, 371] on div at bounding box center [953, 474] width 1084 height 654
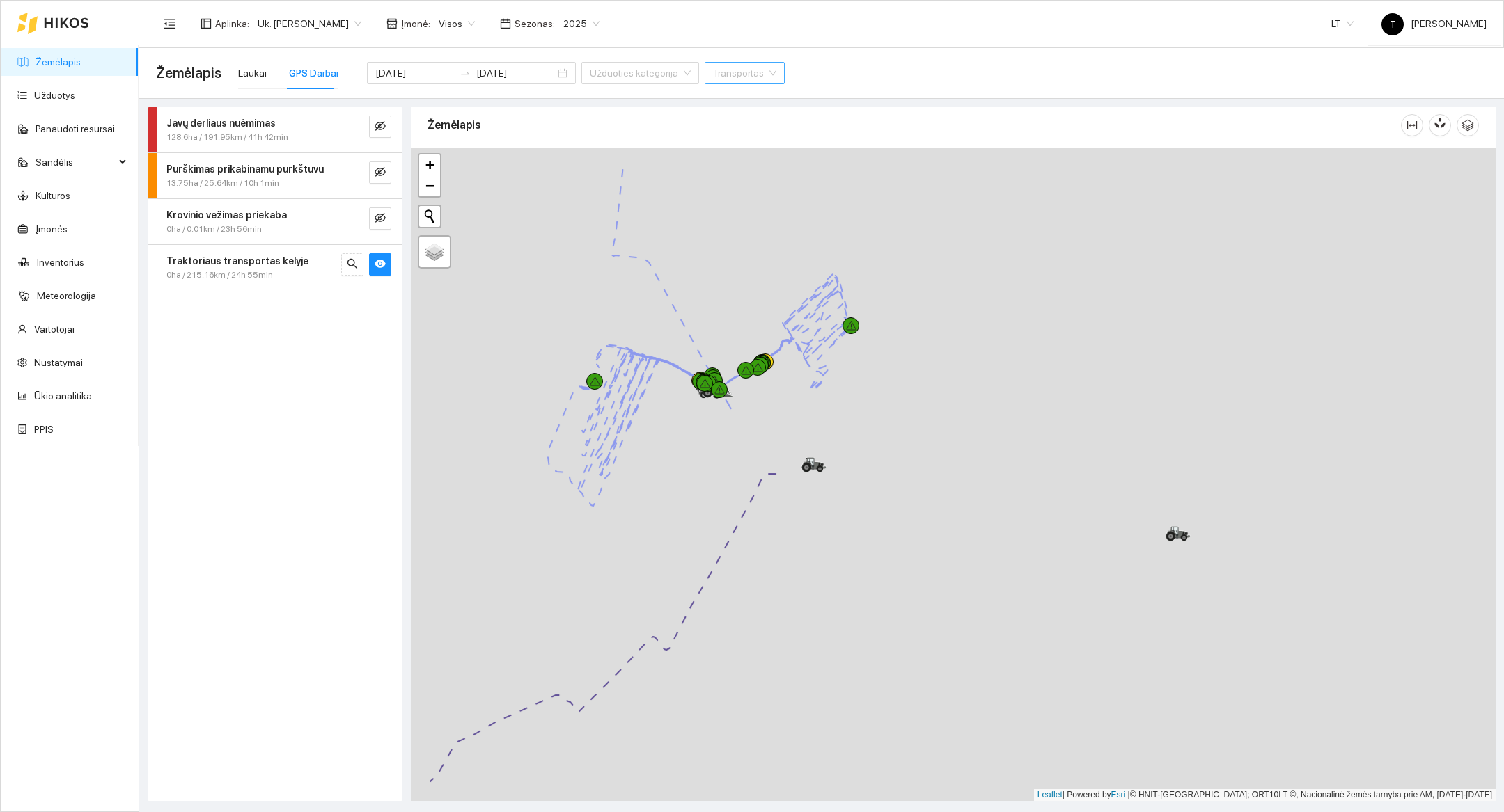
drag, startPoint x: 777, startPoint y: 301, endPoint x: 905, endPoint y: 378, distance: 149.4
click at [905, 378] on div at bounding box center [953, 474] width 1084 height 654
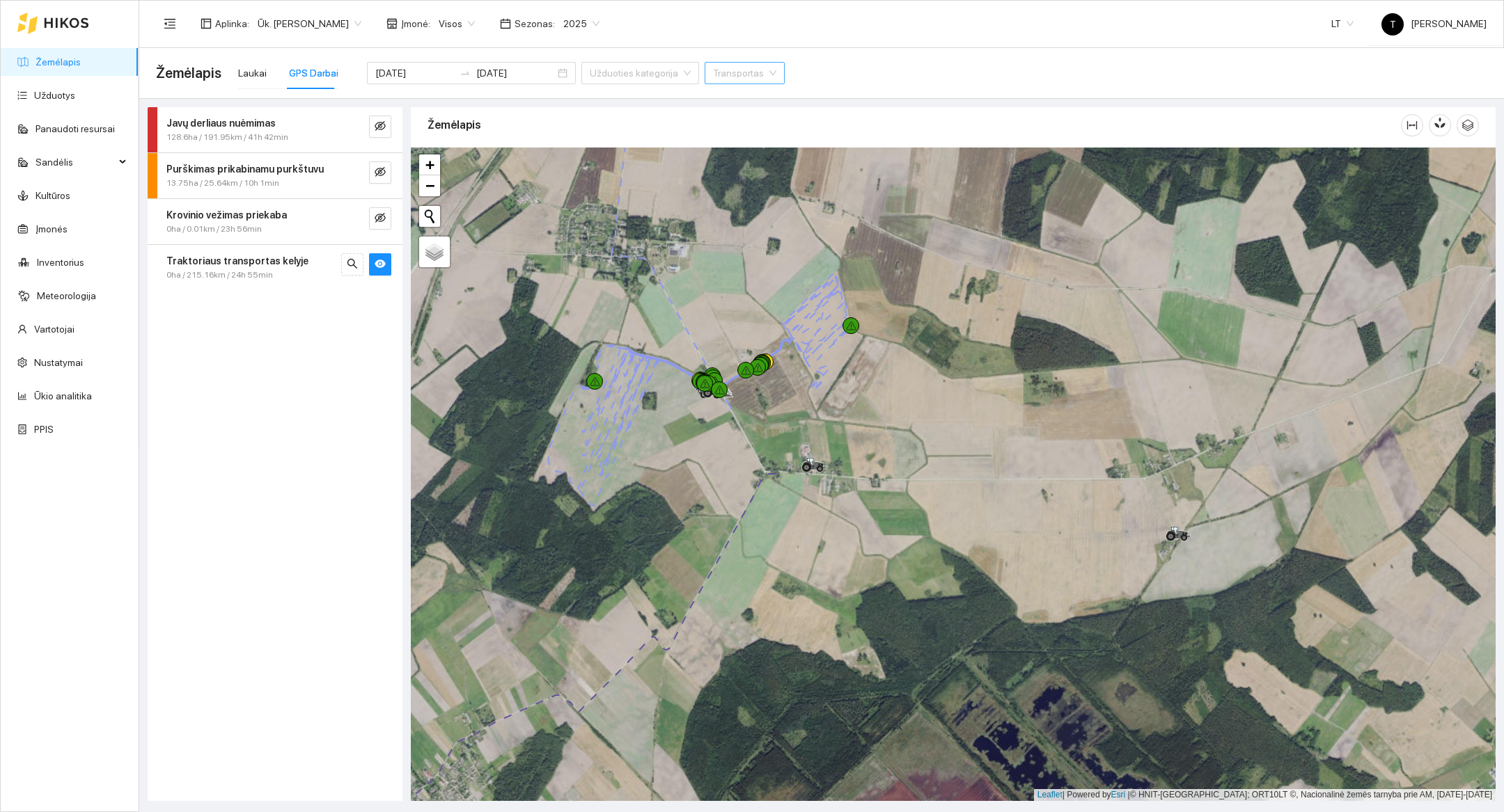
click at [674, 476] on div at bounding box center [953, 474] width 1084 height 654
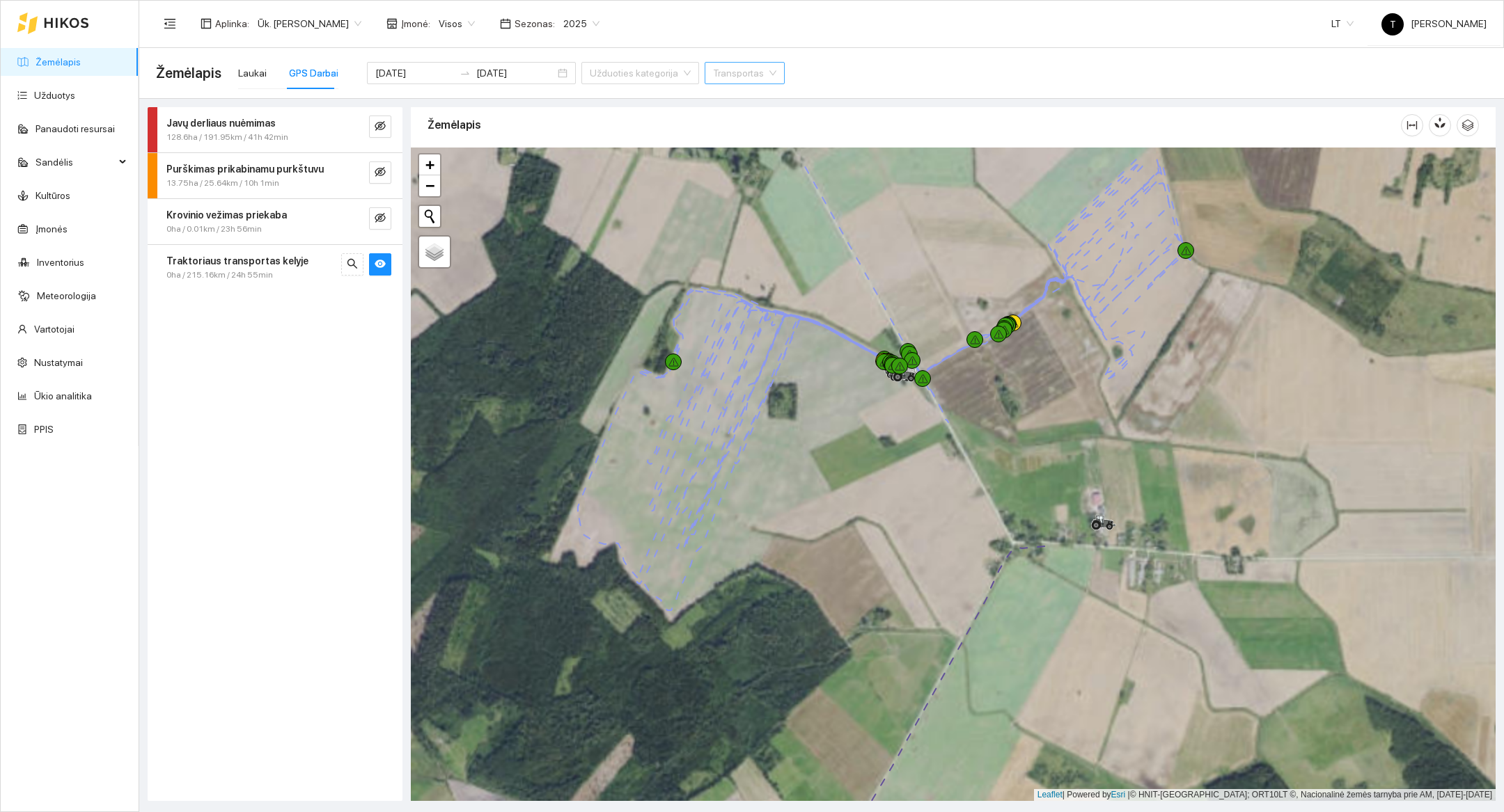
drag, startPoint x: 674, startPoint y: 476, endPoint x: 851, endPoint y: 563, distance: 197.2
click at [851, 563] on div at bounding box center [953, 474] width 1084 height 654
